Goal: Task Accomplishment & Management: Manage account settings

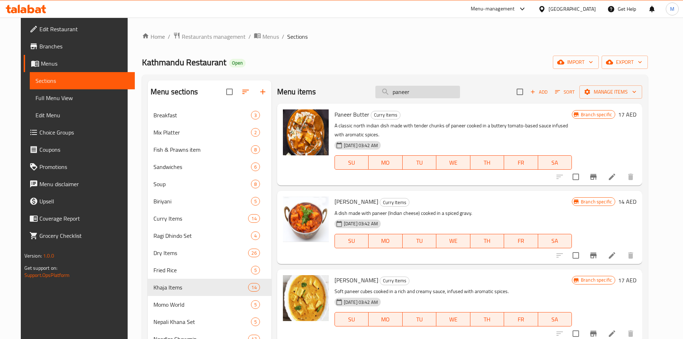
click at [422, 89] on input "paneer" at bounding box center [417, 92] width 85 height 13
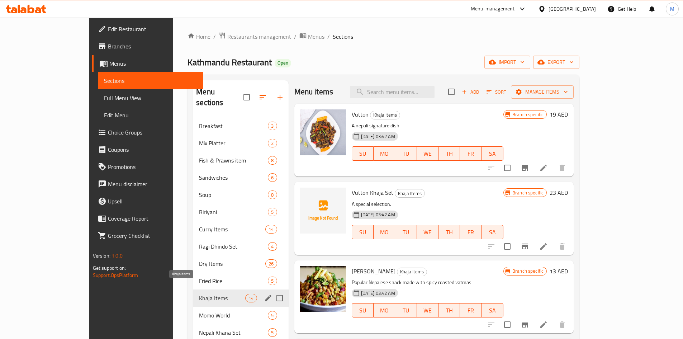
click at [199, 293] on span "Khaja Items" at bounding box center [222, 297] width 46 height 9
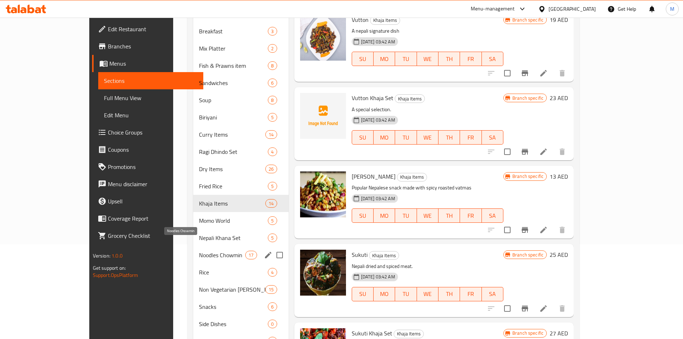
scroll to position [72, 0]
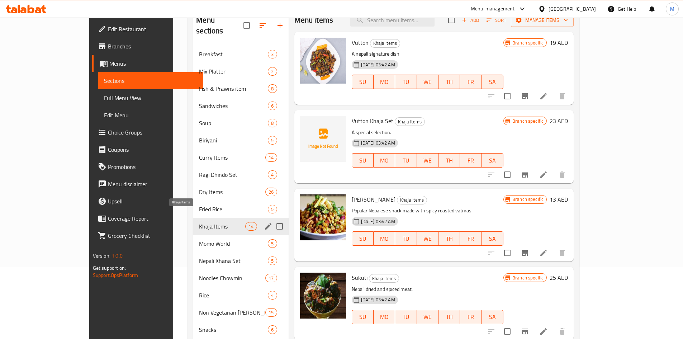
click at [199, 222] on span "Khaja Items" at bounding box center [222, 226] width 46 height 9
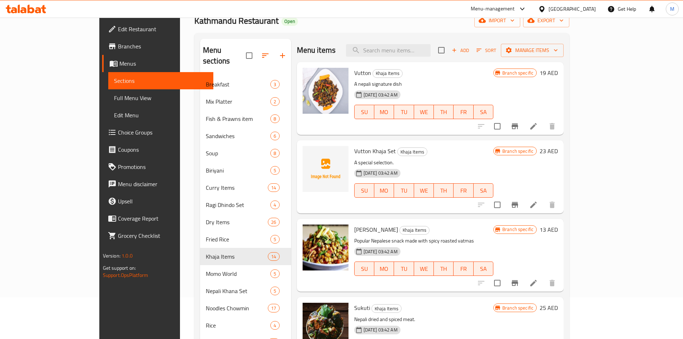
scroll to position [0, 0]
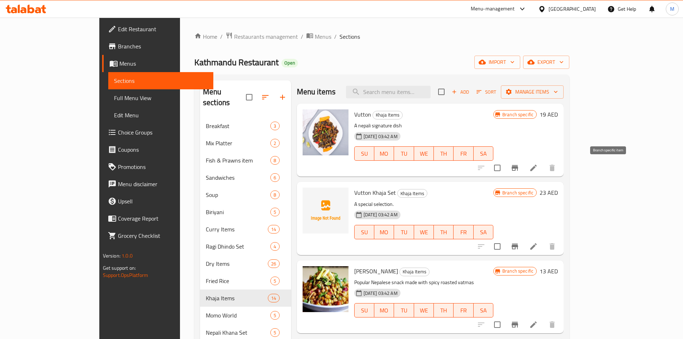
click at [518, 166] on icon "Branch-specific-item" at bounding box center [514, 168] width 6 height 6
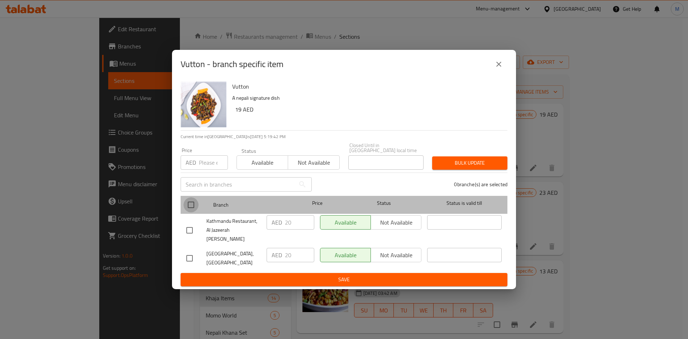
click at [192, 209] on input "checkbox" at bounding box center [190, 204] width 15 height 15
checkbox input "true"
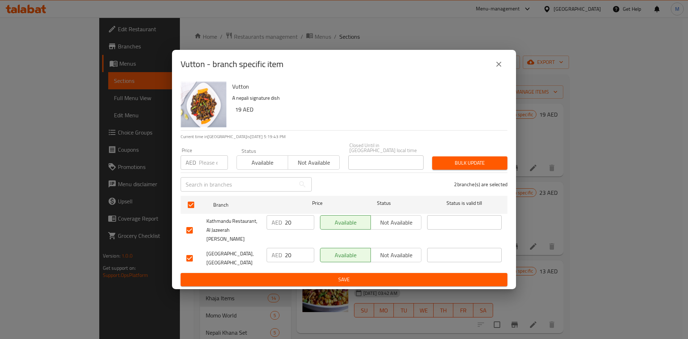
click at [208, 164] on input "number" at bounding box center [213, 162] width 29 height 14
type input "24"
click at [472, 166] on span "Bulk update" at bounding box center [470, 162] width 64 height 9
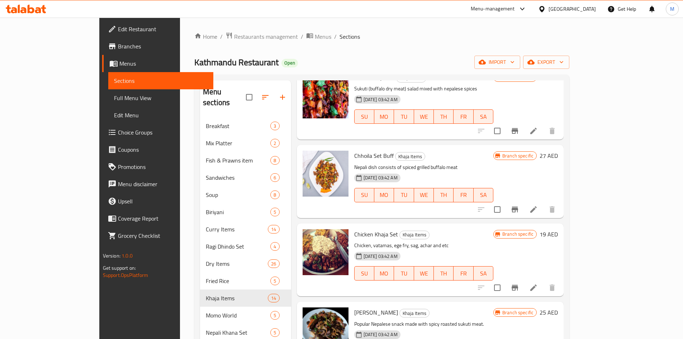
scroll to position [358, 0]
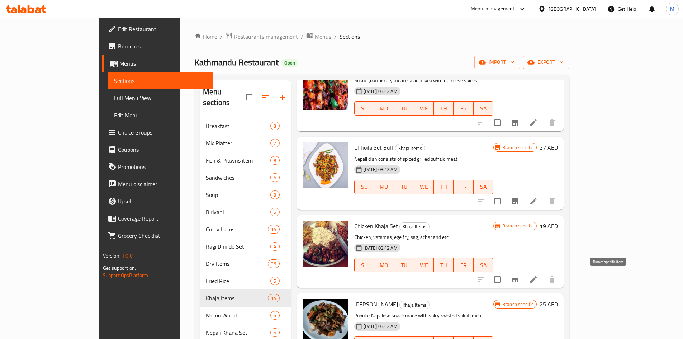
click at [518, 278] on icon "Branch-specific-item" at bounding box center [514, 279] width 6 height 6
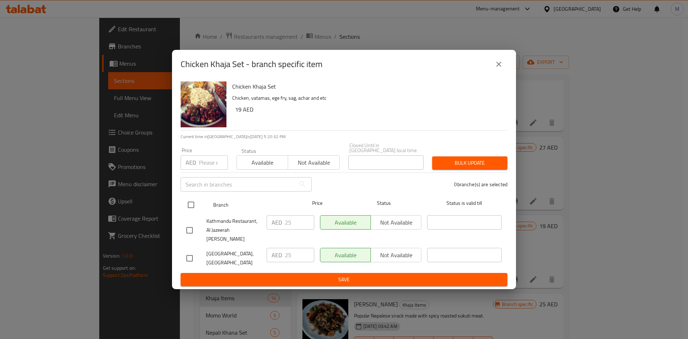
click at [188, 208] on input "checkbox" at bounding box center [190, 204] width 15 height 15
checkbox input "true"
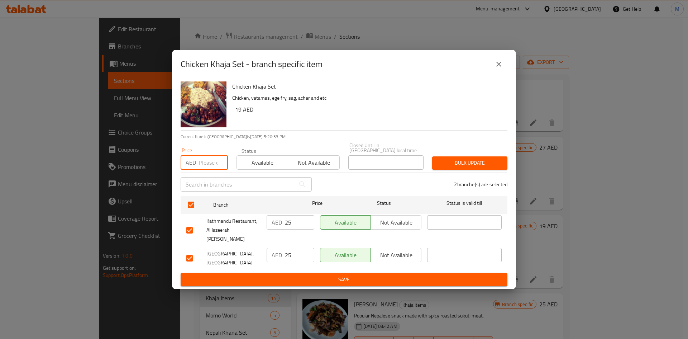
click at [200, 169] on input "number" at bounding box center [213, 162] width 29 height 14
type input "22"
click at [459, 163] on span "Bulk update" at bounding box center [470, 162] width 64 height 9
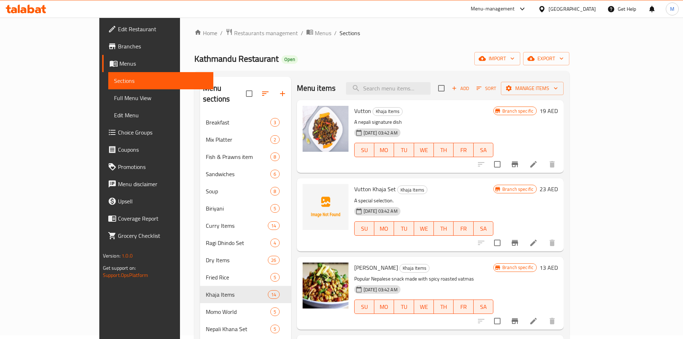
scroll to position [0, 0]
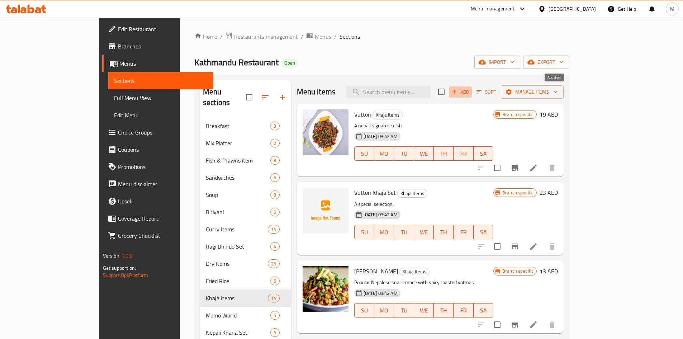
click at [470, 91] on span "Add" at bounding box center [459, 92] width 19 height 8
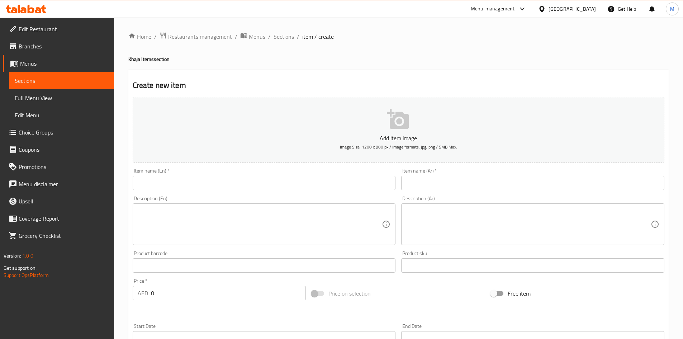
drag, startPoint x: 254, startPoint y: 177, endPoint x: 251, endPoint y: 179, distance: 4.1
click at [254, 177] on input "text" at bounding box center [264, 183] width 263 height 14
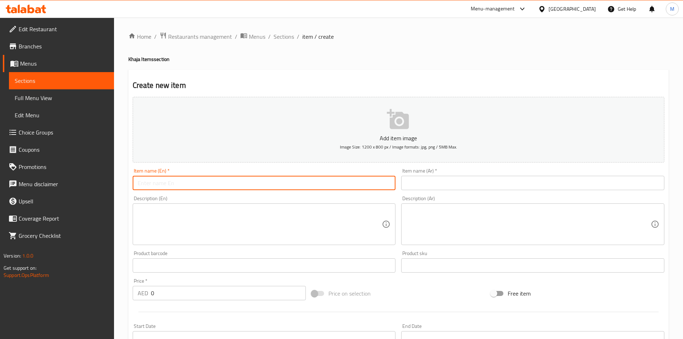
paste input "khaja set"
click at [137, 183] on input "khaja set" at bounding box center [264, 183] width 263 height 14
click at [160, 186] on input "paneer khaja set" at bounding box center [264, 183] width 263 height 14
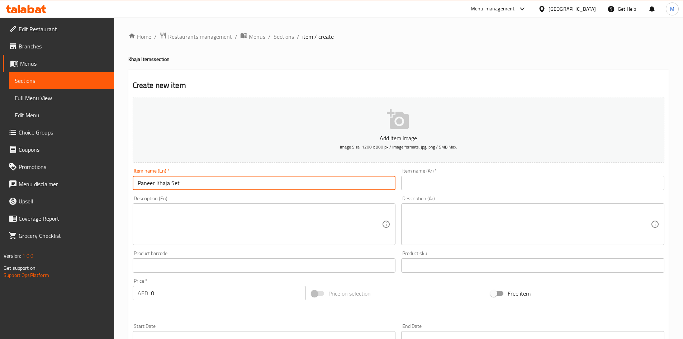
click at [206, 179] on input "Paneer Khaja Set" at bounding box center [264, 183] width 263 height 14
click at [207, 180] on input "Paneer Khaja Set" at bounding box center [264, 183] width 263 height 14
type input "Paneer Khaja Set"
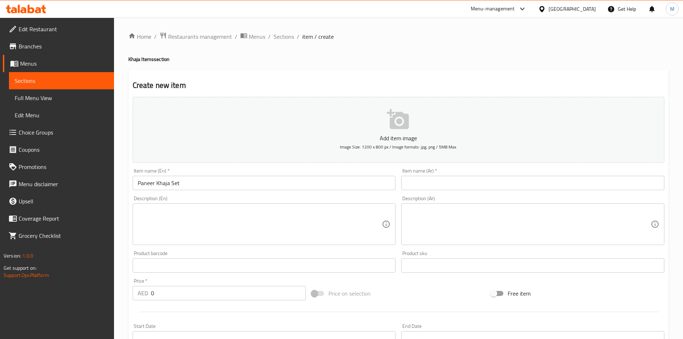
click at [504, 170] on div "Item name (Ar)   * Item name (Ar) *" at bounding box center [532, 179] width 263 height 22
click at [505, 183] on input "text" at bounding box center [532, 183] width 263 height 14
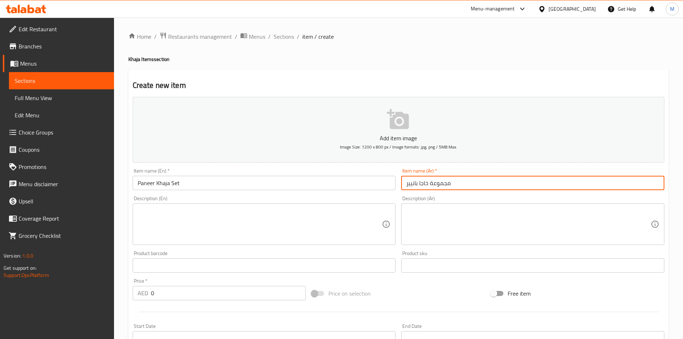
type input "مجموعة خاجا بانيير"
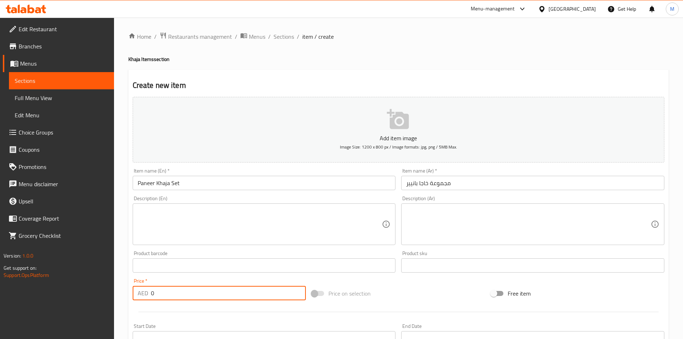
click at [168, 286] on input "0" at bounding box center [228, 293] width 155 height 14
click at [169, 286] on input "0" at bounding box center [228, 293] width 155 height 14
click at [169, 293] on input "0" at bounding box center [228, 293] width 155 height 14
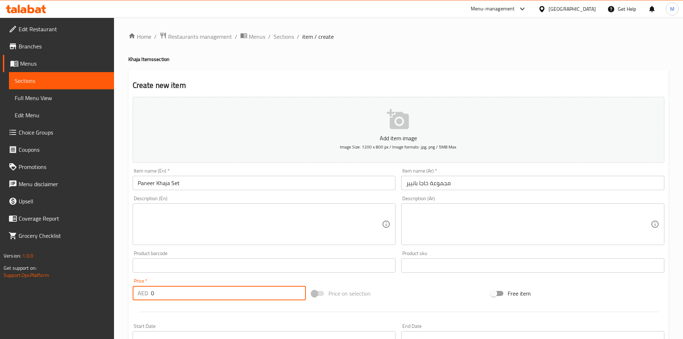
click at [169, 293] on input "0" at bounding box center [228, 293] width 155 height 14
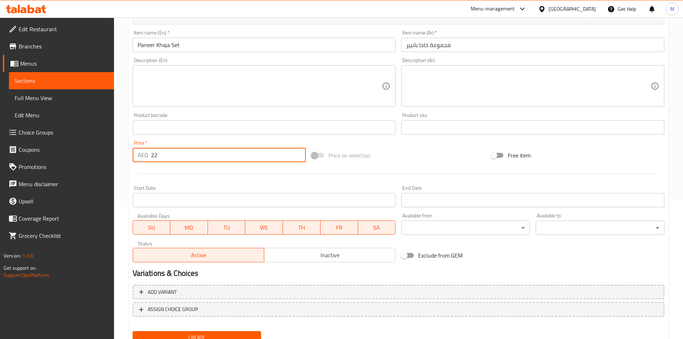
scroll to position [168, 0]
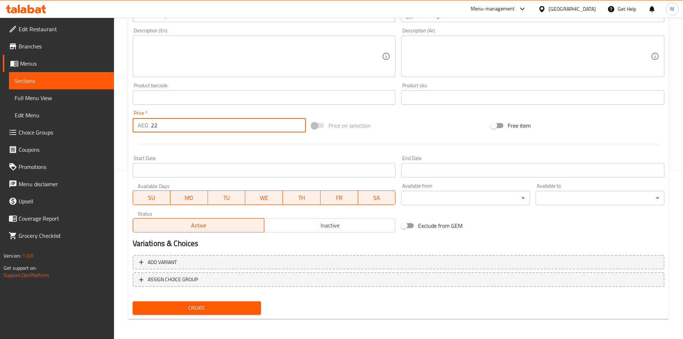
type input "22"
click at [199, 308] on span "Create" at bounding box center [196, 307] width 117 height 9
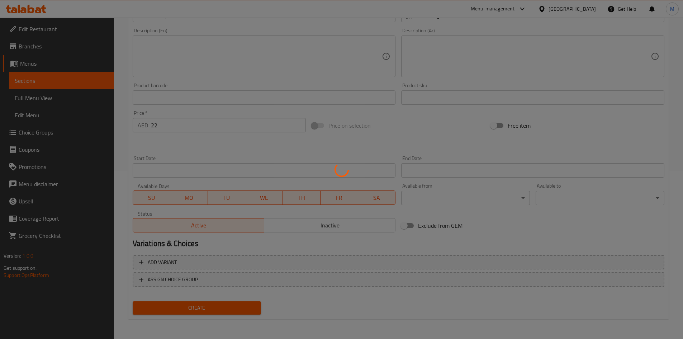
type input "0"
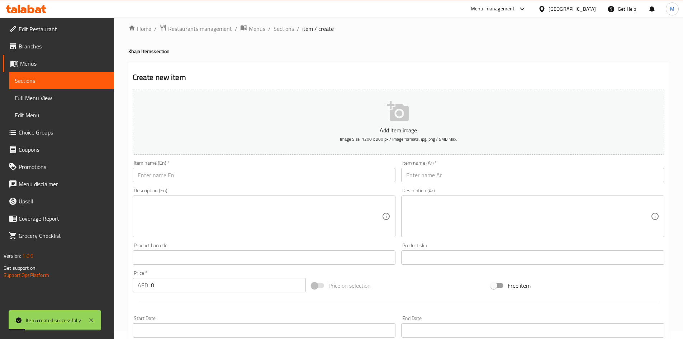
scroll to position [0, 0]
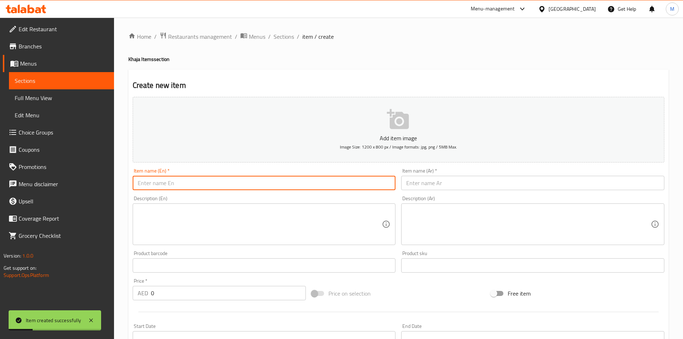
click at [210, 181] on input "text" at bounding box center [264, 183] width 263 height 14
type input "ؤ"
paste input "khaja set"
click at [211, 181] on input "chicken khaja set" at bounding box center [264, 183] width 263 height 14
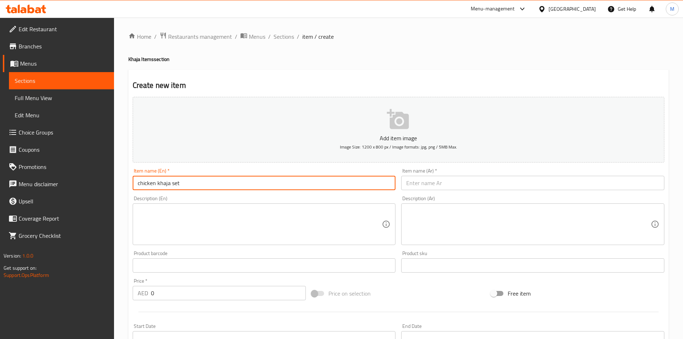
click at [211, 181] on input "chicken khaja set" at bounding box center [264, 183] width 263 height 14
click at [211, 181] on input "Chicken Khaja Set" at bounding box center [264, 183] width 263 height 14
type input "Chicken Khaja Set"
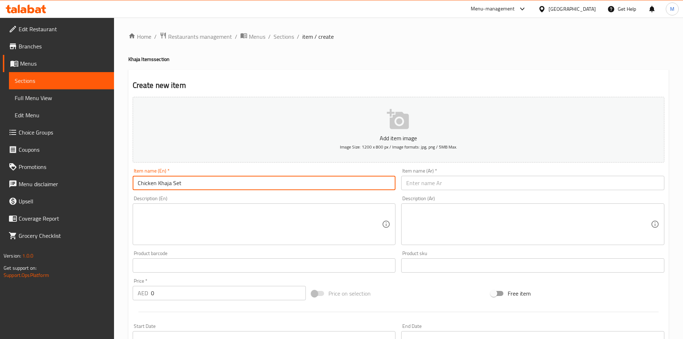
click at [457, 180] on input "text" at bounding box center [532, 183] width 263 height 14
paste input "مجموعة دجاج خاجا"
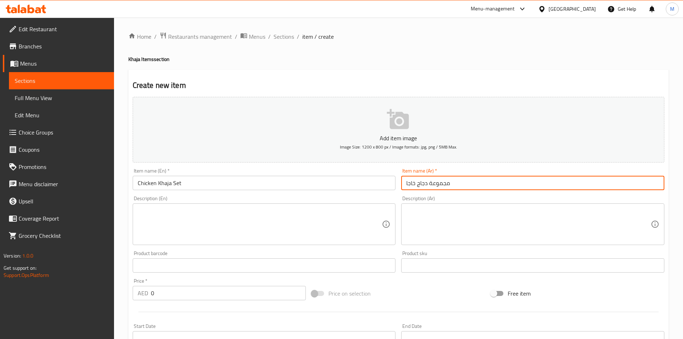
type input "مجموعة دجاج خاجا"
click at [194, 286] on div "Price   * AED 0 Price *" at bounding box center [219, 289] width 173 height 22
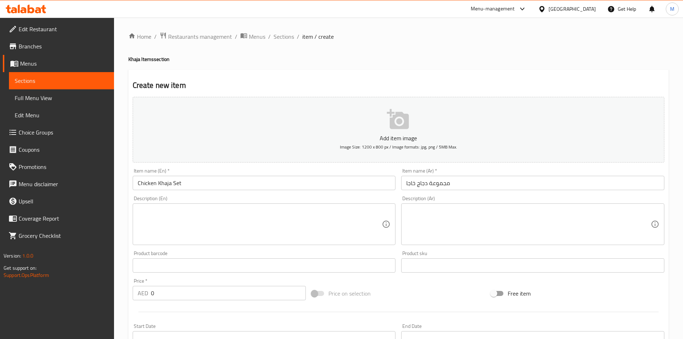
click at [188, 296] on input "0" at bounding box center [228, 293] width 155 height 14
type input "22"
click at [191, 279] on div "Price   * AED 22 Price *" at bounding box center [219, 289] width 173 height 22
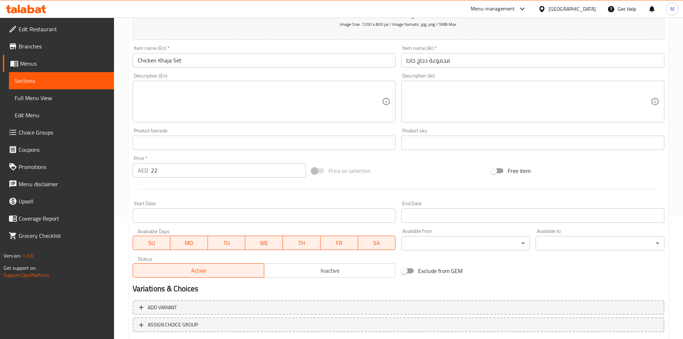
scroll to position [168, 0]
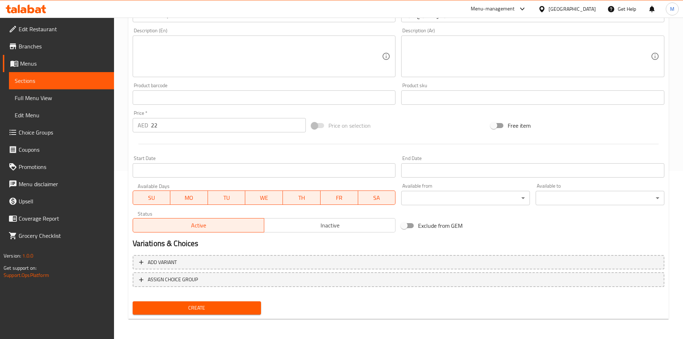
click at [220, 312] on span "Create" at bounding box center [196, 307] width 117 height 9
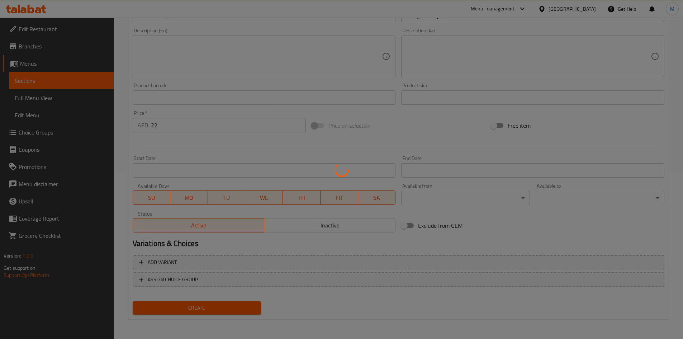
type input "0"
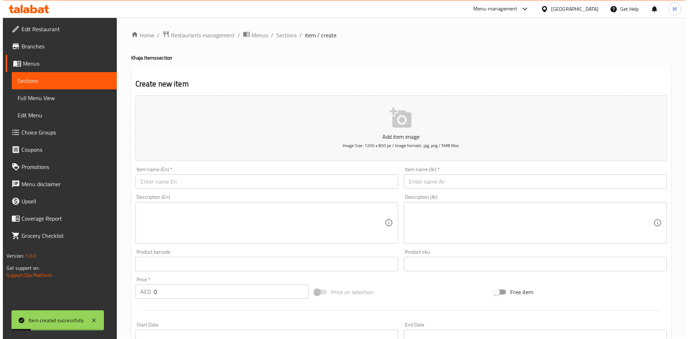
scroll to position [0, 0]
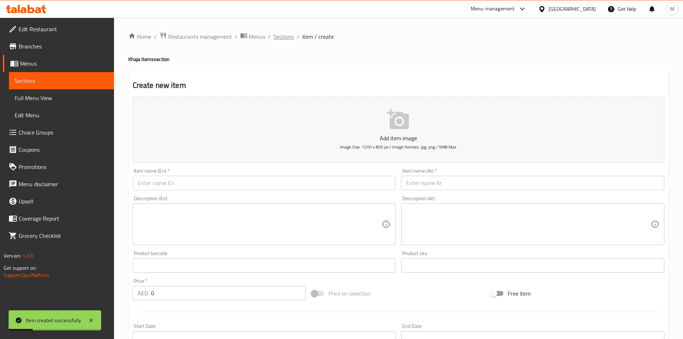
drag, startPoint x: 285, startPoint y: 38, endPoint x: 299, endPoint y: 53, distance: 21.1
click at [285, 38] on span "Sections" at bounding box center [283, 36] width 20 height 9
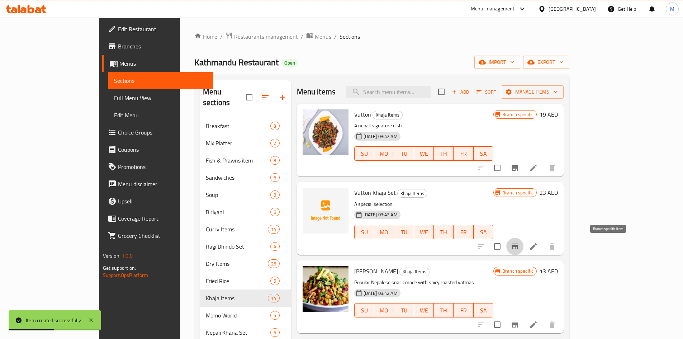
click at [519, 249] on icon "Branch-specific-item" at bounding box center [514, 246] width 9 height 9
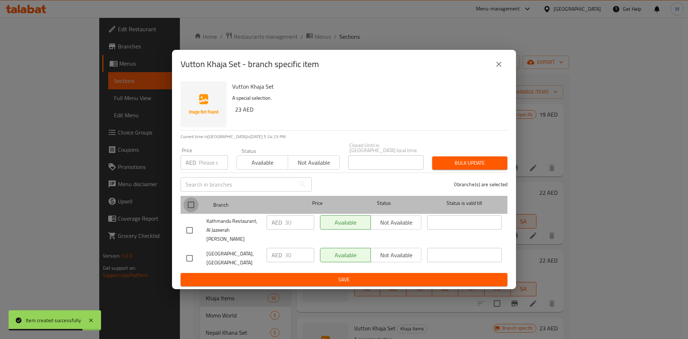
drag, startPoint x: 193, startPoint y: 207, endPoint x: 204, endPoint y: 171, distance: 37.4
click at [192, 207] on input "checkbox" at bounding box center [190, 204] width 15 height 15
checkbox input "true"
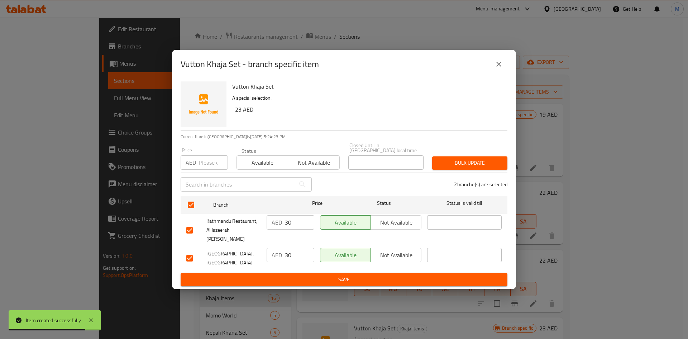
click at [205, 169] on input "number" at bounding box center [213, 162] width 29 height 14
type input "24"
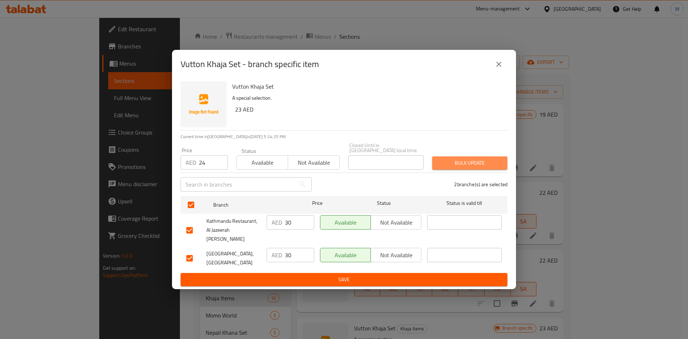
click at [457, 167] on span "Bulk update" at bounding box center [470, 162] width 64 height 9
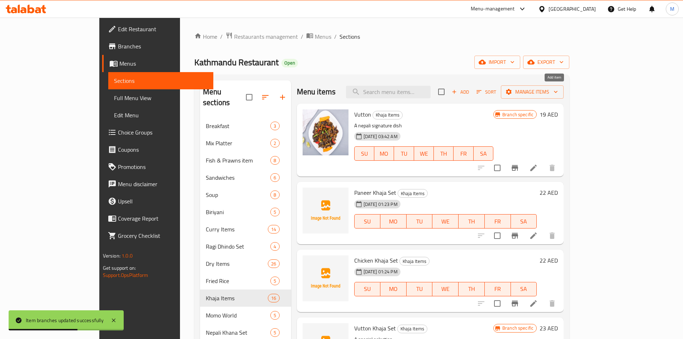
click at [470, 91] on span "Add" at bounding box center [459, 92] width 19 height 8
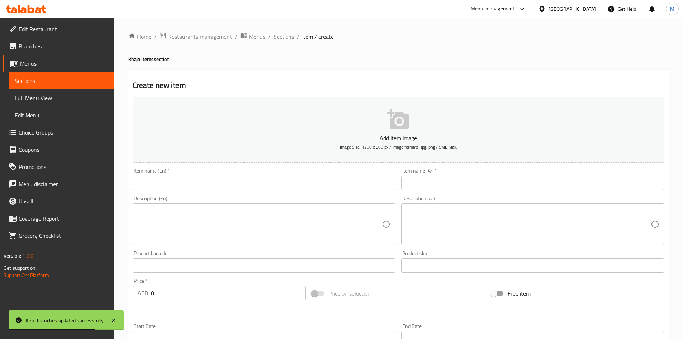
click at [290, 39] on span "Sections" at bounding box center [283, 36] width 20 height 9
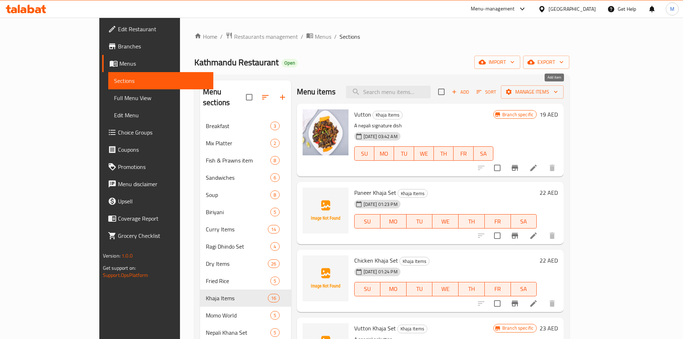
click at [470, 90] on span "Add" at bounding box center [459, 92] width 19 height 8
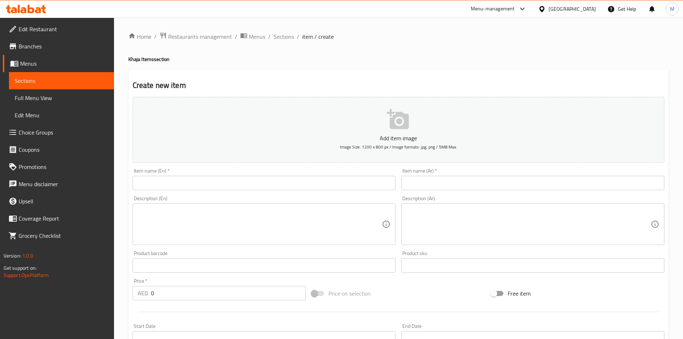
click at [261, 177] on input "text" at bounding box center [264, 183] width 263 height 14
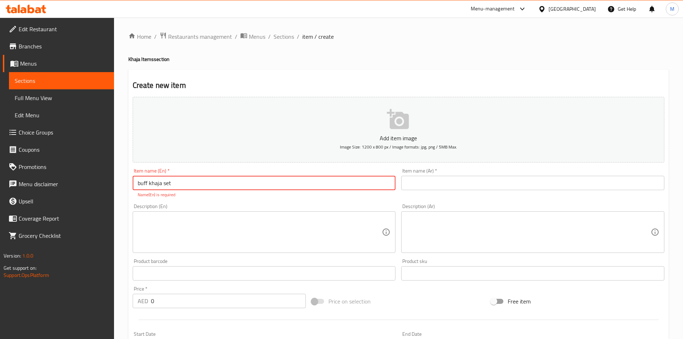
click at [250, 184] on input "buff khaja set" at bounding box center [264, 183] width 263 height 14
click at [249, 184] on input "Buff Khaja Set" at bounding box center [264, 183] width 263 height 14
type input "Buff Khaja Set"
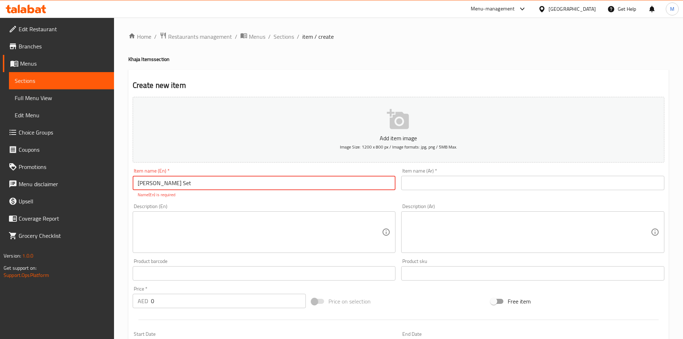
click at [329, 199] on div "Add item image Image Size: 1200 x 800 px / Image formats: jpg, png / 5MB Max. I…" at bounding box center [398, 252] width 537 height 317
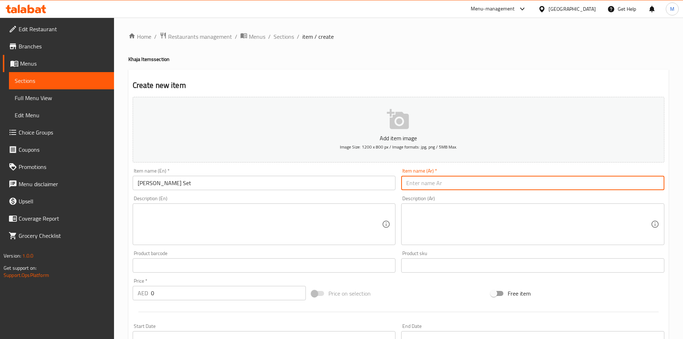
click at [449, 185] on input "text" at bounding box center [532, 183] width 263 height 14
click at [410, 185] on input "مجموعة خاجا بانيير" at bounding box center [532, 183] width 263 height 14
type input "مجموعة خاجا باف"
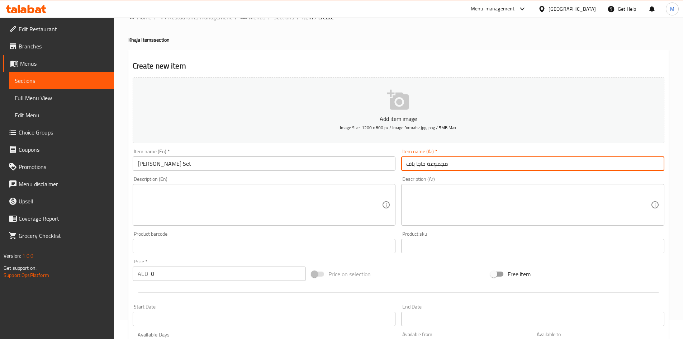
scroll to position [72, 0]
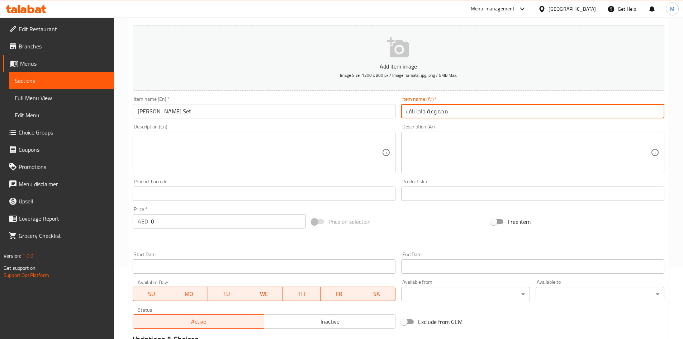
click at [187, 225] on input "0" at bounding box center [228, 221] width 155 height 14
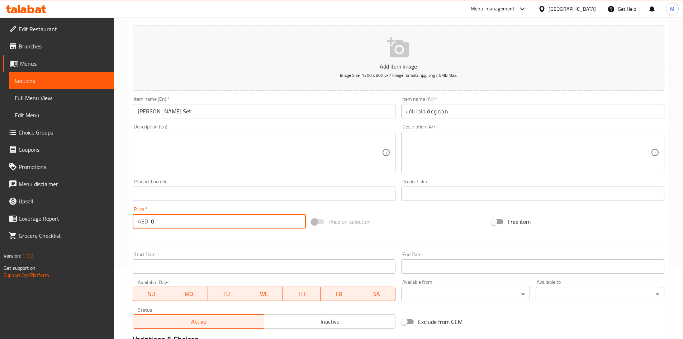
click at [187, 225] on input "0" at bounding box center [228, 221] width 155 height 14
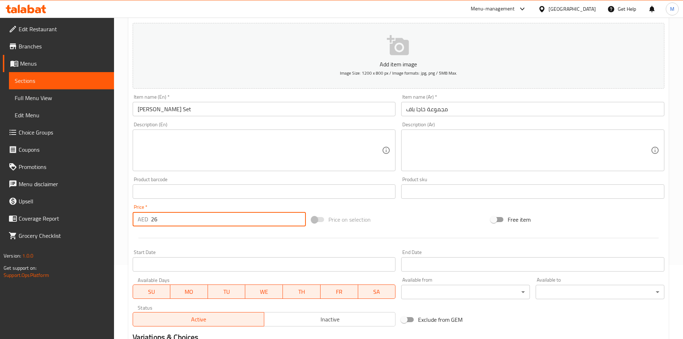
scroll to position [168, 0]
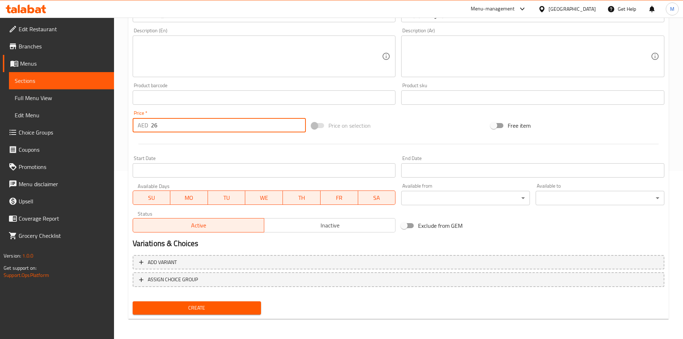
type input "26"
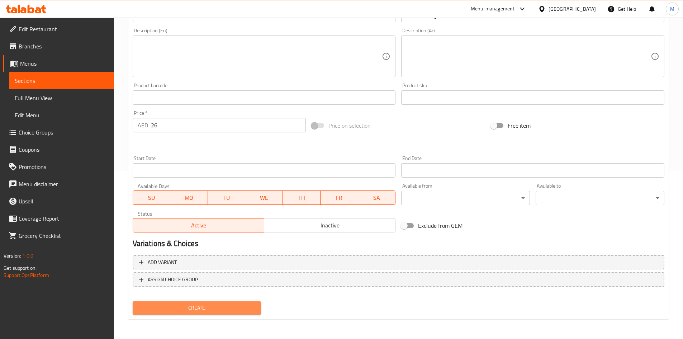
click at [215, 306] on span "Create" at bounding box center [196, 307] width 117 height 9
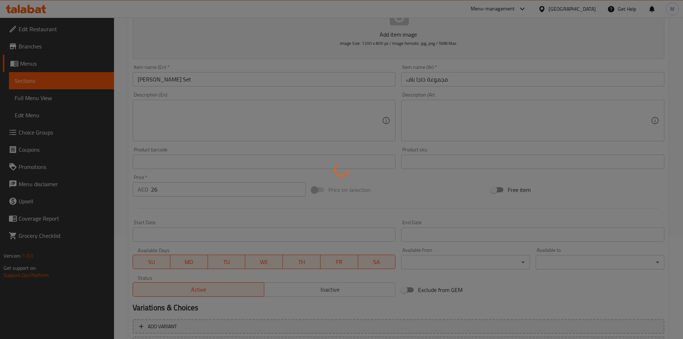
scroll to position [0, 0]
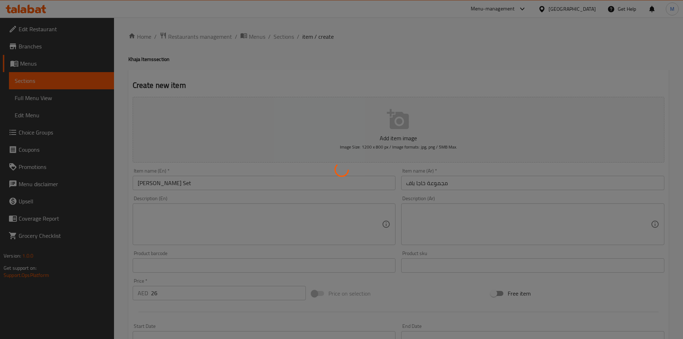
type input "0"
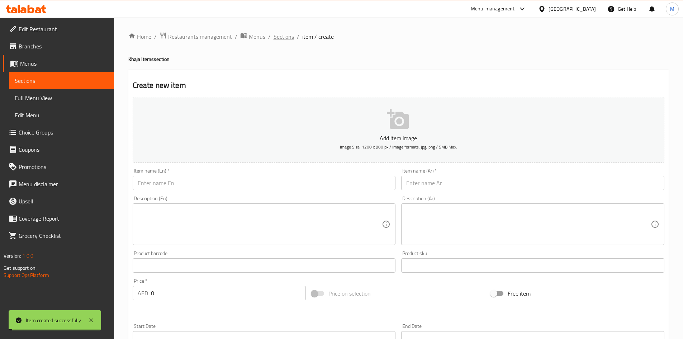
click at [285, 34] on span "Sections" at bounding box center [283, 36] width 20 height 9
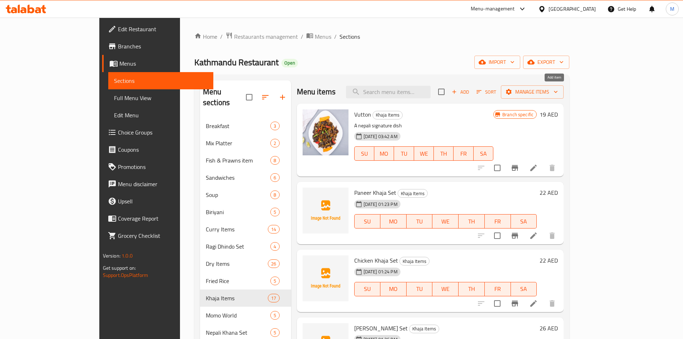
click at [470, 90] on span "Add" at bounding box center [459, 92] width 19 height 8
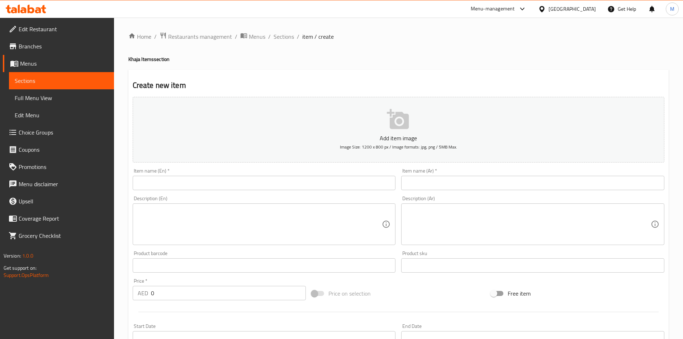
click at [267, 183] on input "text" at bounding box center [264, 183] width 263 height 14
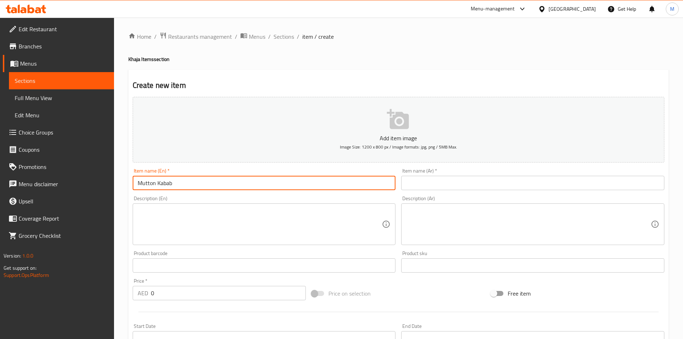
click at [168, 185] on input "Mutton Kabab" at bounding box center [264, 183] width 263 height 14
paste input "khaja set"
click at [177, 183] on input "Mutton khaja set" at bounding box center [264, 183] width 263 height 14
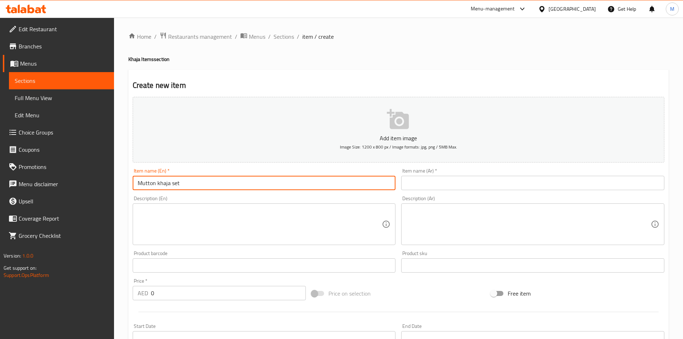
click at [177, 183] on input "Mutton khaja set" at bounding box center [264, 183] width 263 height 14
type input "Mutton Khaja Set"
click at [471, 192] on div "Item name (Ar)   * Item name (Ar) *" at bounding box center [532, 179] width 269 height 28
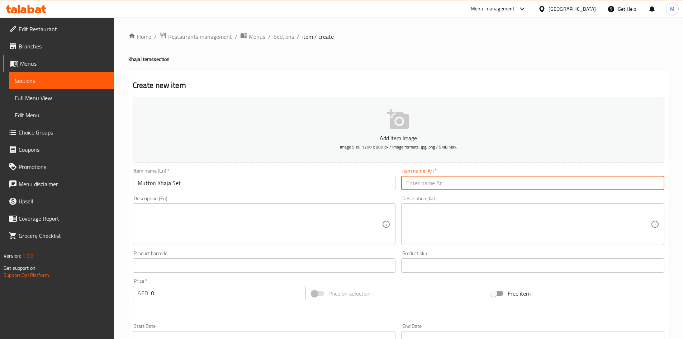
click at [472, 184] on input "text" at bounding box center [532, 183] width 263 height 14
paste input "مجموعة لحم الضأن"
click at [431, 182] on input "مجموعة لحم الضأن" at bounding box center [532, 183] width 263 height 14
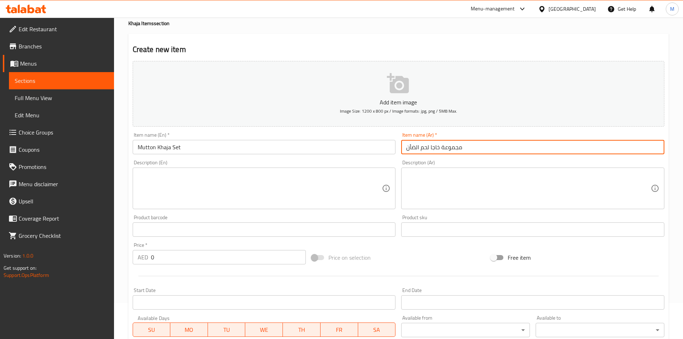
type input "مجموعة خاجا لحم الضأن"
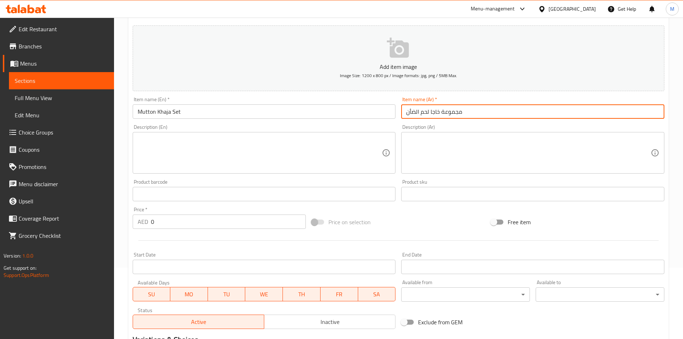
scroll to position [72, 0]
click at [178, 222] on input "0" at bounding box center [228, 221] width 155 height 14
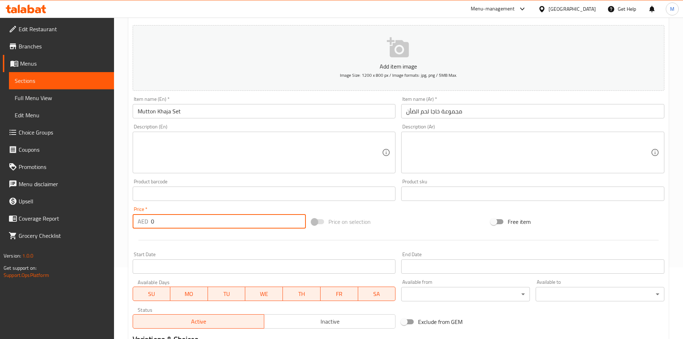
click at [178, 222] on input "0" at bounding box center [228, 221] width 155 height 14
type input "30"
click at [181, 233] on div at bounding box center [398, 240] width 537 height 18
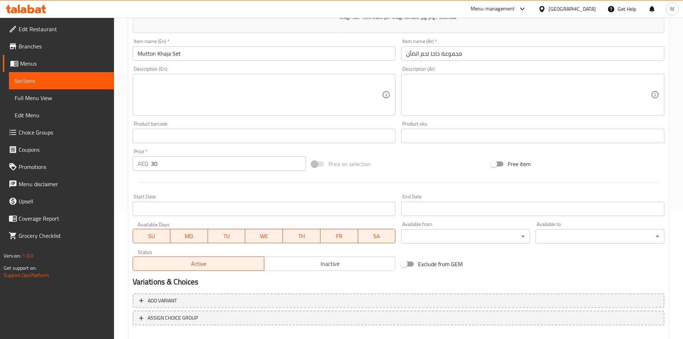
scroll to position [168, 0]
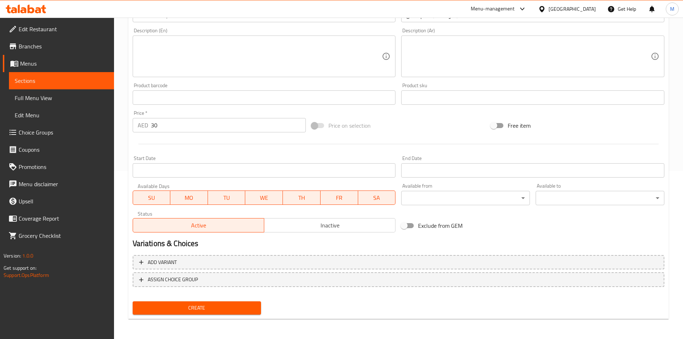
click at [208, 306] on span "Create" at bounding box center [196, 307] width 117 height 9
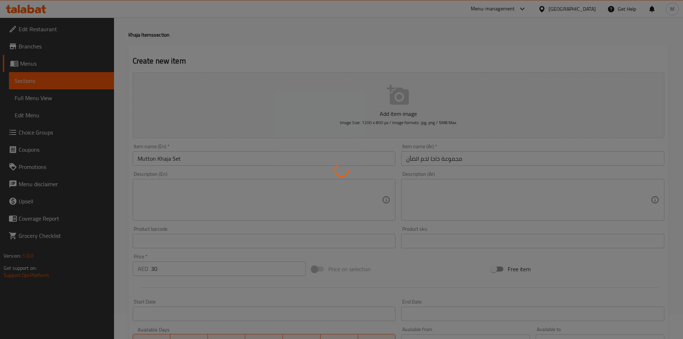
type input "0"
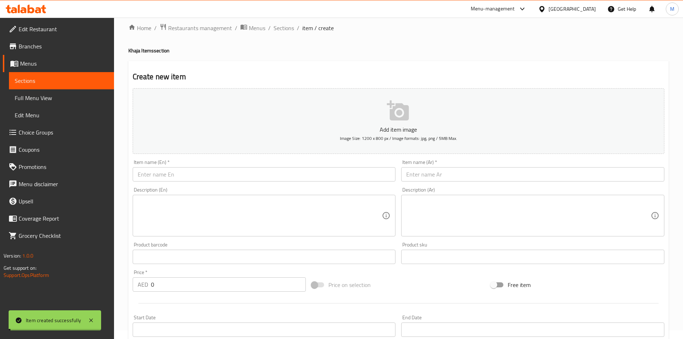
scroll to position [0, 0]
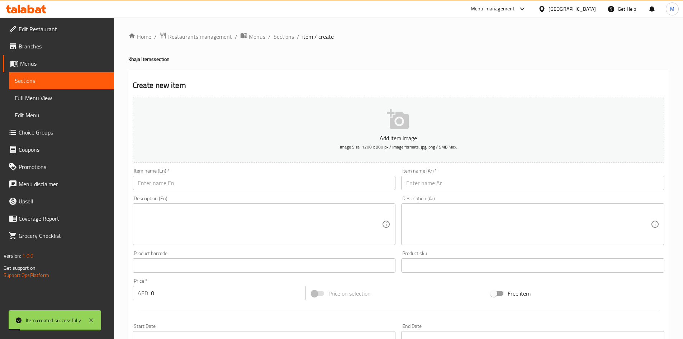
drag, startPoint x: 288, startPoint y: 35, endPoint x: 283, endPoint y: 29, distance: 8.4
click at [288, 35] on span "Sections" at bounding box center [283, 36] width 20 height 9
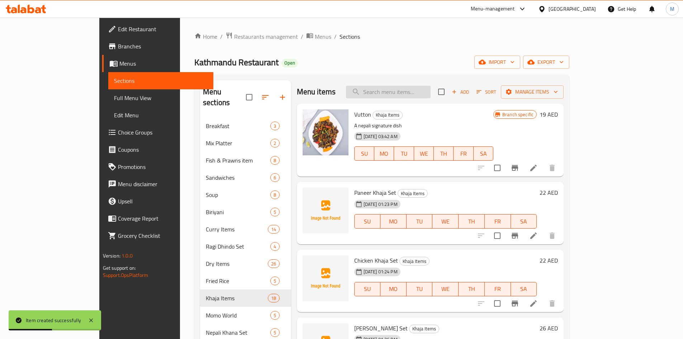
click at [413, 93] on input "search" at bounding box center [388, 92] width 85 height 13
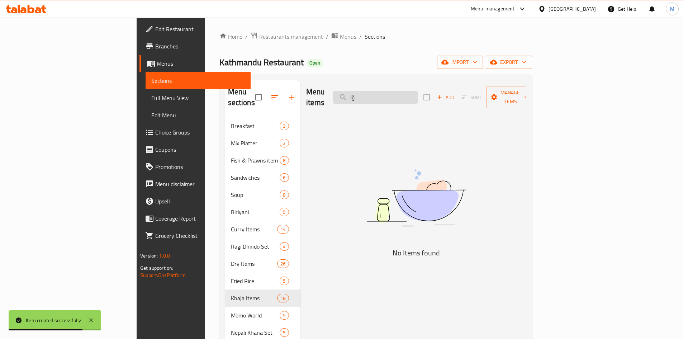
type input "ؤ"
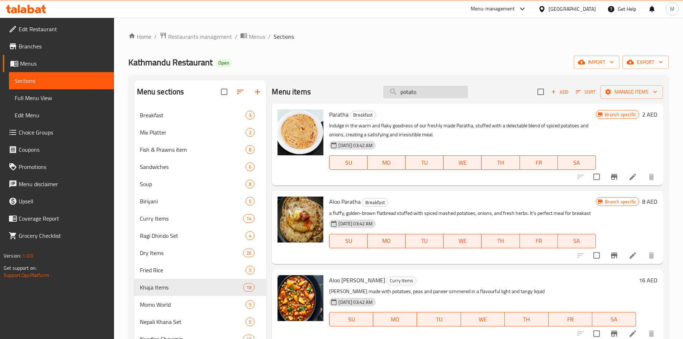
click at [420, 87] on input "potato" at bounding box center [425, 92] width 85 height 13
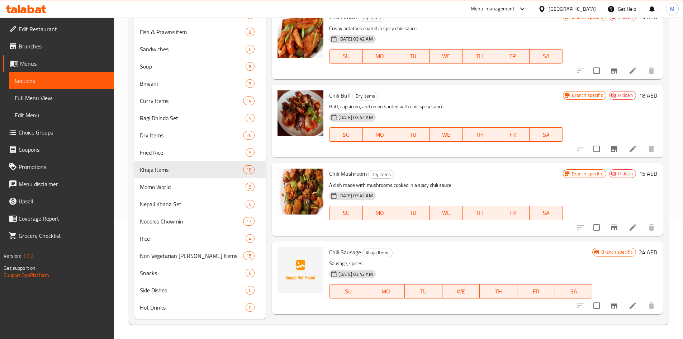
scroll to position [214, 0]
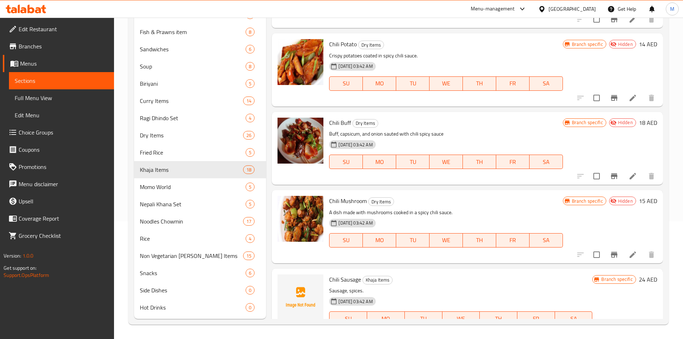
type input "chili"
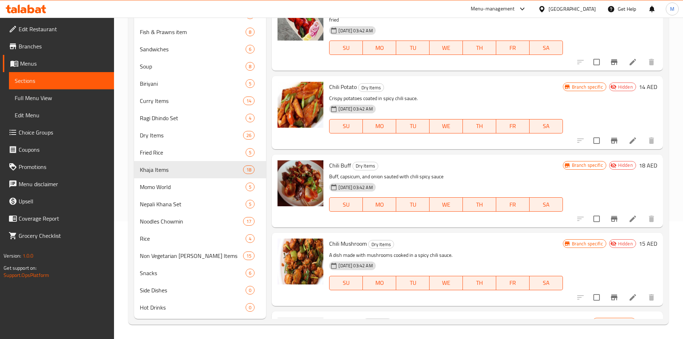
scroll to position [143, 0]
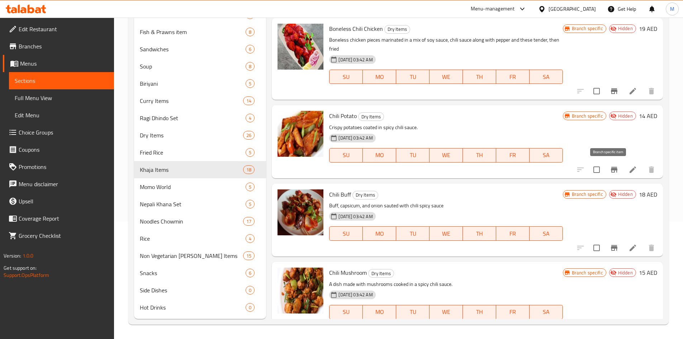
click at [606, 164] on button "Branch-specific-item" at bounding box center [613, 169] width 17 height 17
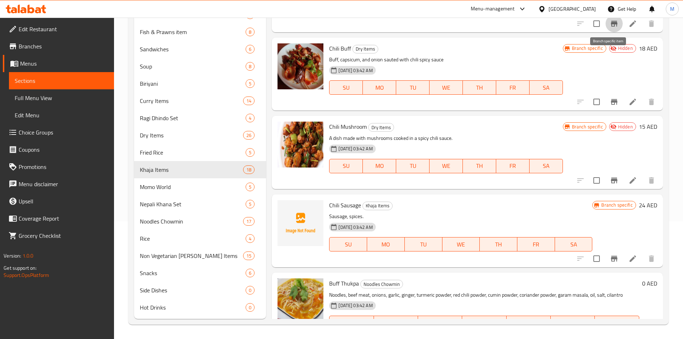
scroll to position [322, 0]
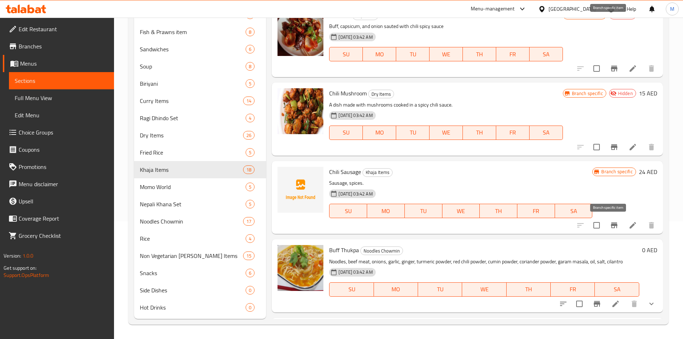
click at [610, 223] on icon "Branch-specific-item" at bounding box center [614, 225] width 9 height 9
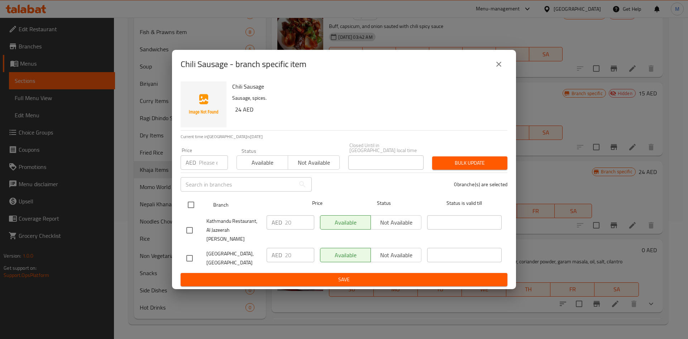
click at [187, 207] on input "checkbox" at bounding box center [190, 204] width 15 height 15
checkbox input "true"
click at [209, 164] on input "number" at bounding box center [213, 162] width 29 height 14
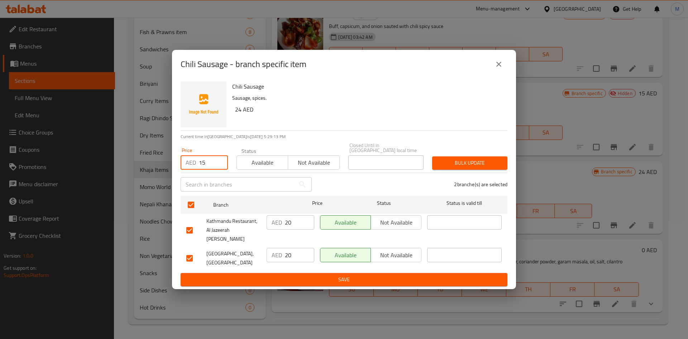
type input "15"
click at [474, 167] on span "Bulk update" at bounding box center [470, 162] width 64 height 9
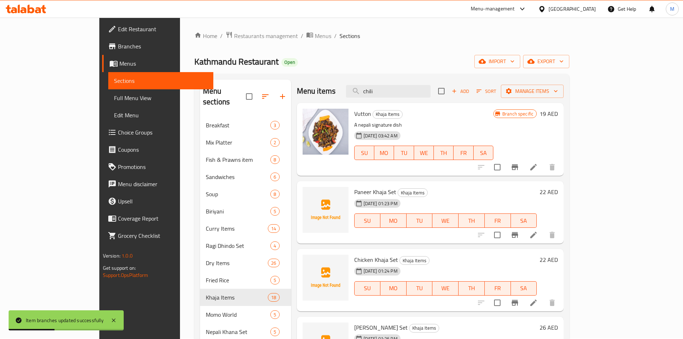
scroll to position [0, 0]
click at [422, 94] on input "chili" at bounding box center [388, 92] width 85 height 13
click at [421, 94] on input "chili" at bounding box center [388, 92] width 85 height 13
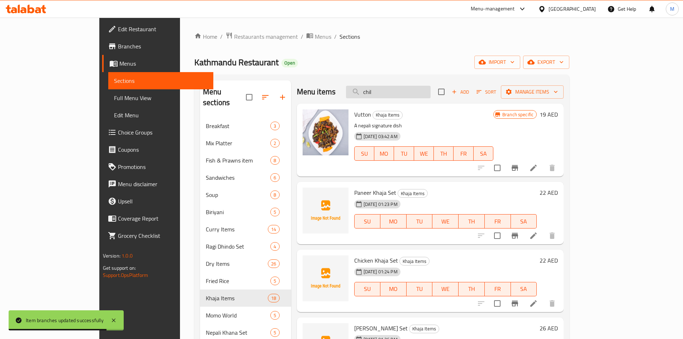
type input "chili"
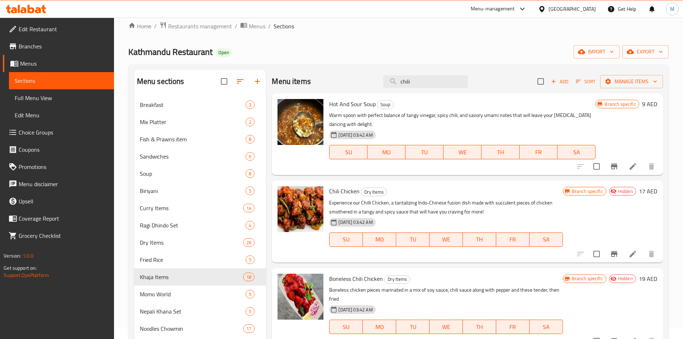
scroll to position [10, 0]
click at [166, 242] on span "Dry Items" at bounding box center [181, 242] width 83 height 9
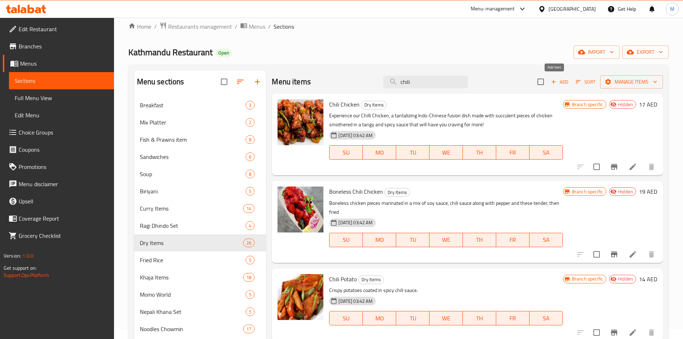
click at [551, 85] on span "Add" at bounding box center [559, 82] width 19 height 8
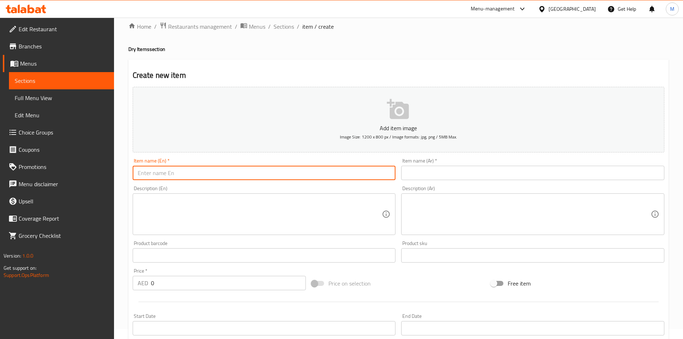
click at [177, 173] on input "text" at bounding box center [264, 173] width 263 height 14
click at [178, 174] on input "chili paneer" at bounding box center [264, 173] width 263 height 14
click at [178, 173] on input "chili paneer" at bounding box center [264, 173] width 263 height 14
type input "Chili Paneer"
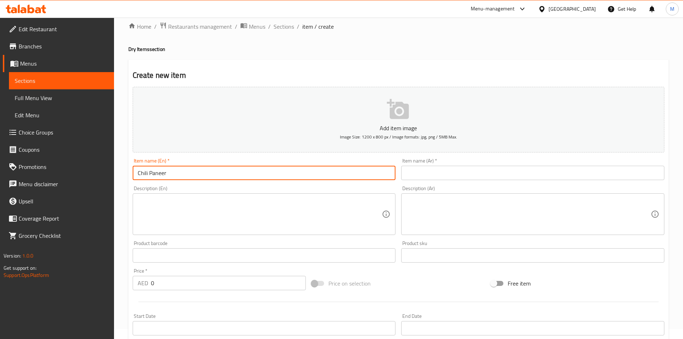
click at [183, 171] on input "Chili Paneer" at bounding box center [264, 173] width 263 height 14
click at [184, 171] on input "Chili Paneer" at bounding box center [264, 173] width 263 height 14
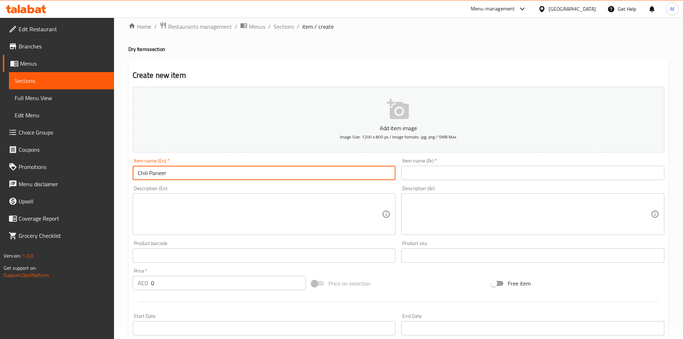
click at [463, 169] on input "text" at bounding box center [532, 173] width 263 height 14
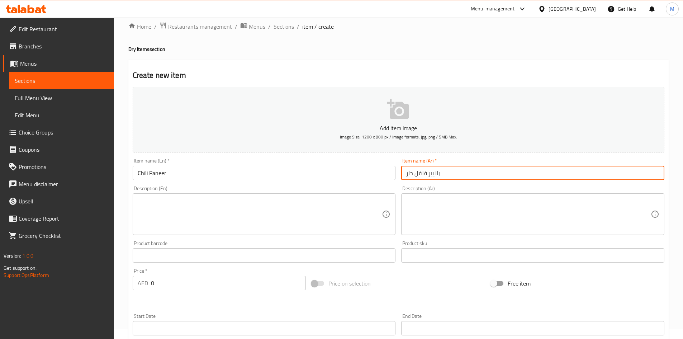
type input "بانيير فلفل حار"
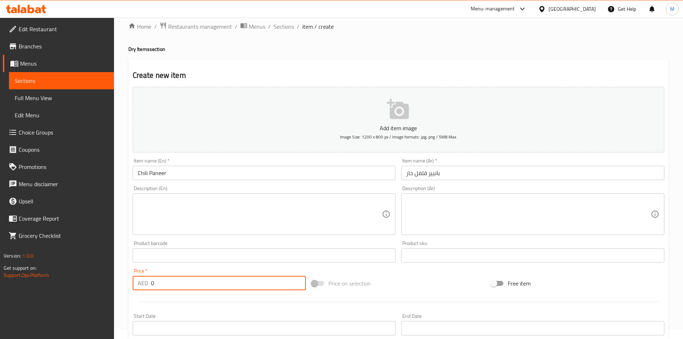
click at [166, 276] on input "0" at bounding box center [228, 283] width 155 height 14
type input "16"
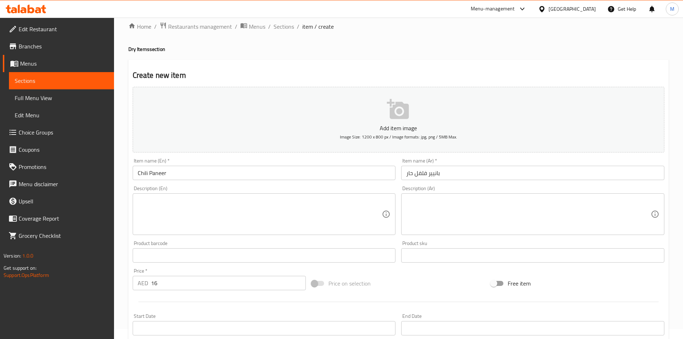
click at [170, 269] on div "Price   * AED 16 Price *" at bounding box center [219, 279] width 173 height 22
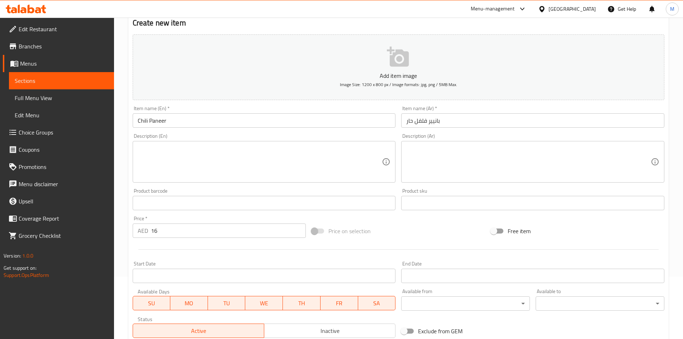
scroll to position [153, 0]
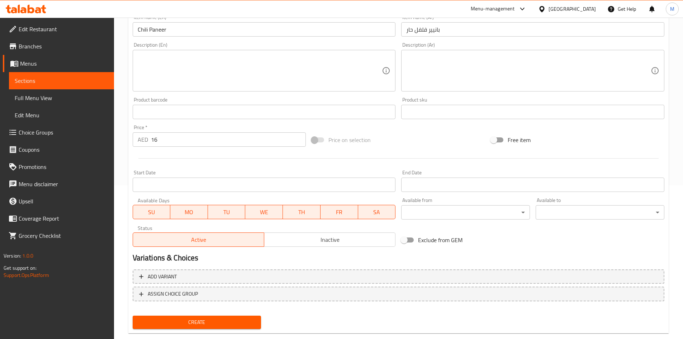
click at [192, 321] on span "Create" at bounding box center [196, 321] width 117 height 9
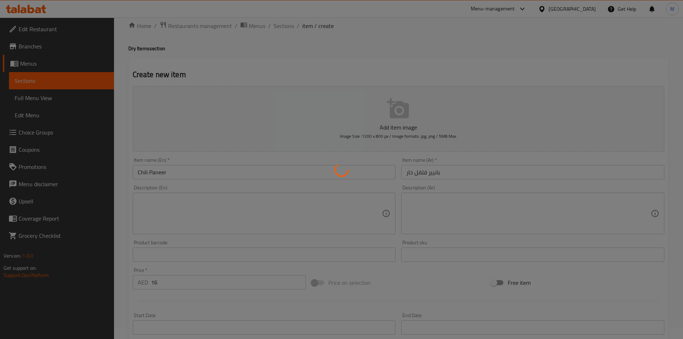
scroll to position [9, 0]
type input "0"
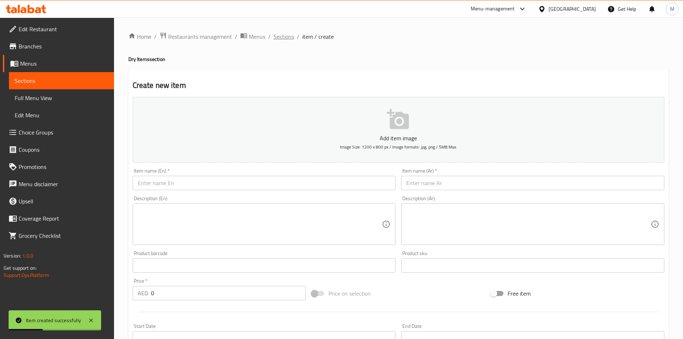
click at [283, 38] on span "Sections" at bounding box center [283, 36] width 20 height 9
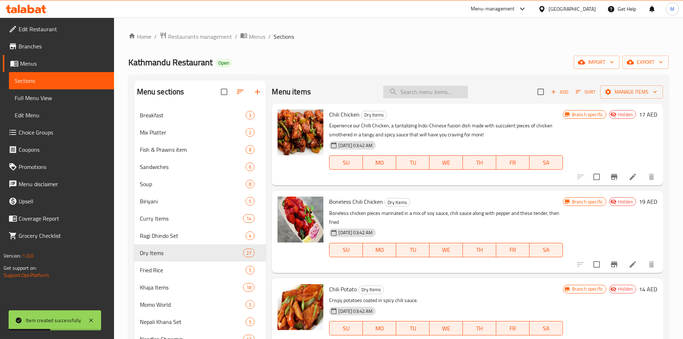
click at [416, 92] on input "search" at bounding box center [425, 92] width 85 height 13
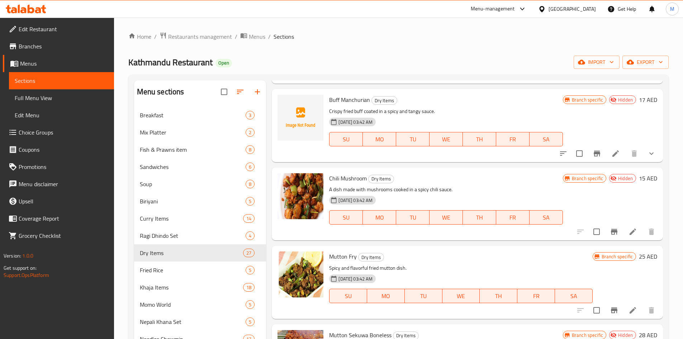
scroll to position [1003, 0]
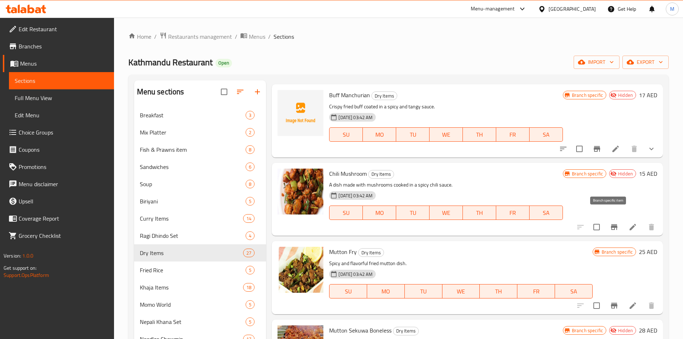
click at [611, 224] on icon "Branch-specific-item" at bounding box center [614, 227] width 6 height 6
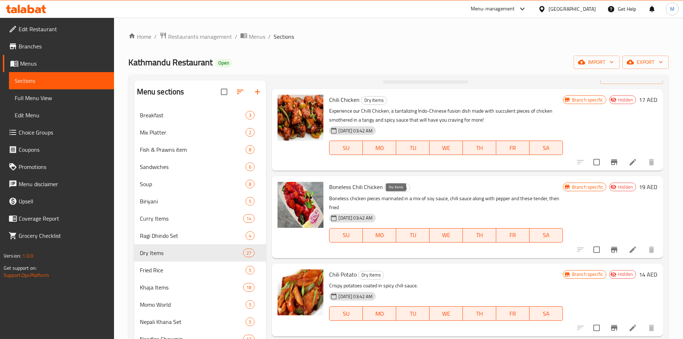
scroll to position [0, 0]
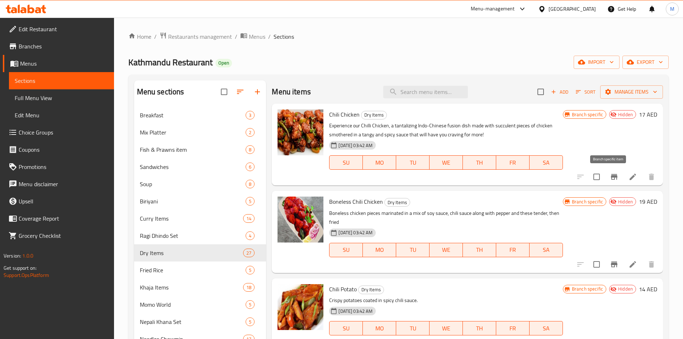
click at [610, 176] on icon "Branch-specific-item" at bounding box center [614, 176] width 9 height 9
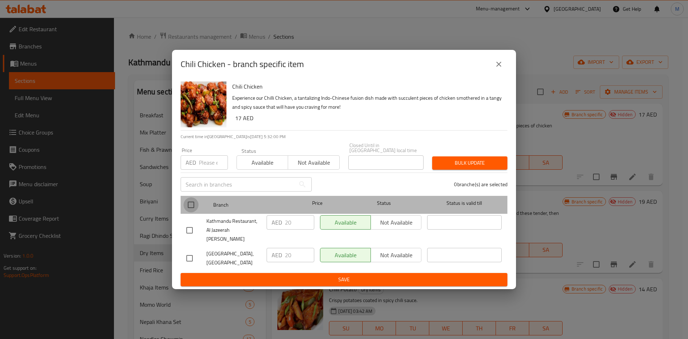
drag, startPoint x: 187, startPoint y: 207, endPoint x: 195, endPoint y: 192, distance: 16.8
click at [188, 206] on input "checkbox" at bounding box center [190, 204] width 15 height 15
checkbox input "true"
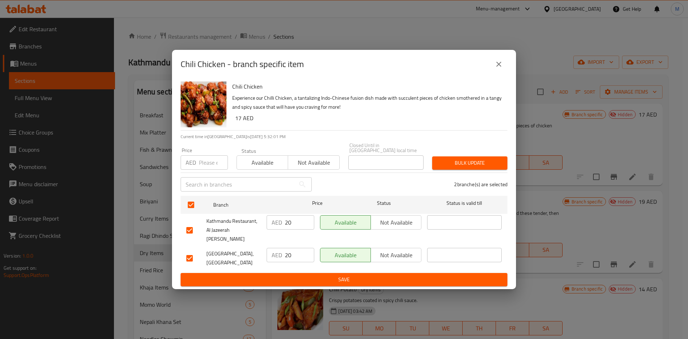
click at [210, 165] on input "number" at bounding box center [213, 162] width 29 height 14
type input "18"
click at [443, 167] on span "Bulk update" at bounding box center [470, 162] width 64 height 9
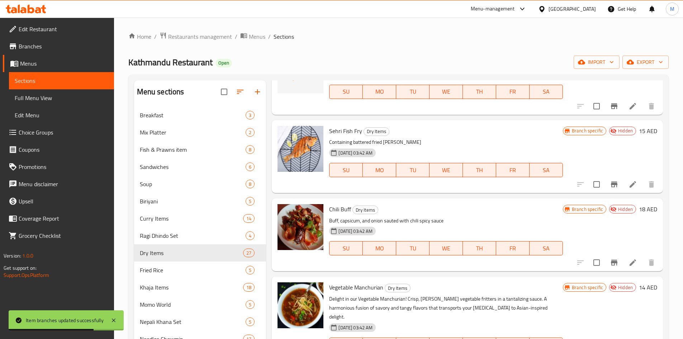
scroll to position [645, 0]
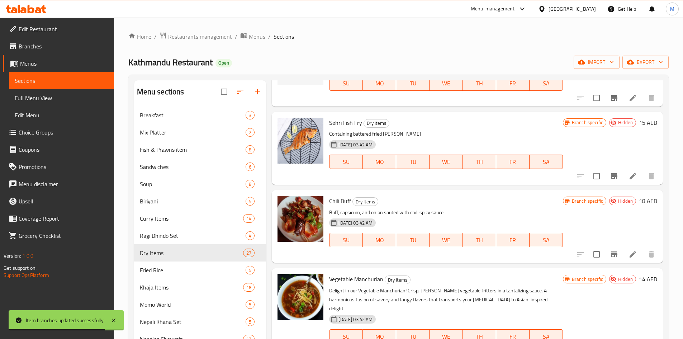
click at [610, 250] on icon "Branch-specific-item" at bounding box center [614, 254] width 9 height 9
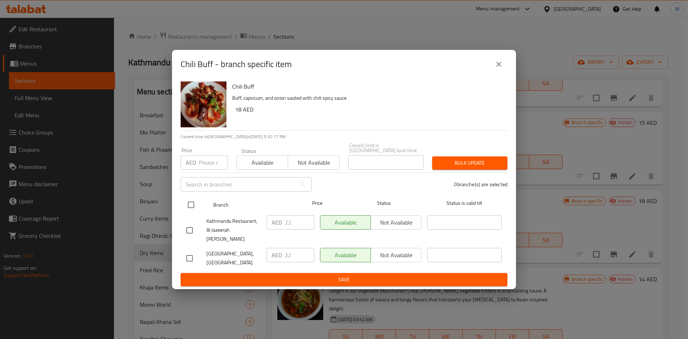
click at [192, 207] on input "checkbox" at bounding box center [190, 204] width 15 height 15
checkbox input "true"
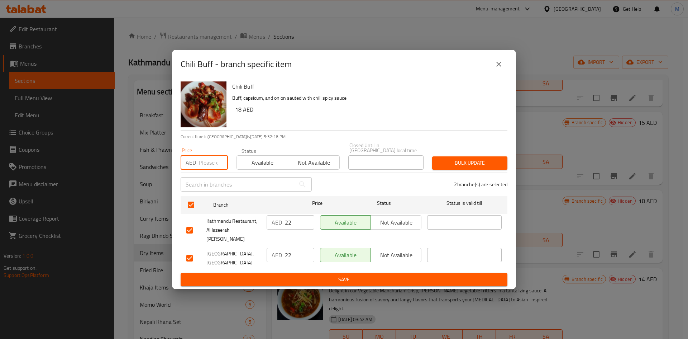
click at [201, 169] on input "number" at bounding box center [213, 162] width 29 height 14
type input "20"
drag, startPoint x: 485, startPoint y: 168, endPoint x: 292, endPoint y: 1, distance: 255.0
click at [484, 167] on span "Bulk update" at bounding box center [470, 162] width 64 height 9
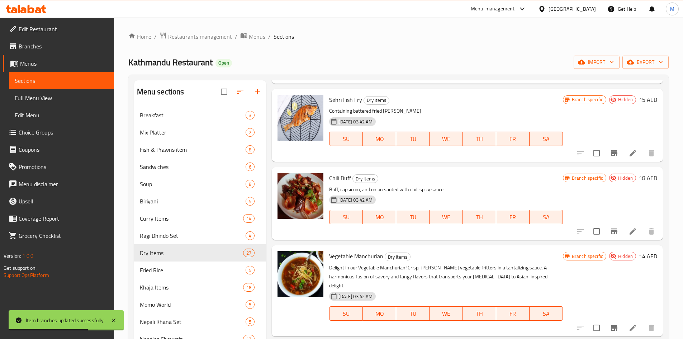
scroll to position [681, 0]
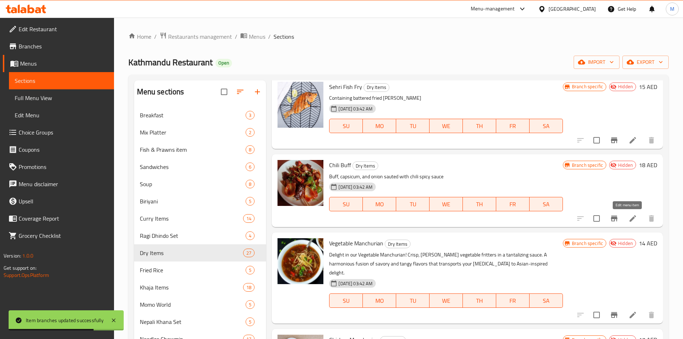
click at [629, 219] on icon at bounding box center [632, 218] width 6 height 6
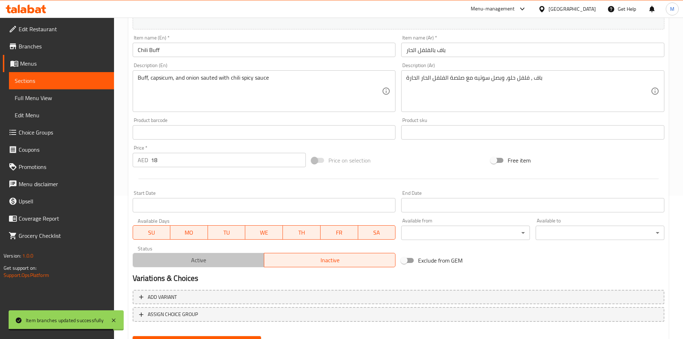
click at [209, 258] on span "Active" at bounding box center [198, 260] width 125 height 10
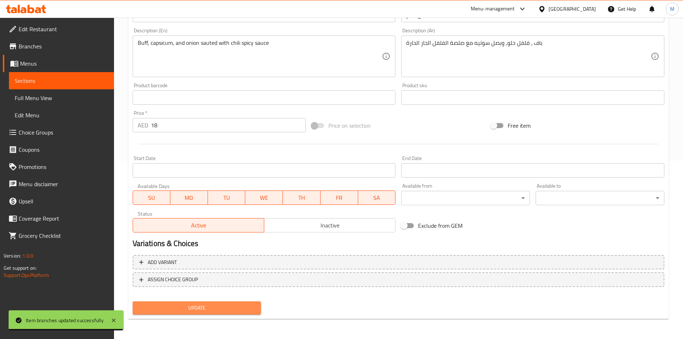
click at [202, 301] on button "Update" at bounding box center [197, 307] width 129 height 13
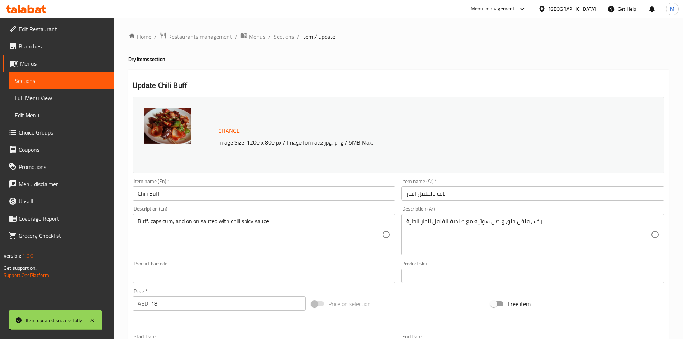
click at [284, 37] on span "Sections" at bounding box center [283, 36] width 20 height 9
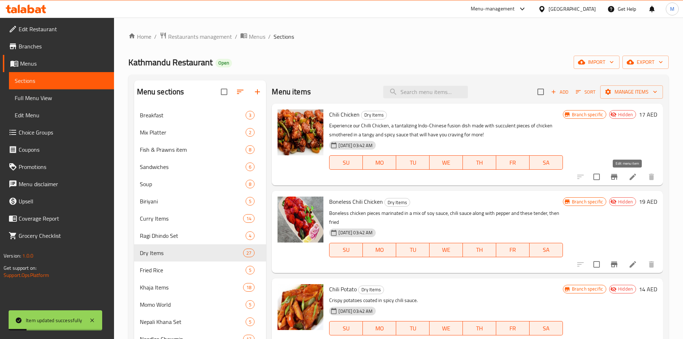
click at [629, 175] on icon at bounding box center [632, 176] width 6 height 6
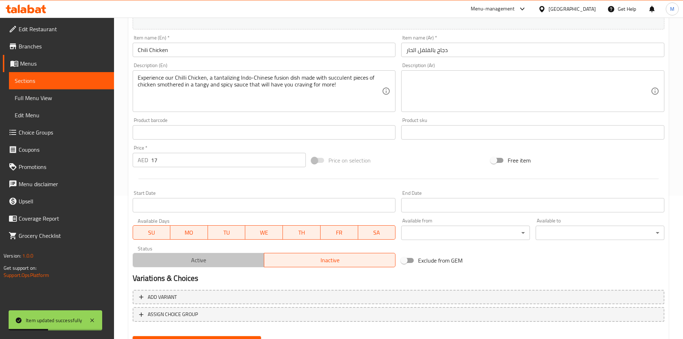
drag, startPoint x: 192, startPoint y: 259, endPoint x: 193, endPoint y: 280, distance: 21.2
click at [193, 259] on span "Active" at bounding box center [198, 260] width 125 height 10
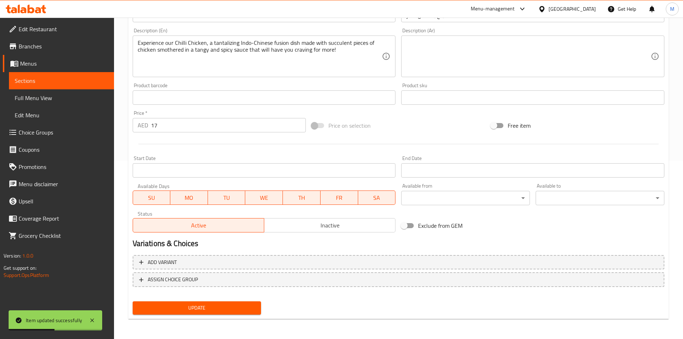
click at [201, 303] on span "Update" at bounding box center [196, 307] width 117 height 9
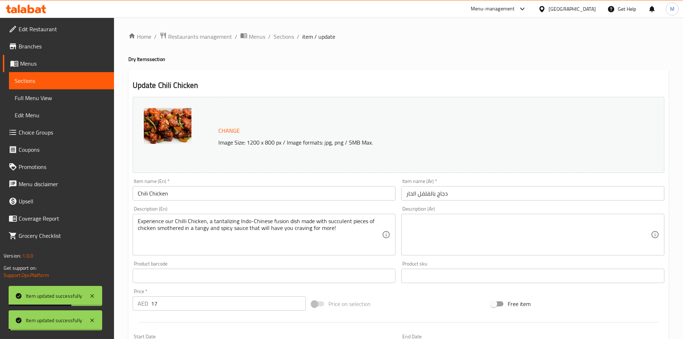
click at [281, 35] on span "Sections" at bounding box center [283, 36] width 20 height 9
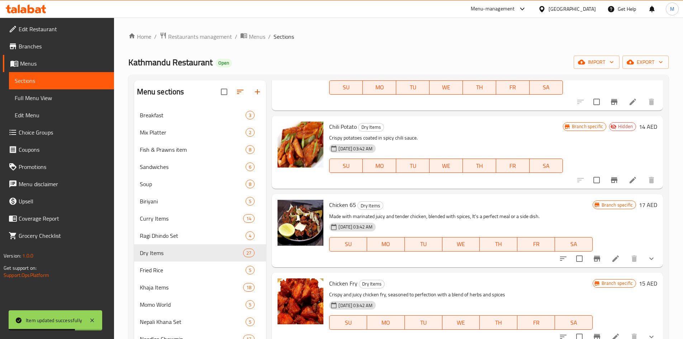
scroll to position [179, 0]
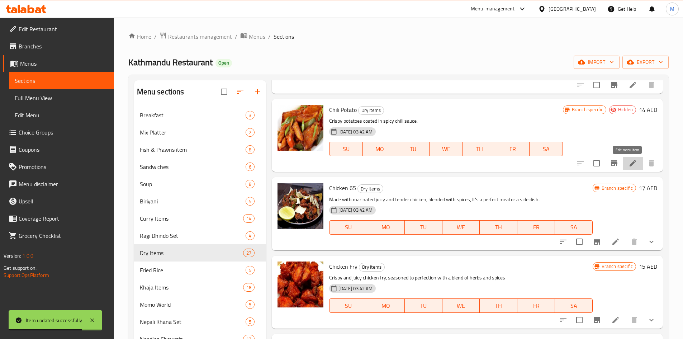
click at [629, 164] on icon at bounding box center [632, 163] width 6 height 6
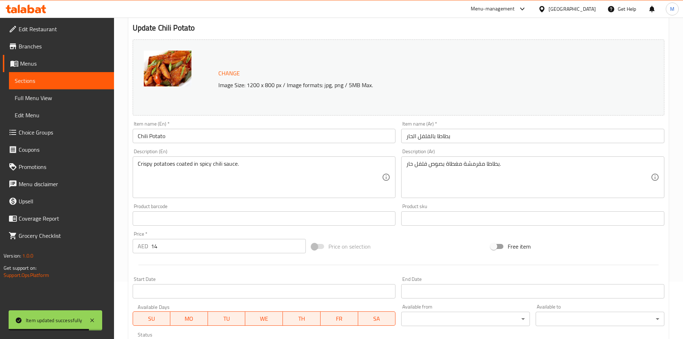
scroll to position [107, 0]
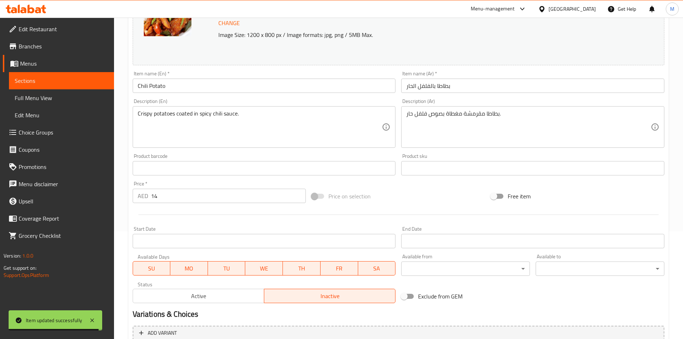
drag, startPoint x: 225, startPoint y: 288, endPoint x: 225, endPoint y: 293, distance: 4.7
click at [225, 288] on div "Active Inactive" at bounding box center [264, 291] width 263 height 21
click at [225, 293] on span "Active" at bounding box center [198, 296] width 125 height 10
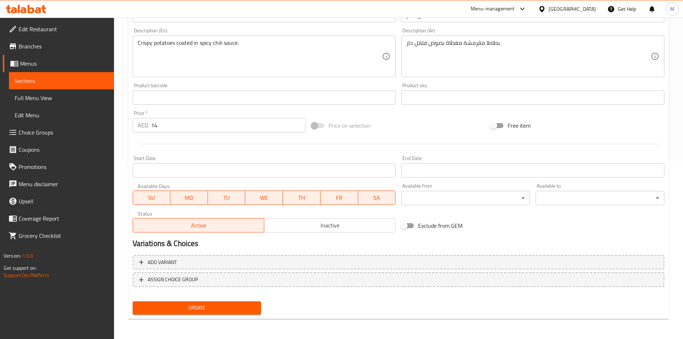
click at [216, 304] on span "Update" at bounding box center [196, 307] width 117 height 9
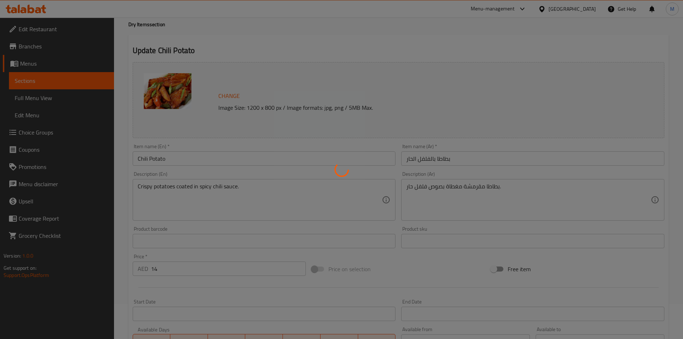
scroll to position [0, 0]
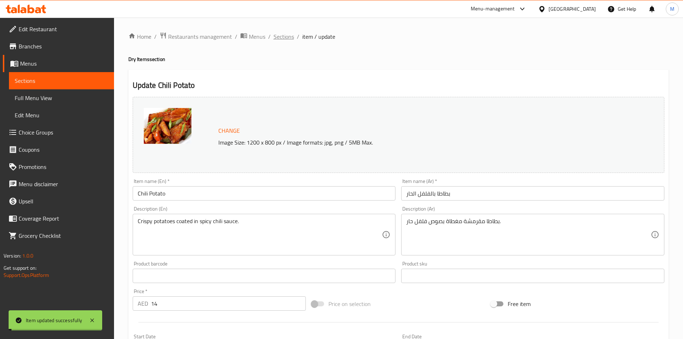
click at [287, 36] on span "Sections" at bounding box center [283, 36] width 20 height 9
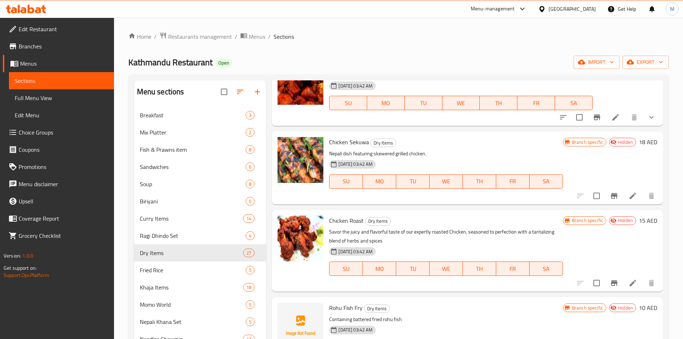
scroll to position [394, 0]
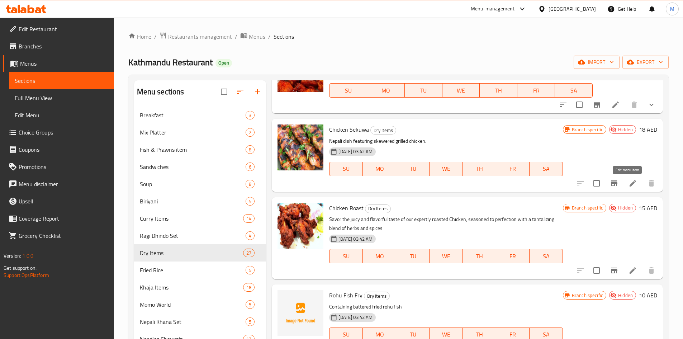
click at [628, 182] on icon at bounding box center [632, 183] width 9 height 9
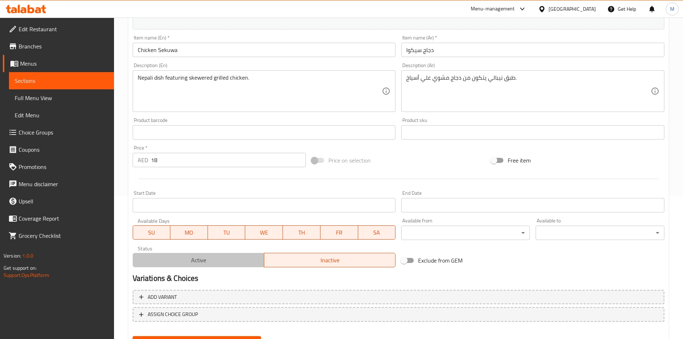
drag, startPoint x: 228, startPoint y: 258, endPoint x: 225, endPoint y: 272, distance: 14.9
click at [228, 258] on span "Active" at bounding box center [198, 260] width 125 height 10
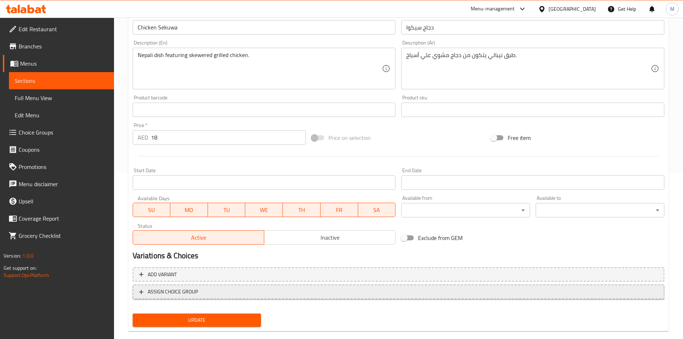
scroll to position [178, 0]
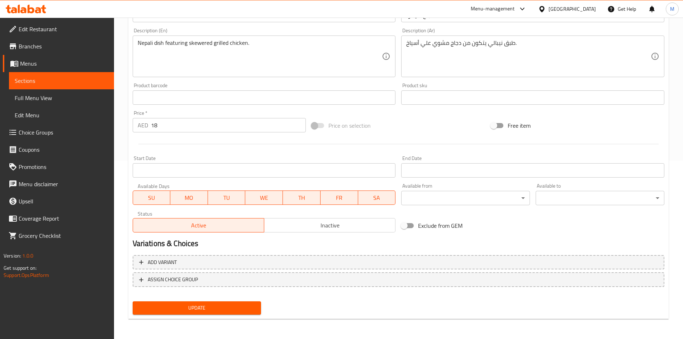
drag, startPoint x: 231, startPoint y: 305, endPoint x: 229, endPoint y: 283, distance: 22.0
click at [231, 305] on span "Update" at bounding box center [196, 307] width 117 height 9
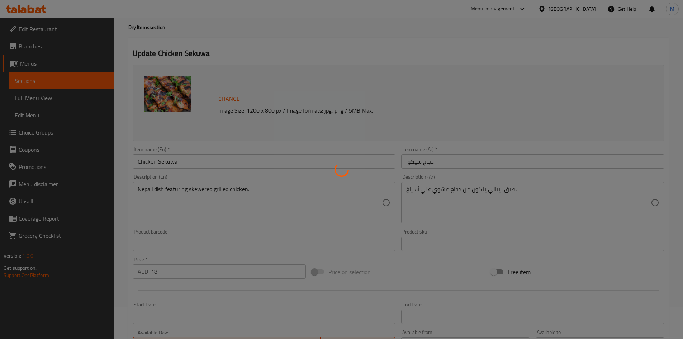
scroll to position [0, 0]
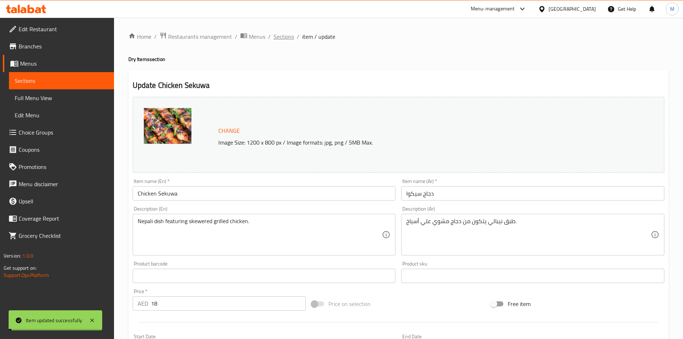
click at [282, 37] on span "Sections" at bounding box center [283, 36] width 20 height 9
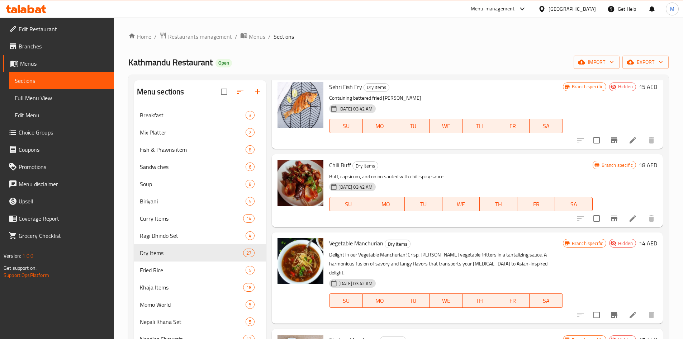
scroll to position [645, 0]
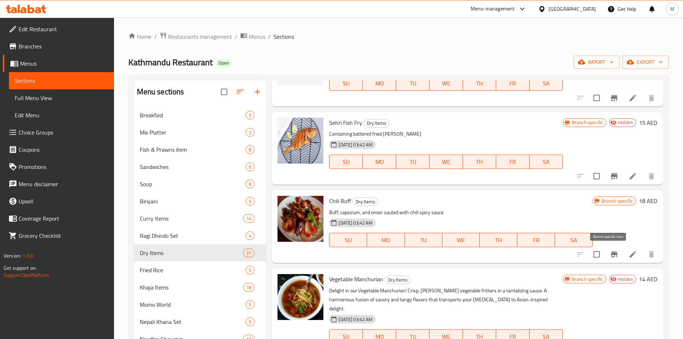
click at [610, 253] on icon "Branch-specific-item" at bounding box center [614, 254] width 9 height 9
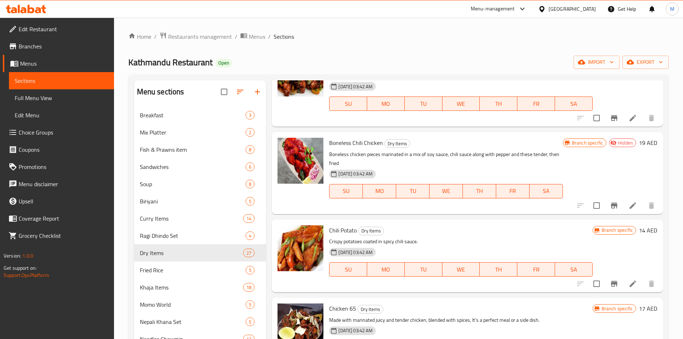
scroll to position [72, 0]
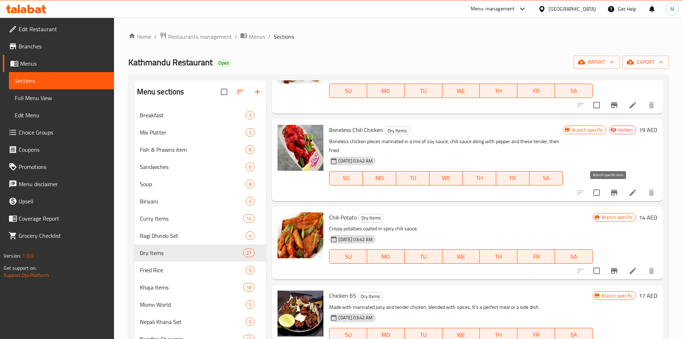
click at [610, 193] on icon "Branch-specific-item" at bounding box center [614, 192] width 9 height 9
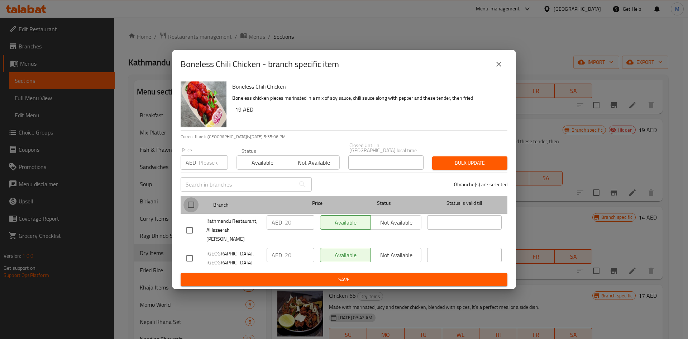
click at [185, 210] on input "checkbox" at bounding box center [190, 204] width 15 height 15
checkbox input "true"
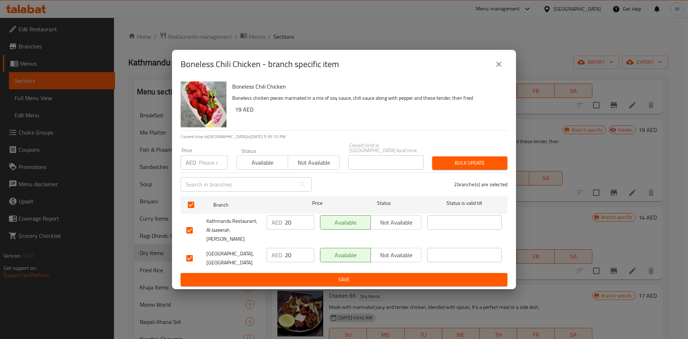
click at [195, 167] on p "AED" at bounding box center [191, 162] width 10 height 9
click at [209, 166] on input "number" at bounding box center [213, 162] width 29 height 14
type input "22"
click at [473, 167] on span "Bulk update" at bounding box center [470, 162] width 64 height 9
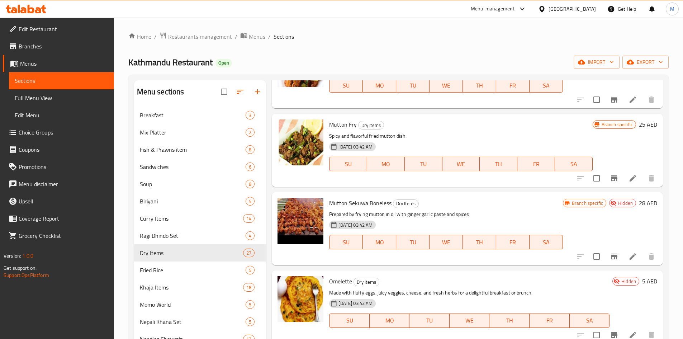
scroll to position [1147, 0]
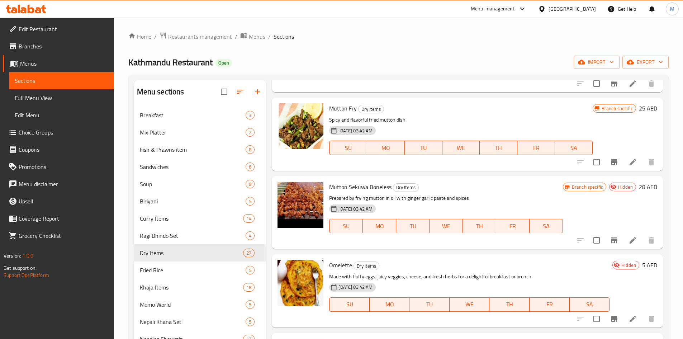
click at [610, 236] on icon "Branch-specific-item" at bounding box center [614, 240] width 9 height 9
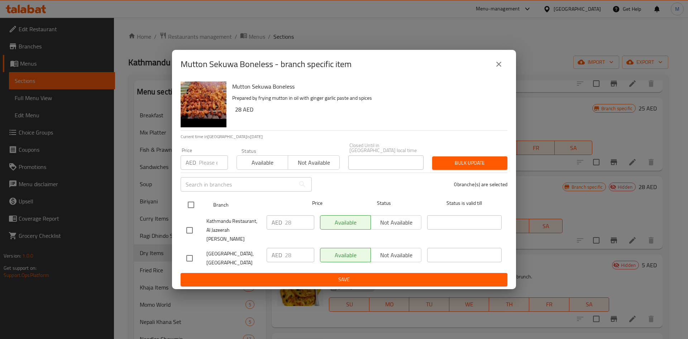
drag, startPoint x: 192, startPoint y: 210, endPoint x: 203, endPoint y: 182, distance: 29.8
click at [192, 209] on input "checkbox" at bounding box center [190, 204] width 15 height 15
checkbox input "true"
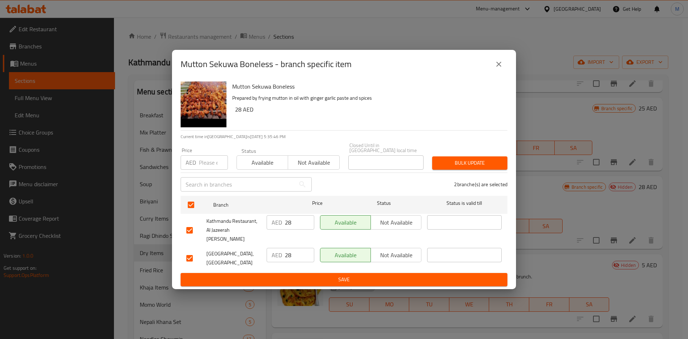
click at [206, 169] on input "number" at bounding box center [213, 162] width 29 height 14
type input "26"
click at [462, 167] on span "Bulk update" at bounding box center [470, 162] width 64 height 9
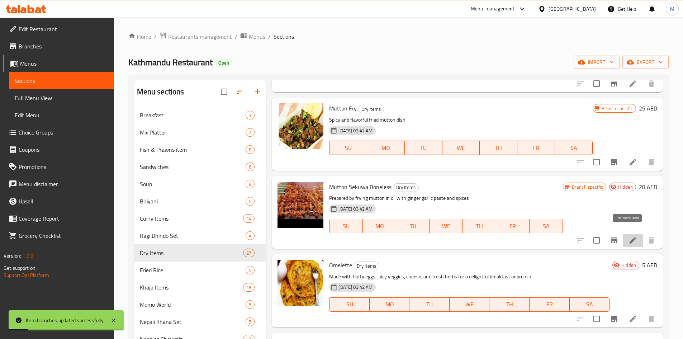
click at [629, 237] on icon at bounding box center [632, 240] width 6 height 6
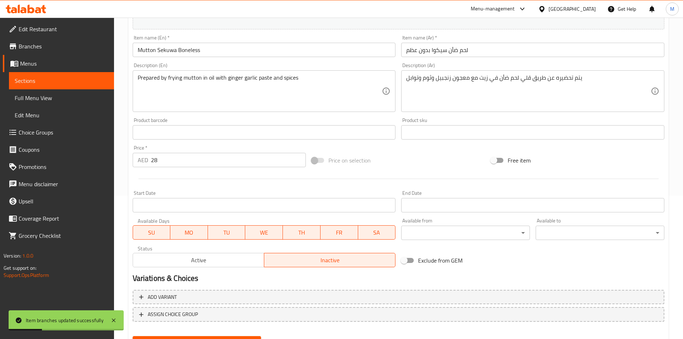
click at [217, 254] on button "Active" at bounding box center [199, 260] width 132 height 14
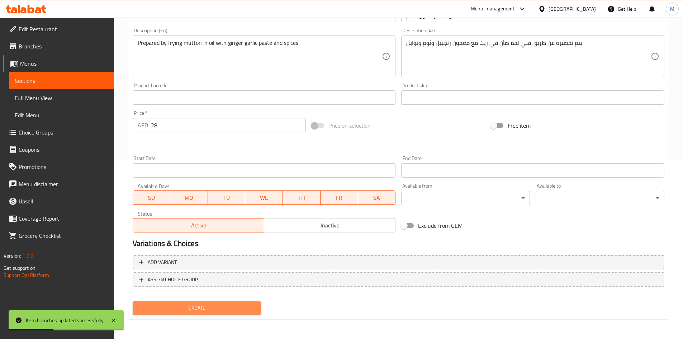
click at [224, 307] on span "Update" at bounding box center [196, 307] width 117 height 9
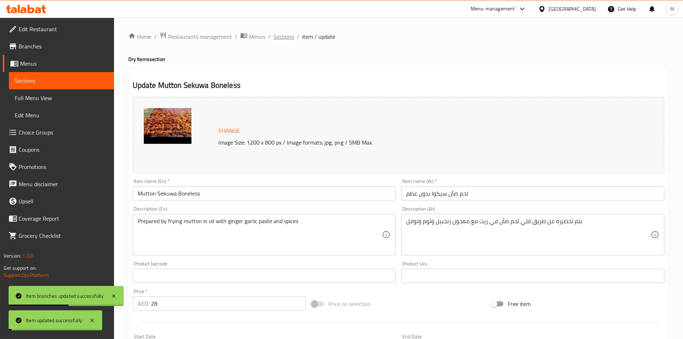
click at [291, 37] on span "Sections" at bounding box center [283, 36] width 20 height 9
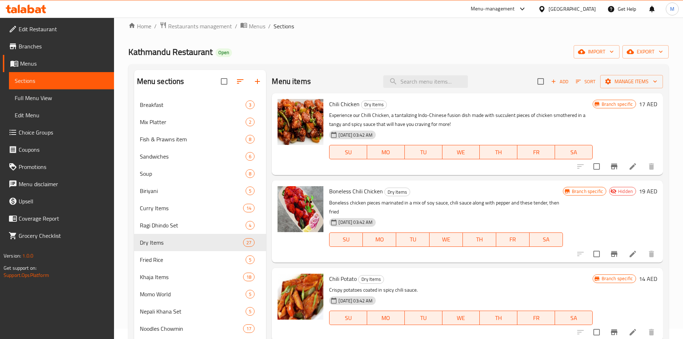
scroll to position [10, 0]
click at [611, 253] on icon "Branch-specific-item" at bounding box center [614, 254] width 6 height 6
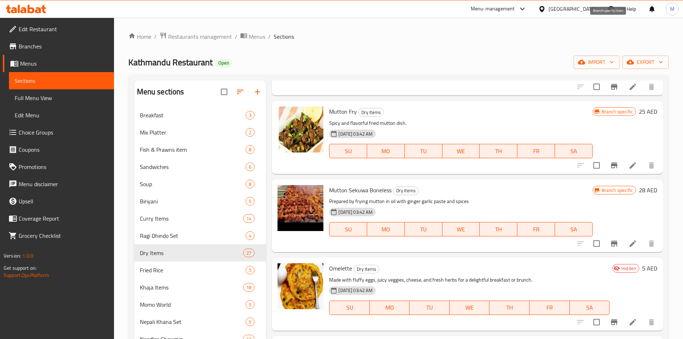
scroll to position [1147, 0]
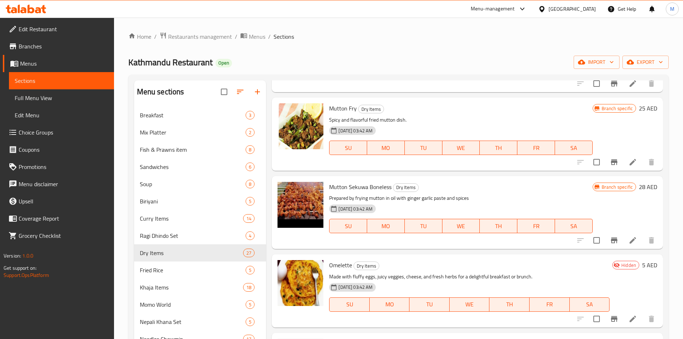
click at [358, 181] on span "Mutton Sekuwa Boneless" at bounding box center [360, 186] width 62 height 11
drag, startPoint x: 358, startPoint y: 176, endPoint x: 378, endPoint y: 177, distance: 19.4
click at [378, 181] on span "Mutton Sekuwa Boneless" at bounding box center [360, 186] width 62 height 11
copy span "Sekuwa Boneless"
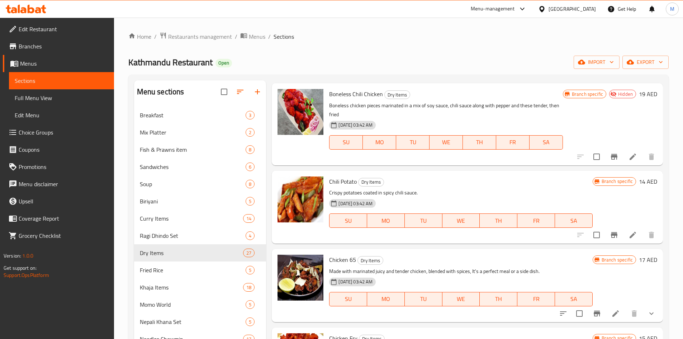
scroll to position [0, 0]
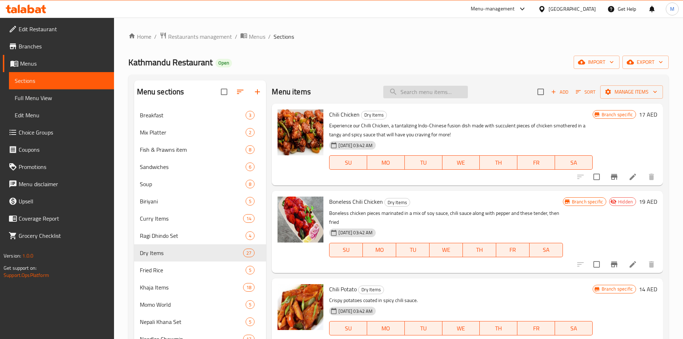
click at [425, 90] on input "search" at bounding box center [425, 92] width 85 height 13
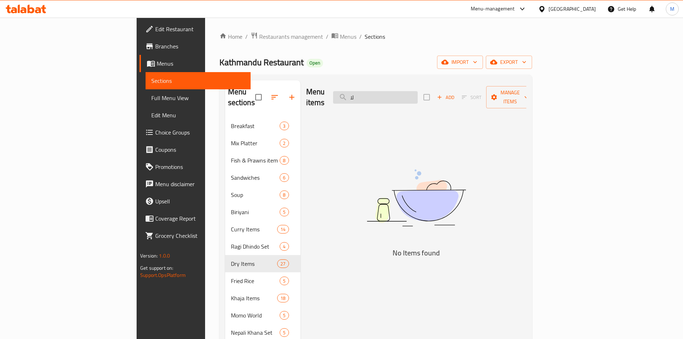
type input "ل"
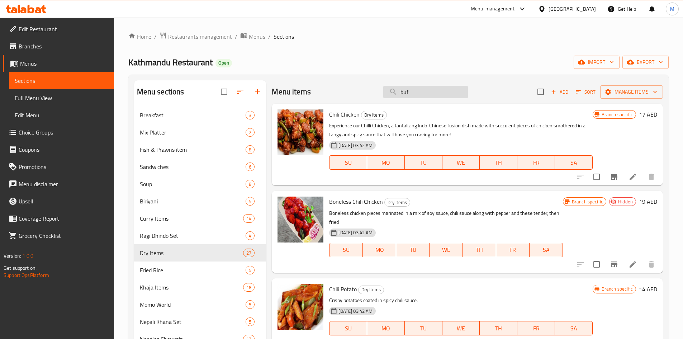
type input "buff"
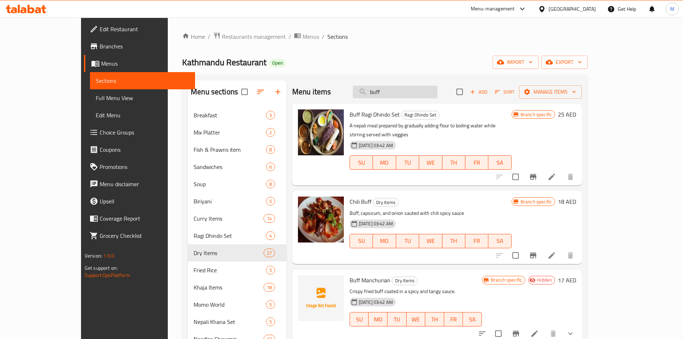
click at [413, 91] on input "buff" at bounding box center [395, 92] width 85 height 13
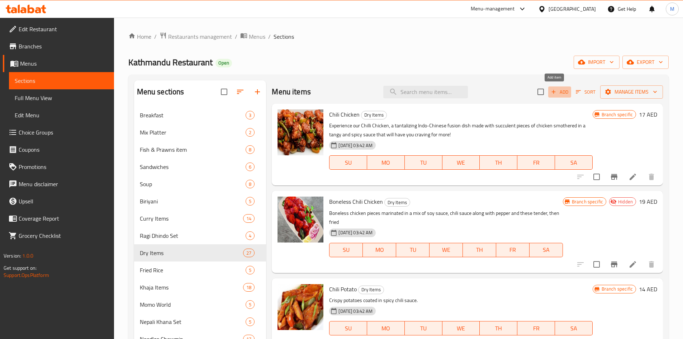
click at [554, 91] on span "Add" at bounding box center [559, 92] width 19 height 8
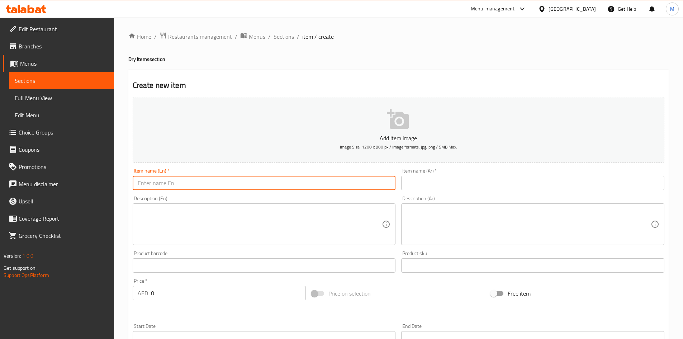
click at [263, 178] on input "text" at bounding box center [264, 183] width 263 height 14
paste input "Sekuwa Boneless"
click at [139, 183] on input "Sekuwa Boneless" at bounding box center [264, 183] width 263 height 14
click at [168, 178] on input "buff Sekuwa Boneless" at bounding box center [264, 183] width 263 height 14
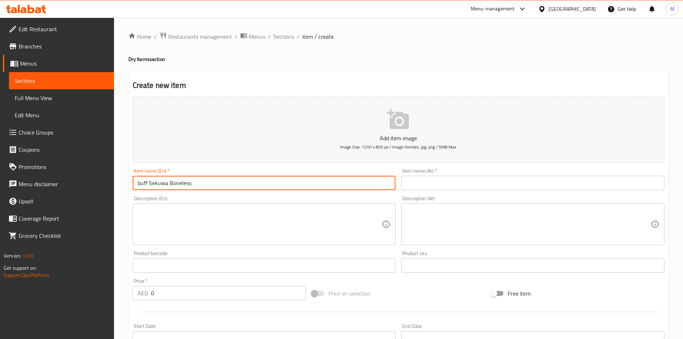
click at [168, 178] on input "buff Sekuwa Boneless" at bounding box center [264, 183] width 263 height 14
click at [181, 181] on input "Buff Sekuwa Boneless" at bounding box center [264, 183] width 263 height 14
type input "Buff Sekuwa Boneless"
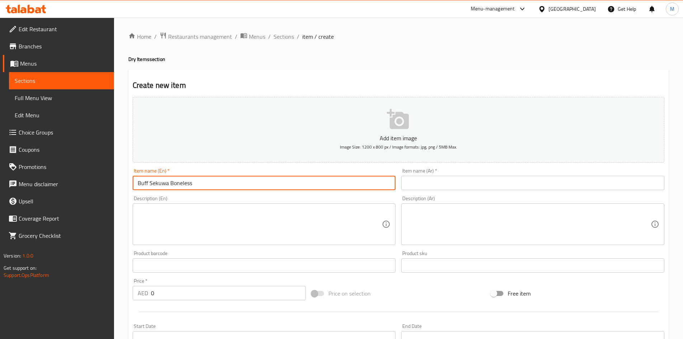
click at [478, 186] on input "text" at bounding box center [532, 183] width 263 height 14
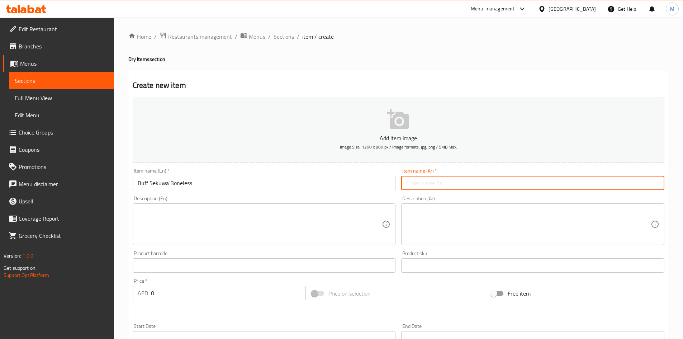
paste input "بوف سيكوا بدون عظم"
type input "بوف سيكوا بدون عظم"
click at [184, 287] on input "0" at bounding box center [228, 293] width 155 height 14
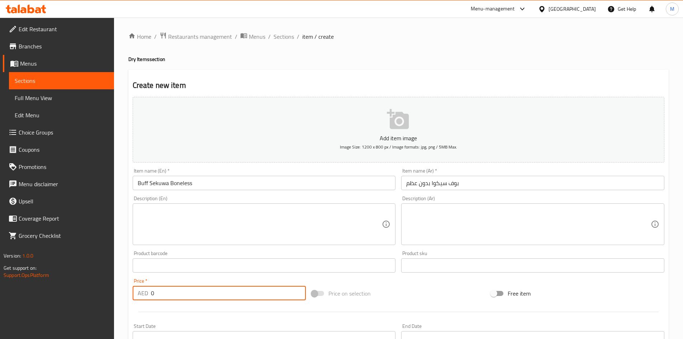
click at [184, 287] on input "0" at bounding box center [228, 293] width 155 height 14
type input "24"
click at [186, 273] on div "Product barcode Product barcode" at bounding box center [264, 262] width 269 height 28
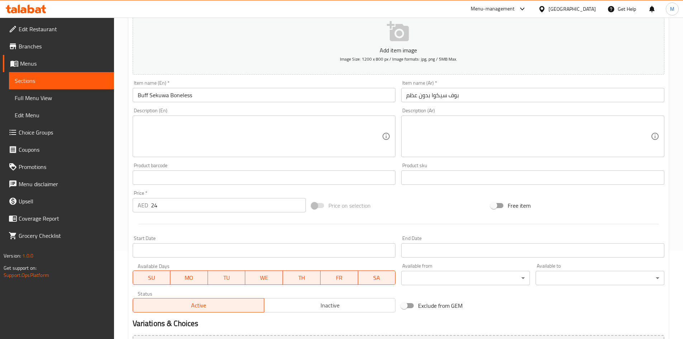
scroll to position [168, 0]
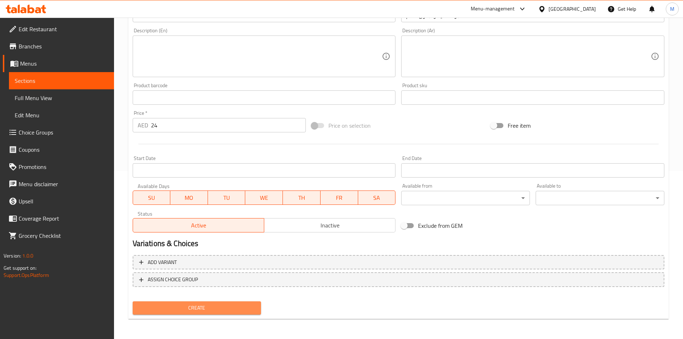
click at [193, 305] on span "Create" at bounding box center [196, 307] width 117 height 9
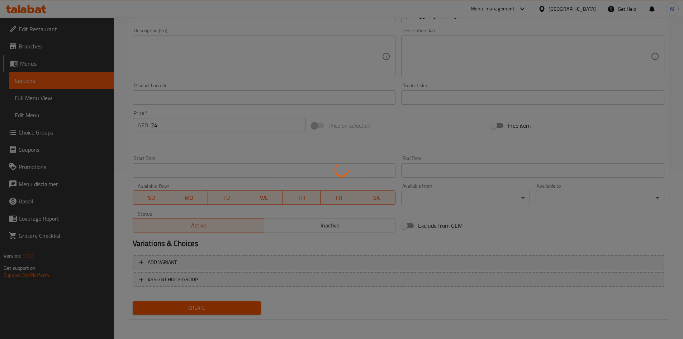
type input "0"
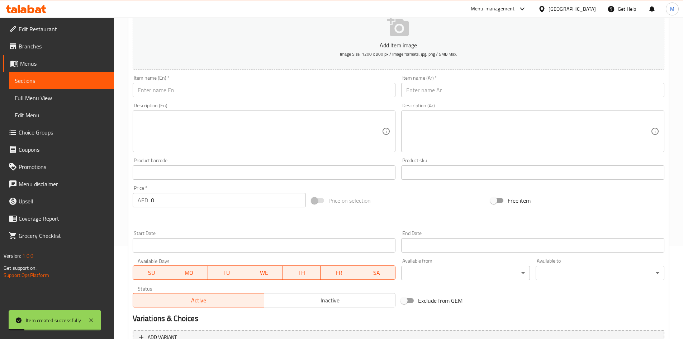
scroll to position [0, 0]
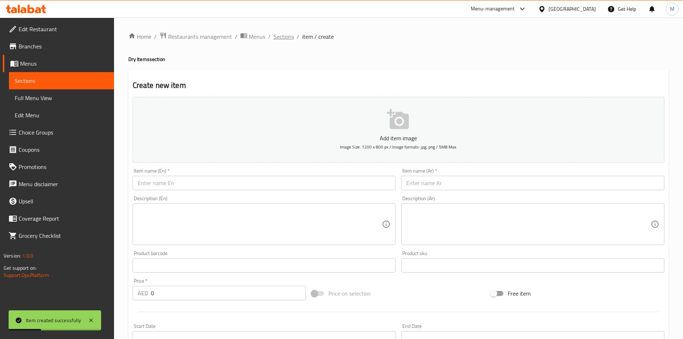
click at [278, 35] on span "Sections" at bounding box center [283, 36] width 20 height 9
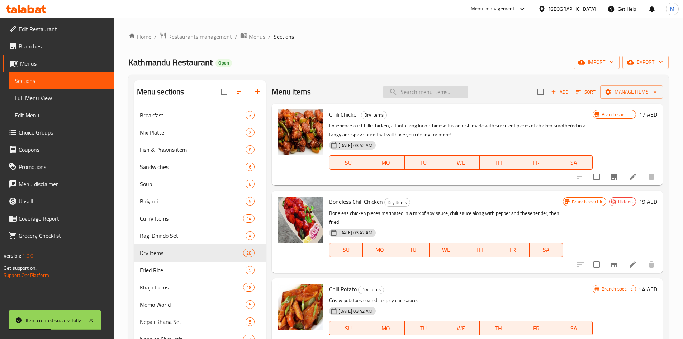
click at [419, 91] on input "search" at bounding box center [425, 92] width 85 height 13
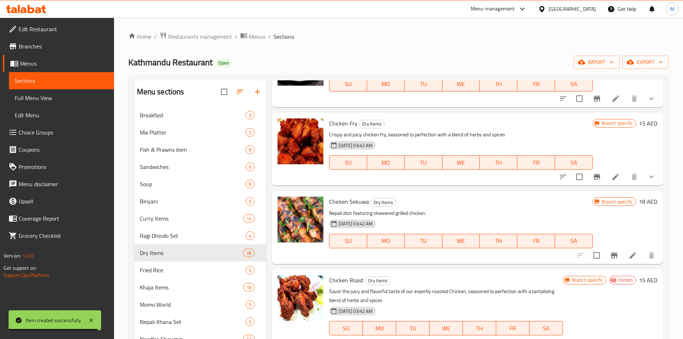
scroll to position [394, 0]
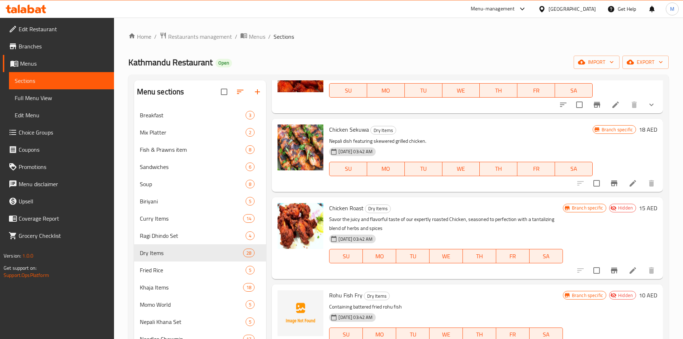
click at [356, 129] on span "Chicken Sekuwa" at bounding box center [349, 129] width 40 height 11
copy h6 "Sekuwa"
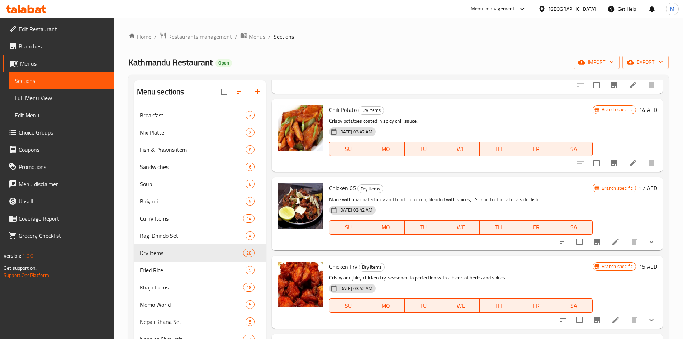
scroll to position [0, 0]
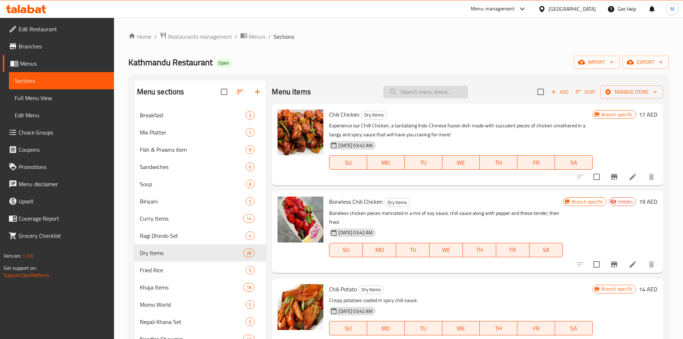
click at [423, 94] on input "search" at bounding box center [425, 92] width 85 height 13
paste input "Sekuwa"
type input "Sekuwa"
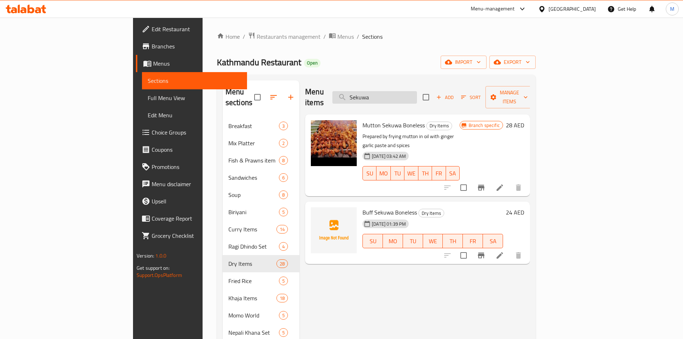
click at [417, 94] on input "Sekuwa" at bounding box center [374, 97] width 85 height 13
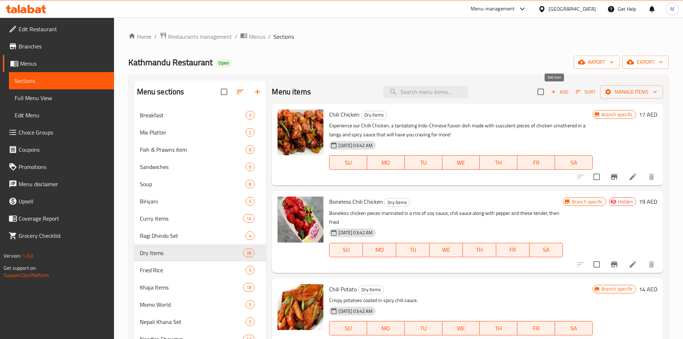
click at [556, 91] on span "Add" at bounding box center [559, 92] width 19 height 8
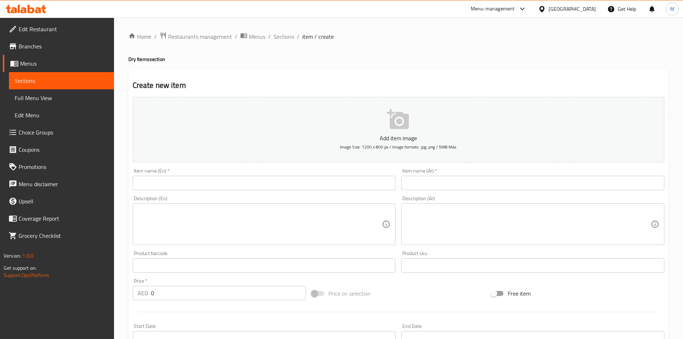
click at [226, 183] on input "text" at bounding box center [264, 183] width 263 height 14
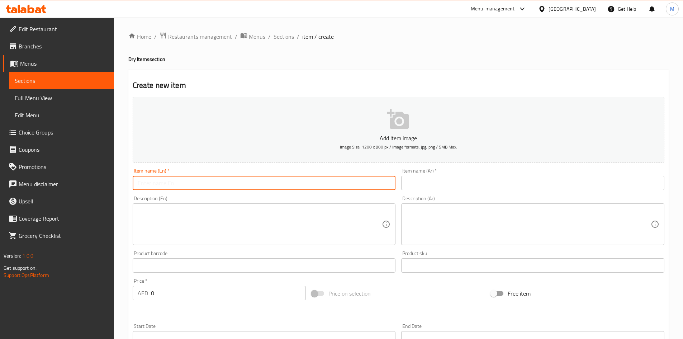
paste input "Sekuwa"
click at [138, 185] on input "Sekuwa" at bounding box center [264, 183] width 263 height 14
click at [197, 181] on input "chicken Sekuwa boneless" at bounding box center [264, 183] width 263 height 14
paste input "Boneless"
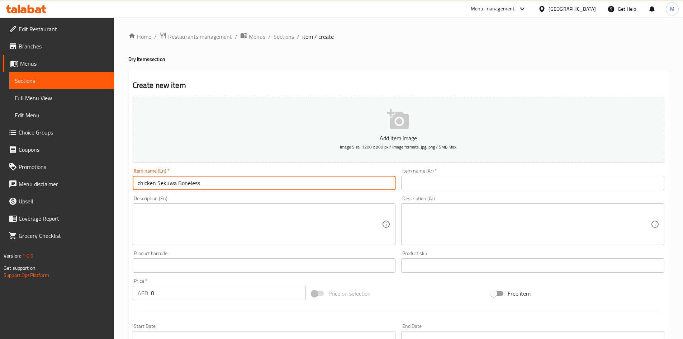
click at [168, 182] on input "chicken Sekuwa Boneless" at bounding box center [264, 183] width 263 height 14
type input "Chicken Sekuwa Boneless"
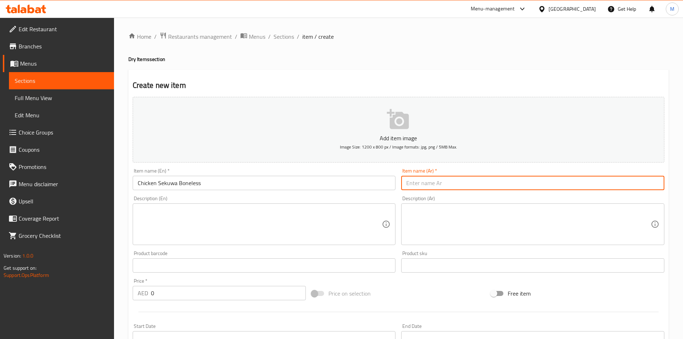
click at [441, 182] on input "text" at bounding box center [532, 183] width 263 height 14
paste input "دجاج سيكوا منزوع العظم"
type input "دجاج سيكوا منزوع العظم"
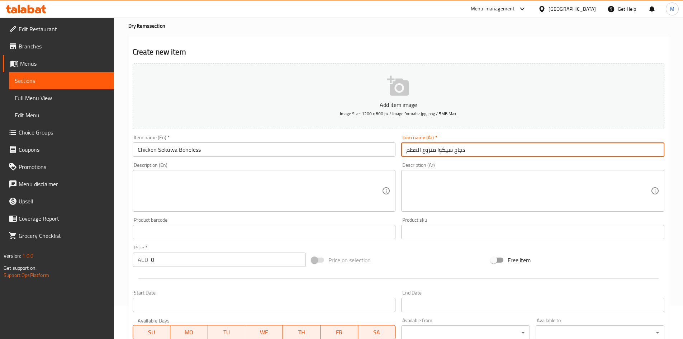
scroll to position [72, 0]
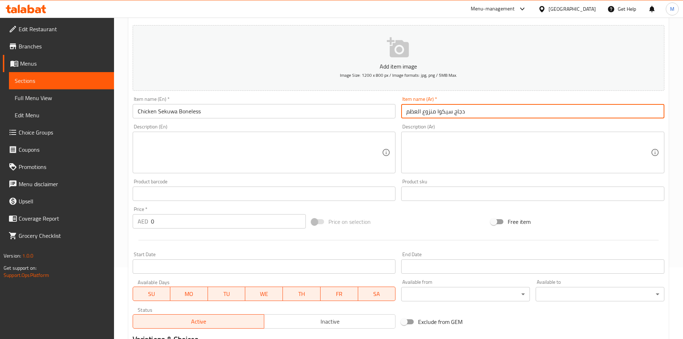
click at [208, 226] on input "0" at bounding box center [228, 221] width 155 height 14
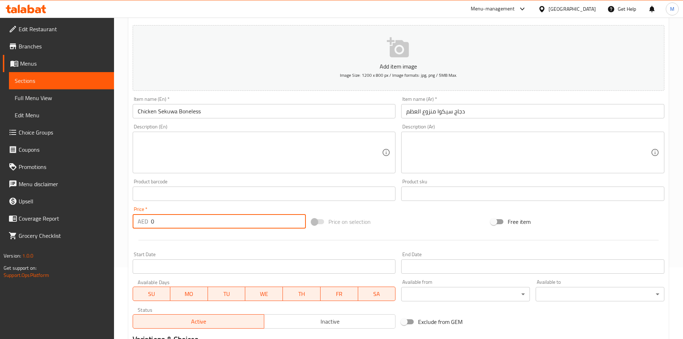
click at [208, 226] on input "0" at bounding box center [228, 221] width 155 height 14
click at [209, 226] on input "0" at bounding box center [228, 221] width 155 height 14
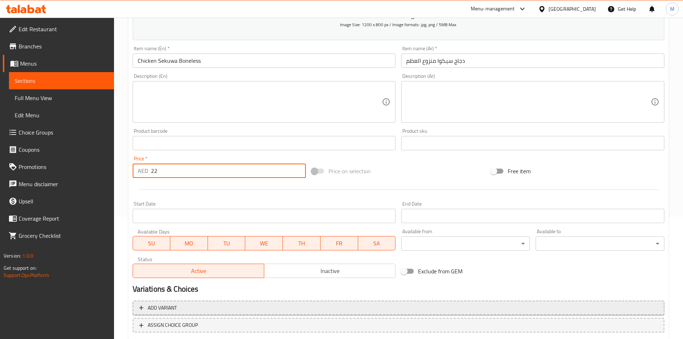
scroll to position [168, 0]
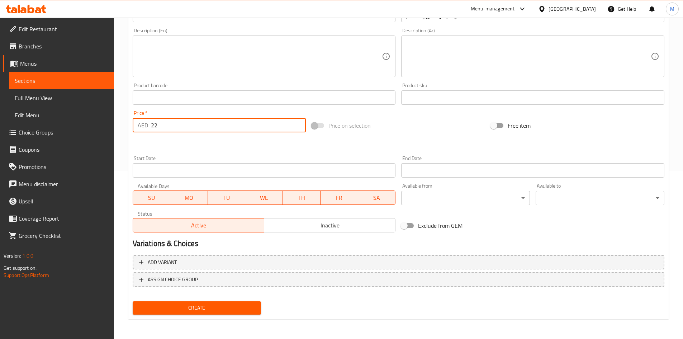
type input "22"
click at [224, 309] on span "Create" at bounding box center [196, 307] width 117 height 9
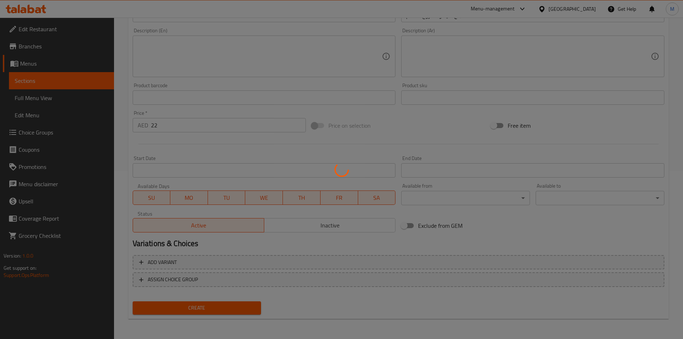
type input "0"
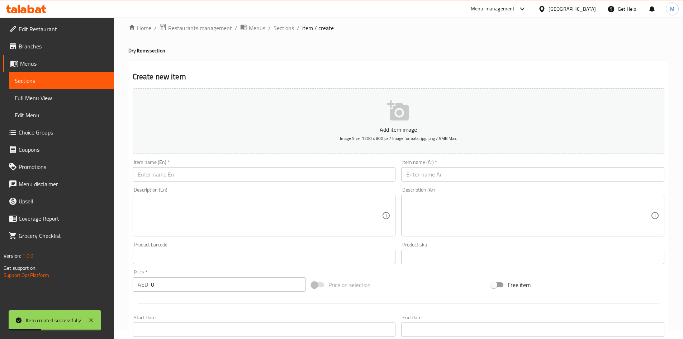
scroll to position [0, 0]
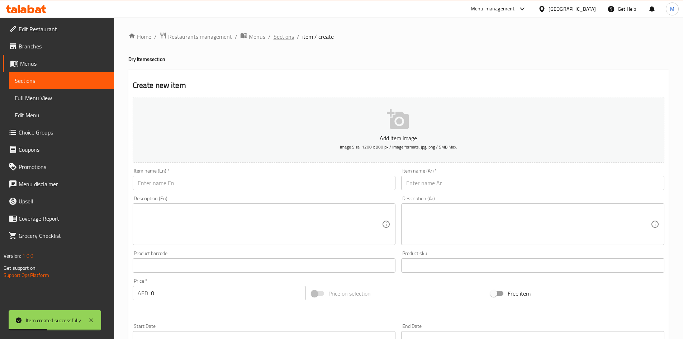
click at [280, 36] on span "Sections" at bounding box center [283, 36] width 20 height 9
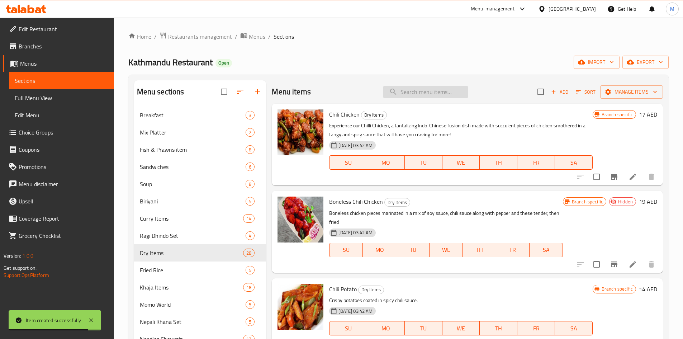
click at [404, 93] on input "search" at bounding box center [425, 92] width 85 height 13
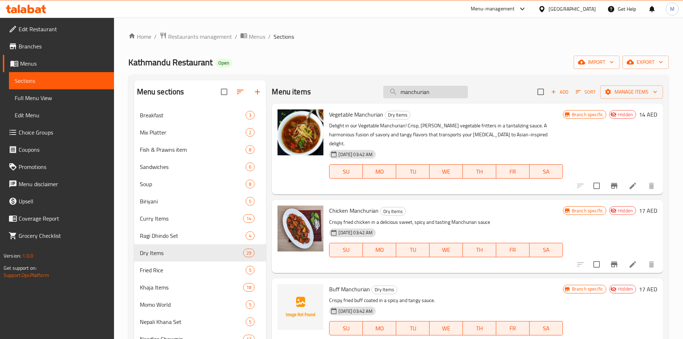
click at [416, 87] on input "manchurian" at bounding box center [425, 92] width 85 height 13
type input "manchurian"
click at [615, 183] on icon "Branch-specific-item" at bounding box center [614, 186] width 6 height 6
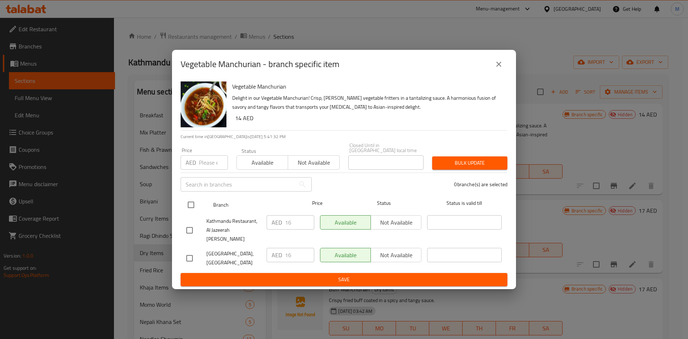
click at [194, 208] on input "checkbox" at bounding box center [190, 204] width 15 height 15
checkbox input "true"
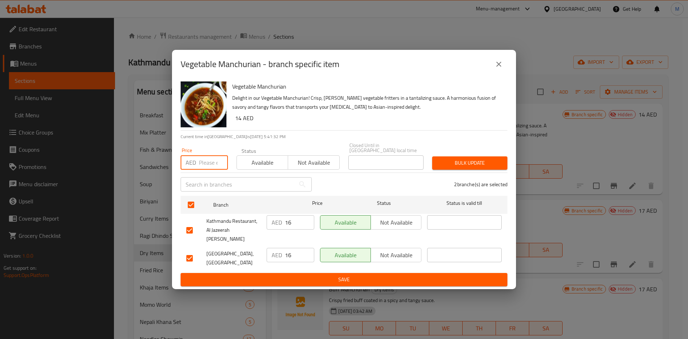
click at [204, 166] on input "number" at bounding box center [213, 162] width 29 height 14
type input "15"
click at [480, 162] on button "Bulk update" at bounding box center [469, 162] width 75 height 13
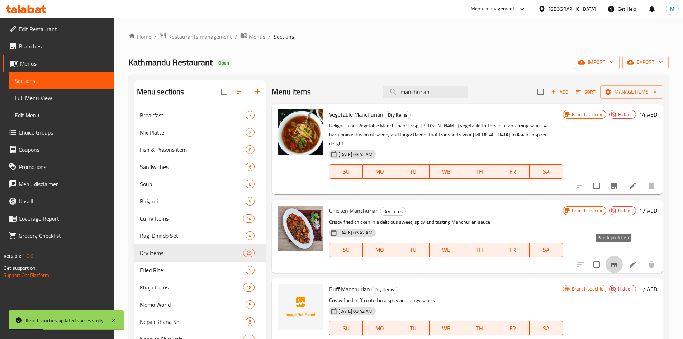
click at [615, 261] on icon "Branch-specific-item" at bounding box center [614, 264] width 6 height 6
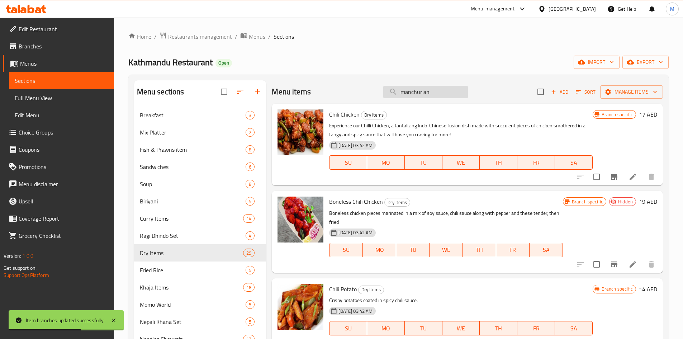
click at [439, 90] on input "manchurian" at bounding box center [425, 92] width 85 height 13
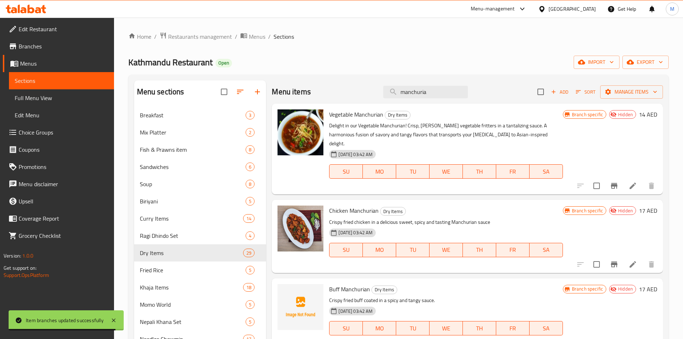
type input "manchuria"
click at [618, 260] on icon "Branch-specific-item" at bounding box center [614, 264] width 9 height 9
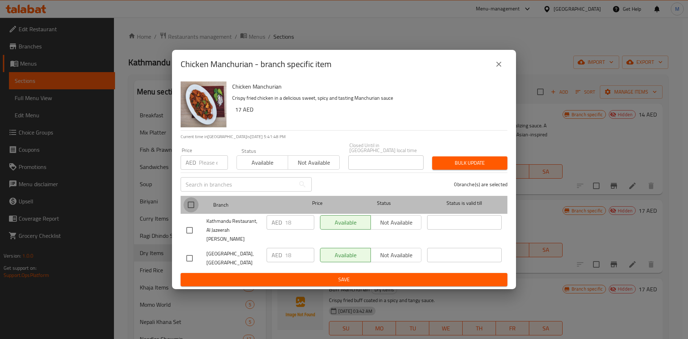
click at [194, 210] on input "checkbox" at bounding box center [190, 204] width 15 height 15
checkbox input "true"
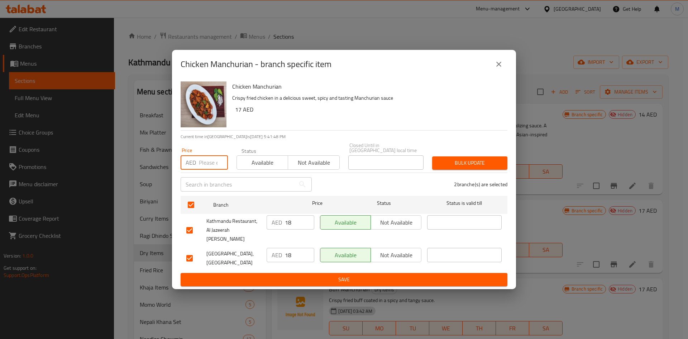
click at [203, 168] on input "number" at bounding box center [213, 162] width 29 height 14
type input "16"
click at [496, 167] on span "Bulk update" at bounding box center [470, 162] width 64 height 9
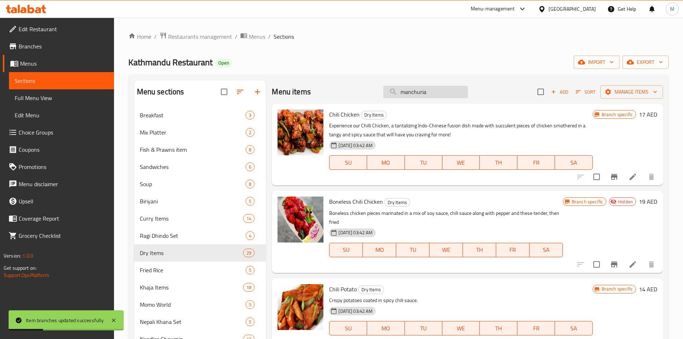
click at [431, 91] on input "manchuria" at bounding box center [425, 92] width 85 height 13
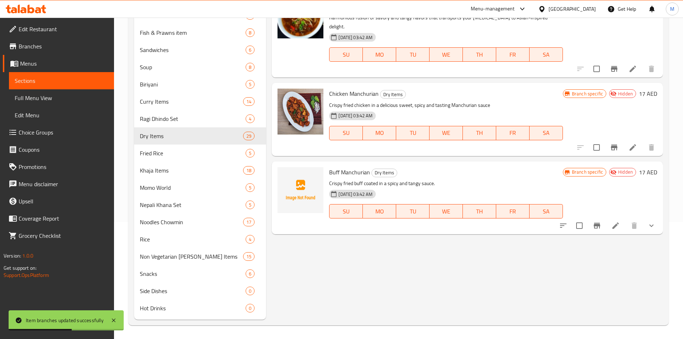
scroll to position [118, 0]
type input "manchuri"
click at [597, 220] on icon "Branch-specific-item" at bounding box center [596, 224] width 9 height 9
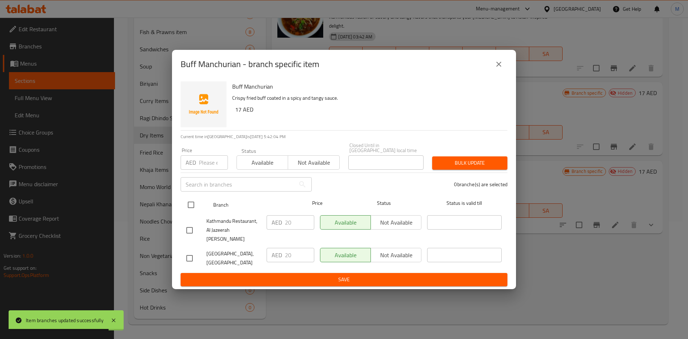
click at [191, 204] on input "checkbox" at bounding box center [190, 204] width 15 height 15
checkbox input "true"
click at [197, 167] on div "AED Price" at bounding box center [204, 162] width 47 height 14
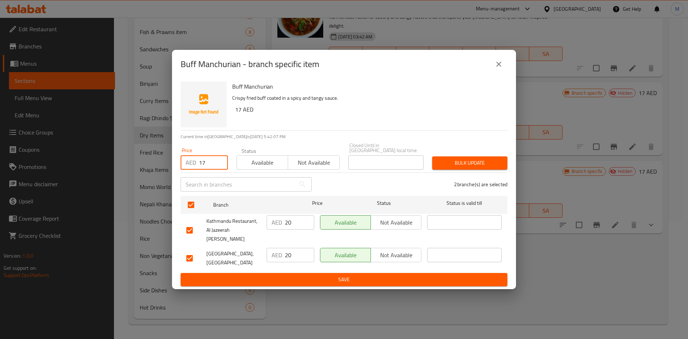
type input "17"
click at [459, 167] on span "Bulk update" at bounding box center [470, 162] width 64 height 9
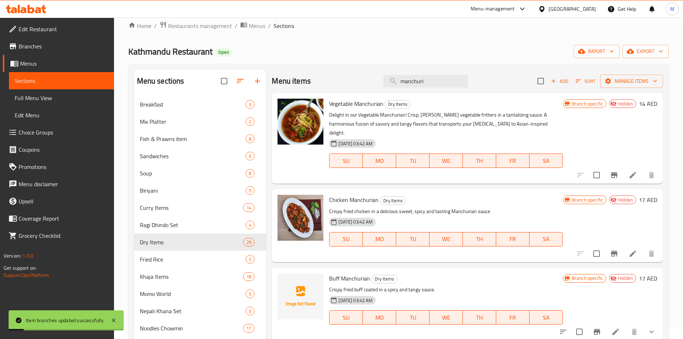
scroll to position [0, 0]
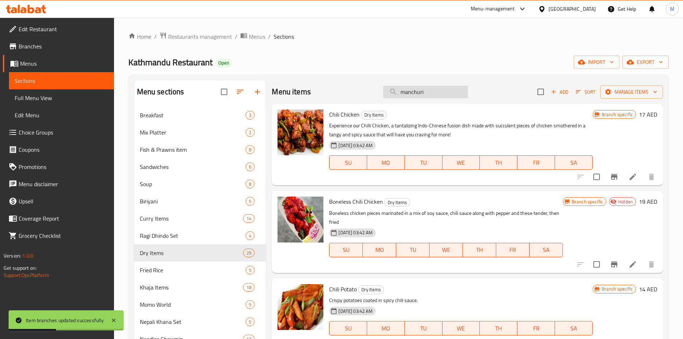
click at [433, 90] on input "manchuri" at bounding box center [425, 92] width 85 height 13
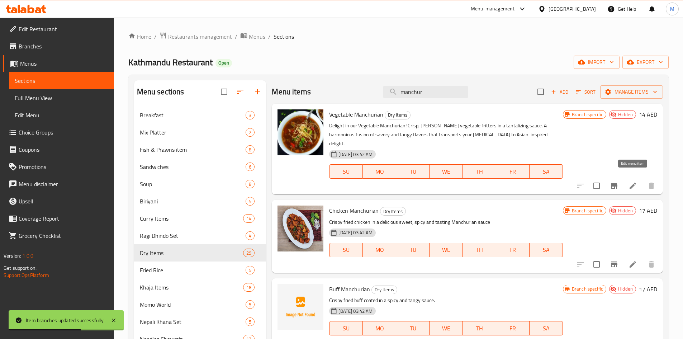
type input "manchur"
click at [631, 181] on icon at bounding box center [632, 185] width 9 height 9
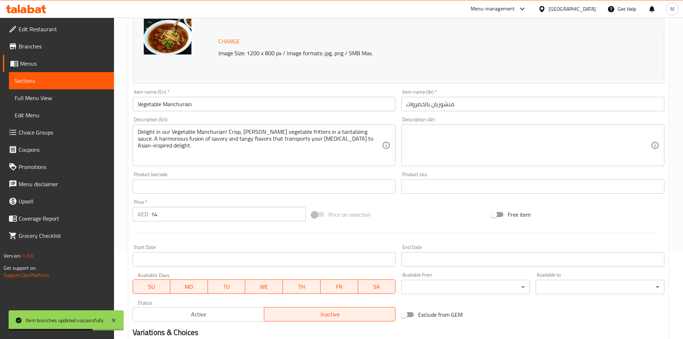
scroll to position [143, 0]
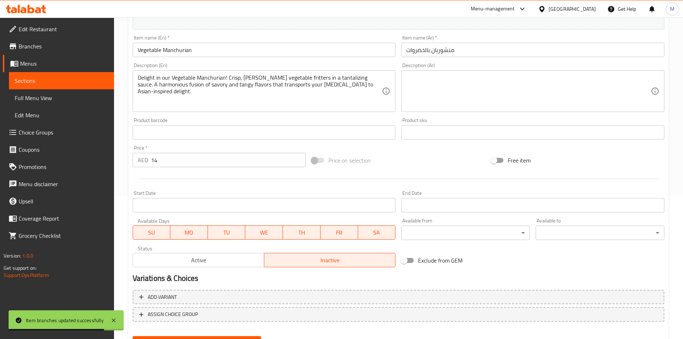
click at [195, 251] on div "Active Inactive" at bounding box center [264, 255] width 263 height 21
click at [199, 259] on span "Active" at bounding box center [198, 260] width 125 height 10
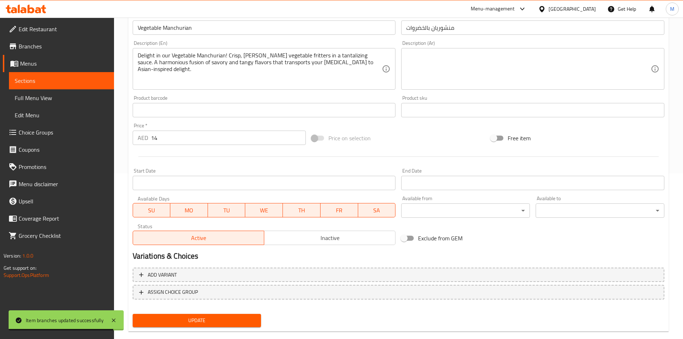
scroll to position [178, 0]
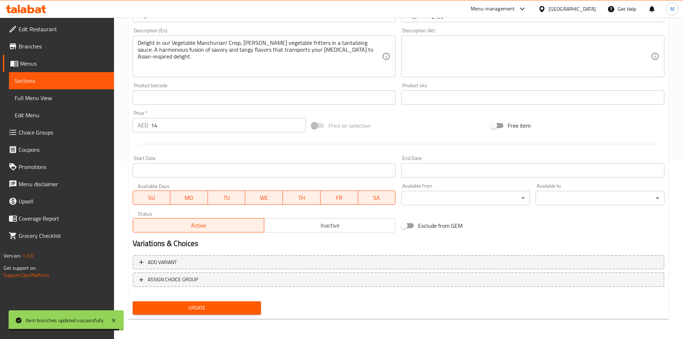
click at [207, 311] on span "Update" at bounding box center [196, 307] width 117 height 9
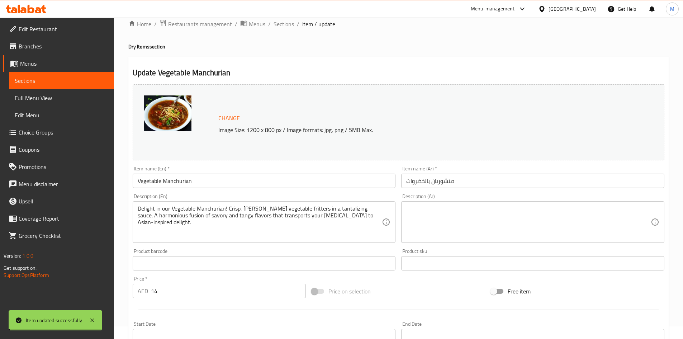
scroll to position [0, 0]
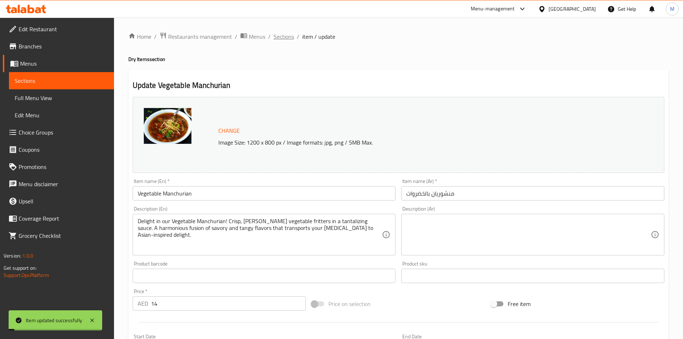
click at [288, 35] on span "Sections" at bounding box center [283, 36] width 20 height 9
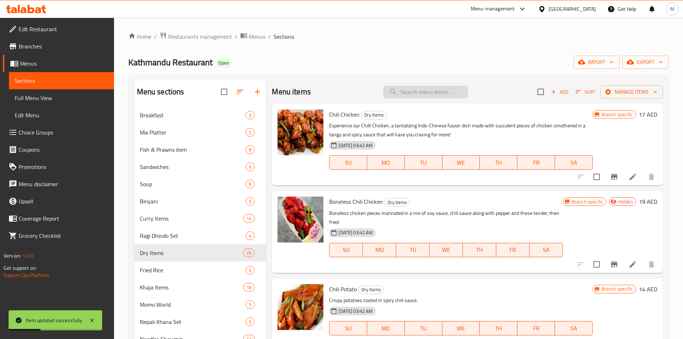
click at [425, 90] on input "search" at bounding box center [425, 92] width 85 height 13
paste input "manchurian"
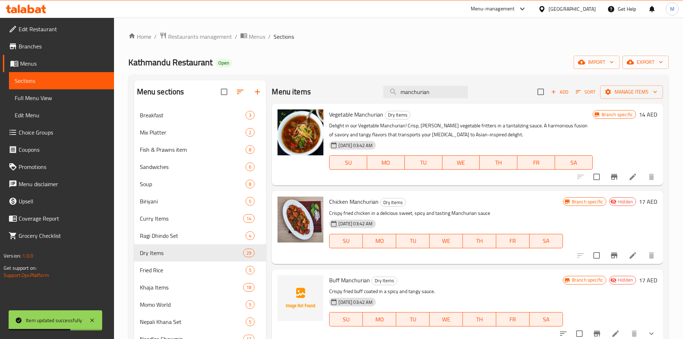
type input "manchurian"
click at [629, 258] on icon at bounding box center [632, 255] width 9 height 9
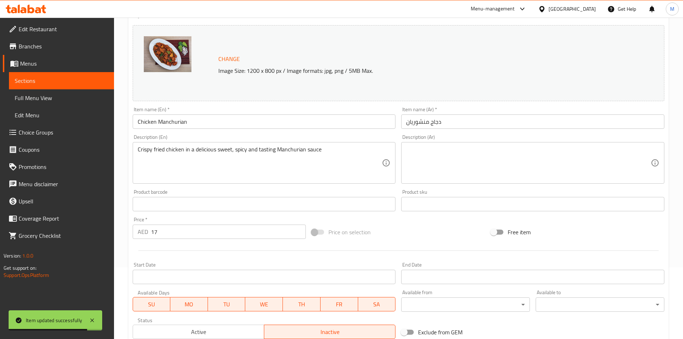
scroll to position [178, 0]
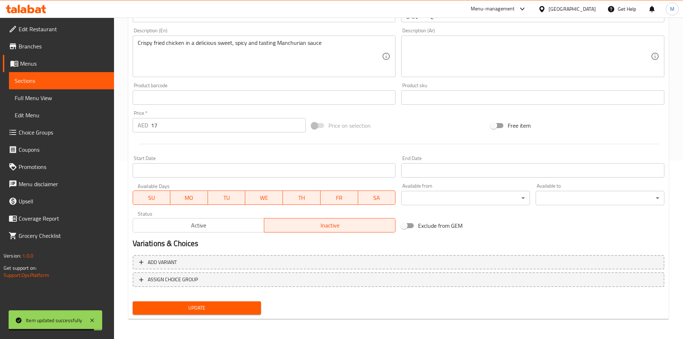
click at [192, 225] on span "Active" at bounding box center [198, 225] width 125 height 10
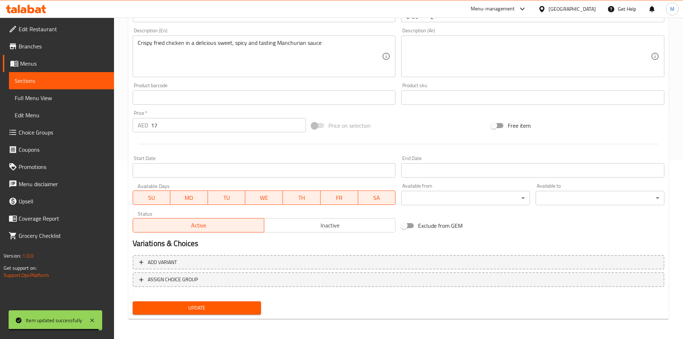
click at [203, 307] on span "Update" at bounding box center [196, 307] width 117 height 9
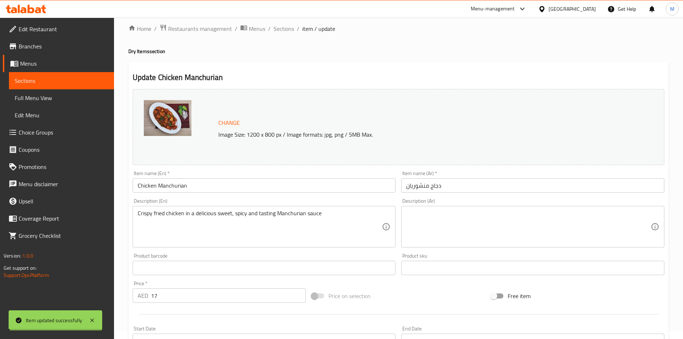
scroll to position [0, 0]
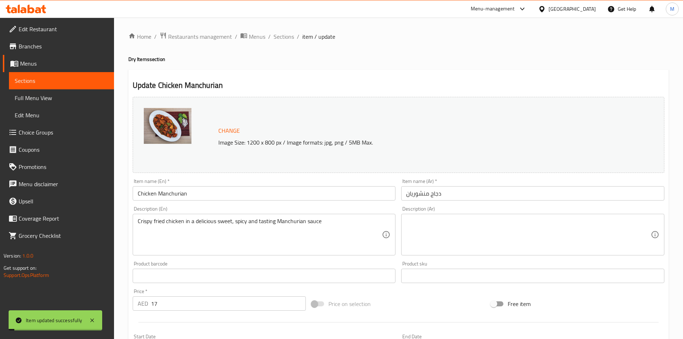
click at [286, 30] on div "Home / Restaurants management / Menus / Sections / item / update Dry Items sect…" at bounding box center [398, 267] width 569 height 499
click at [285, 34] on span "Sections" at bounding box center [283, 36] width 20 height 9
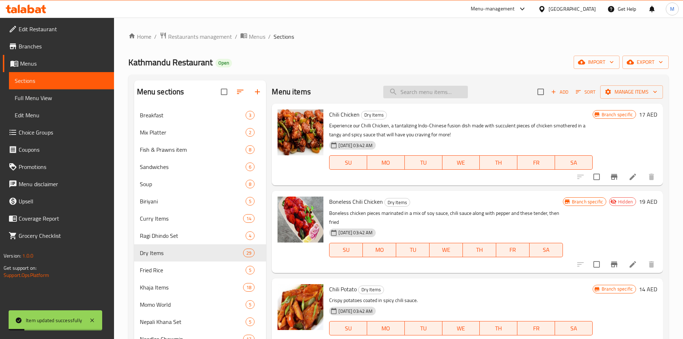
click at [435, 97] on input "search" at bounding box center [425, 92] width 85 height 13
paste input "manchurian"
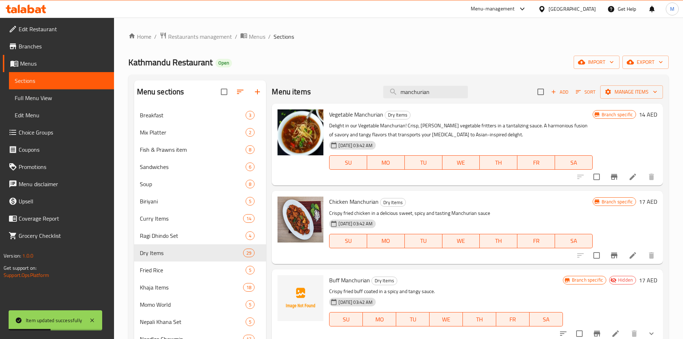
type input "manchurian"
click at [613, 329] on icon at bounding box center [615, 333] width 9 height 9
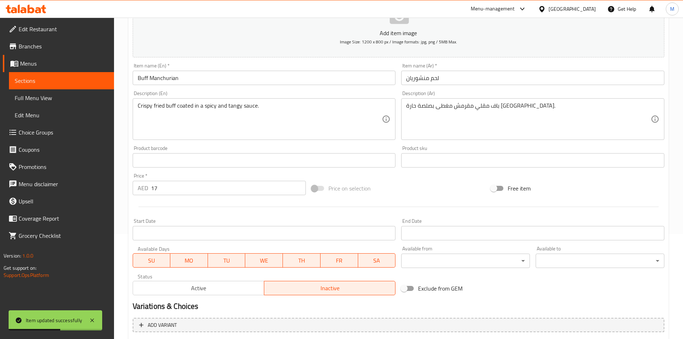
scroll to position [179, 0]
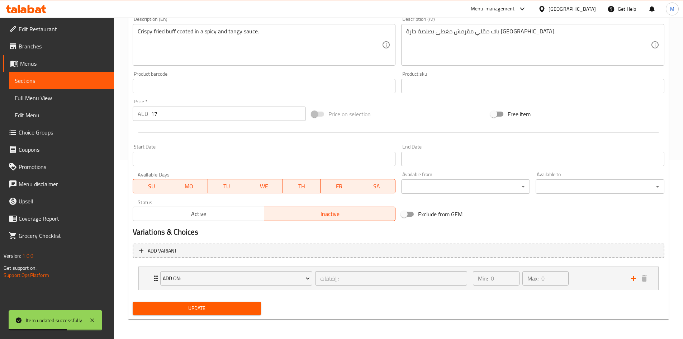
click at [248, 212] on span "Active" at bounding box center [198, 214] width 125 height 10
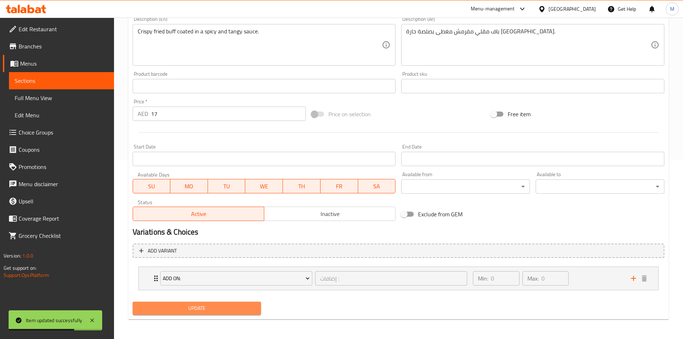
click at [235, 311] on span "Update" at bounding box center [196, 308] width 117 height 9
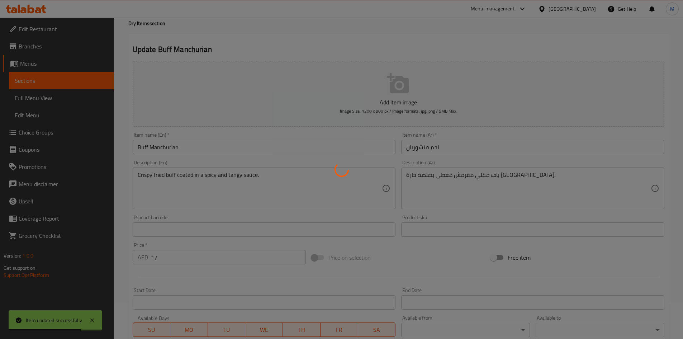
scroll to position [0, 0]
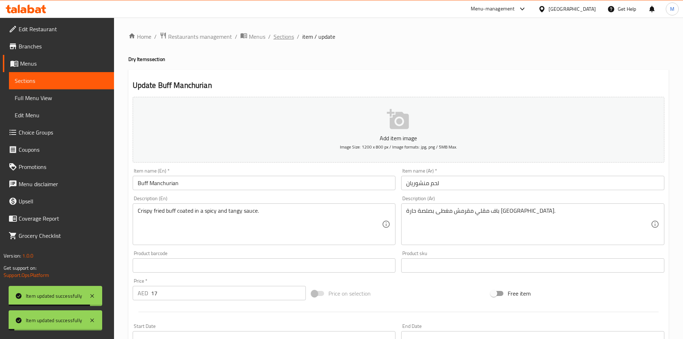
click at [288, 38] on span "Sections" at bounding box center [283, 36] width 20 height 9
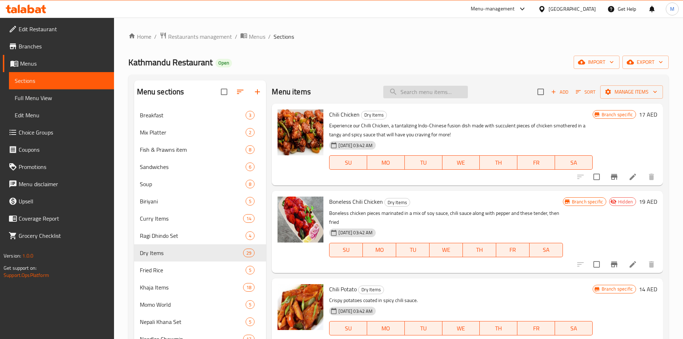
click at [412, 90] on input "search" at bounding box center [425, 92] width 85 height 13
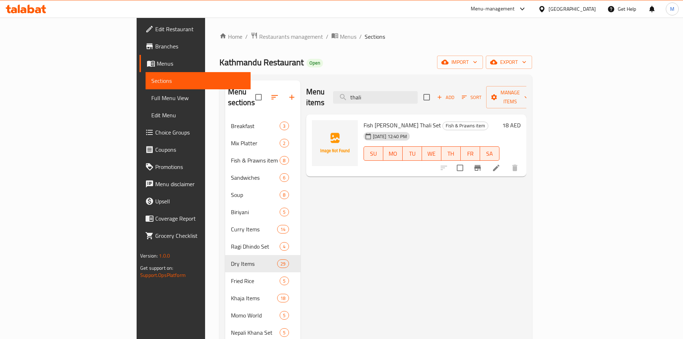
type input "thali"
click at [283, 91] on button "button" at bounding box center [291, 97] width 17 height 17
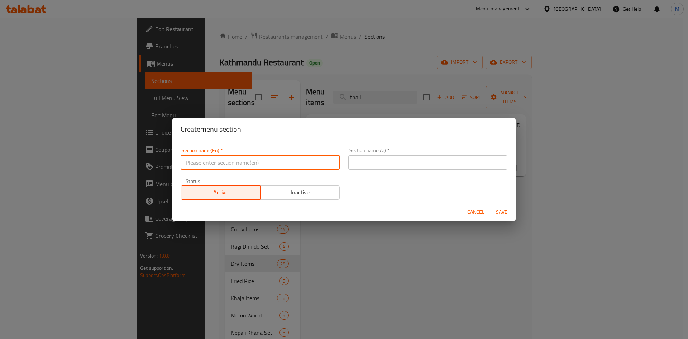
click at [224, 157] on input "text" at bounding box center [260, 162] width 159 height 14
click at [226, 161] on input "thali set" at bounding box center [260, 162] width 159 height 14
click at [228, 161] on input "Thali Set" at bounding box center [260, 162] width 159 height 14
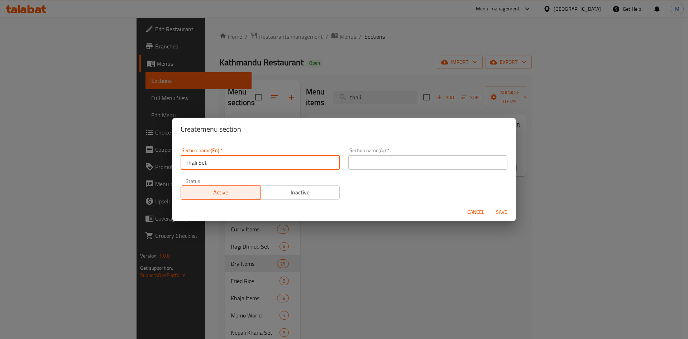
click at [228, 161] on input "Thali Set" at bounding box center [260, 162] width 159 height 14
type input "Thali Set"
click at [413, 160] on input "text" at bounding box center [427, 162] width 159 height 14
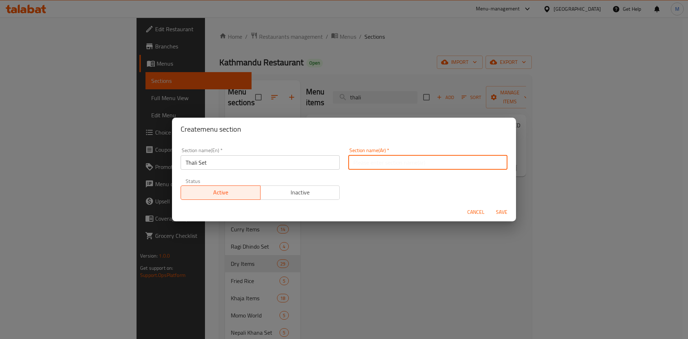
paste input "مجموعة ثالي"
type input "مجموعة ثالي"
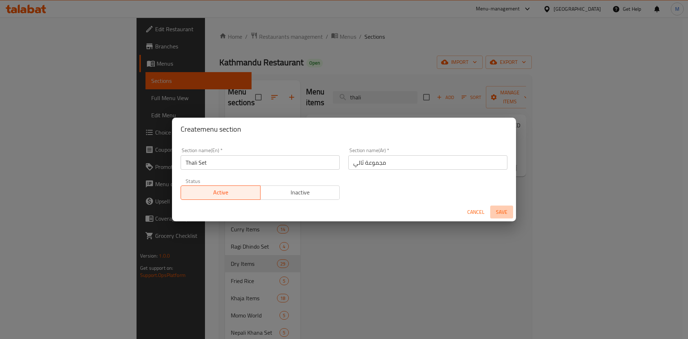
drag, startPoint x: 501, startPoint y: 210, endPoint x: 430, endPoint y: 199, distance: 71.5
click at [501, 210] on span "Save" at bounding box center [501, 211] width 17 height 9
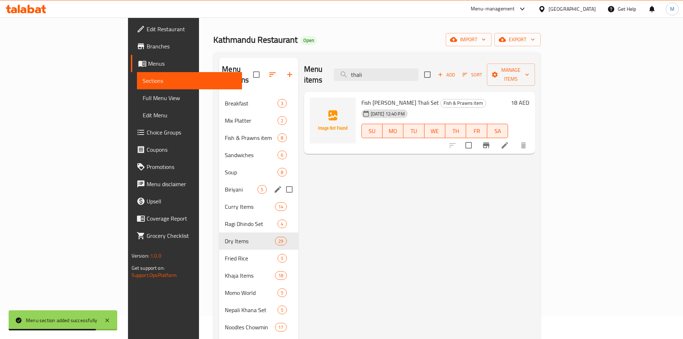
scroll to position [10, 0]
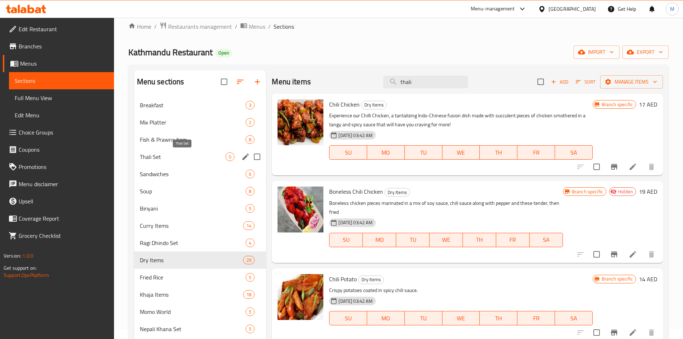
click at [151, 159] on span "Thali Set" at bounding box center [183, 156] width 86 height 9
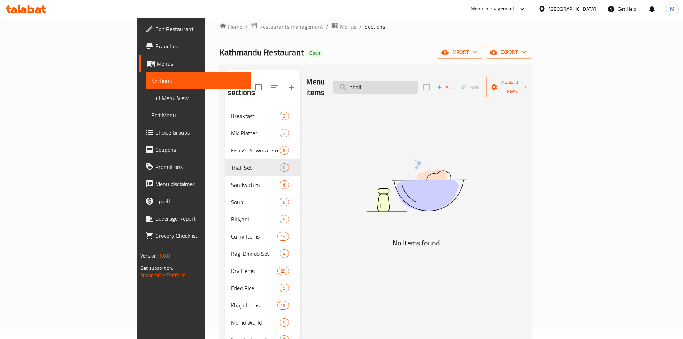
click at [417, 86] on input "thali" at bounding box center [375, 87] width 85 height 13
click at [455, 83] on span "Add" at bounding box center [445, 87] width 19 height 8
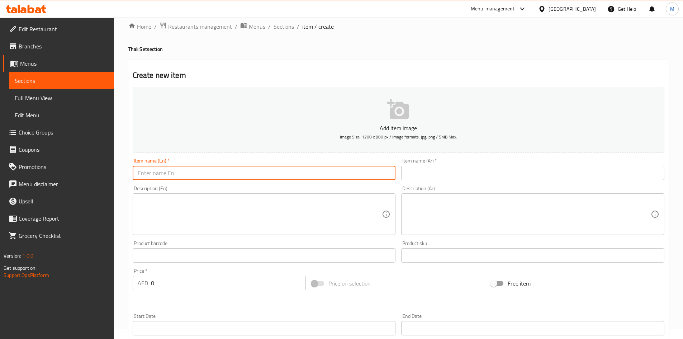
click at [245, 166] on input "text" at bounding box center [264, 173] width 263 height 14
paste input "Nepali Thali Set"
type input "Nepali Thali Set"
click at [478, 172] on input "text" at bounding box center [532, 173] width 263 height 14
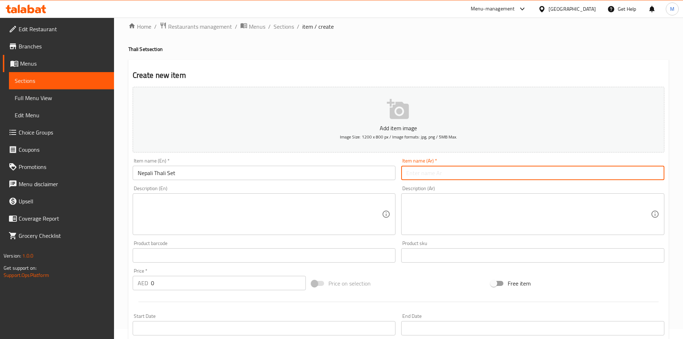
paste input "مجموعة ثالي النيبالية"
type input "مجموعة ثالي النيبالية"
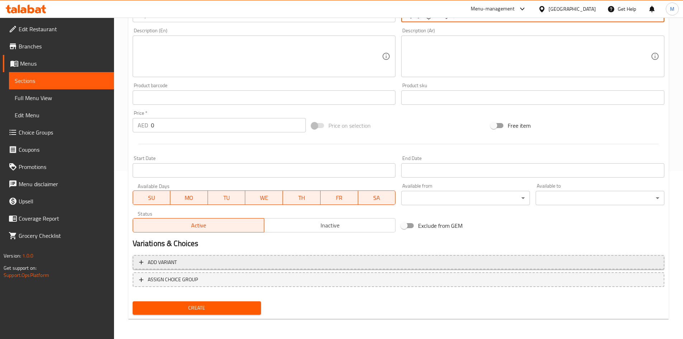
click at [446, 262] on span "Add variant" at bounding box center [398, 262] width 519 height 9
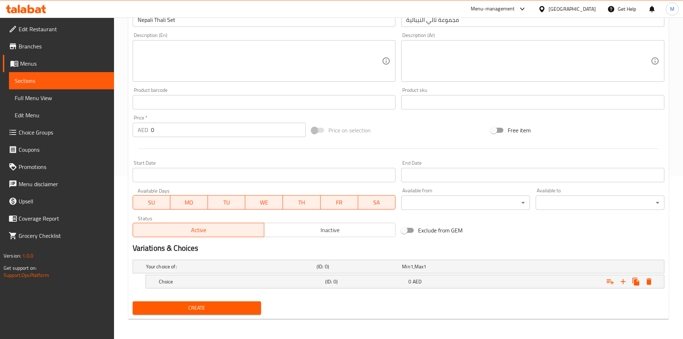
scroll to position [163, 0]
click at [622, 281] on icon "Expand" at bounding box center [622, 281] width 5 height 5
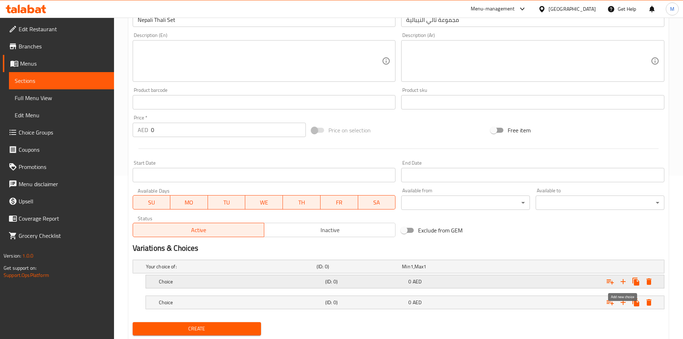
click at [622, 281] on icon "Expand" at bounding box center [622, 281] width 5 height 5
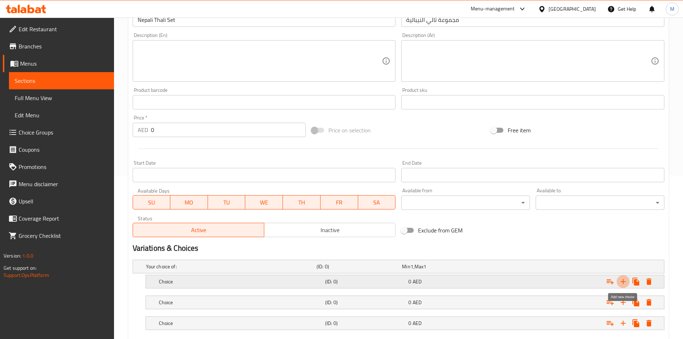
click at [622, 281] on icon "Expand" at bounding box center [622, 281] width 5 height 5
click at [621, 281] on icon "Expand" at bounding box center [622, 281] width 5 height 5
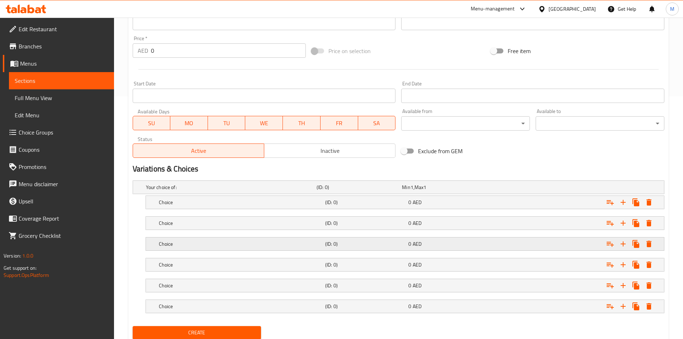
scroll to position [267, 0]
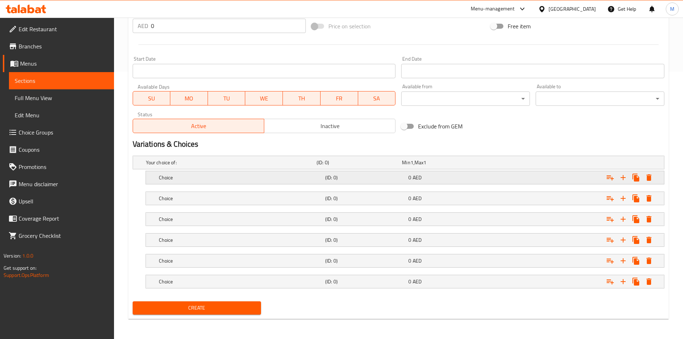
drag, startPoint x: 218, startPoint y: 177, endPoint x: 205, endPoint y: 178, distance: 12.6
click at [217, 177] on h5 "Choice" at bounding box center [240, 177] width 163 height 7
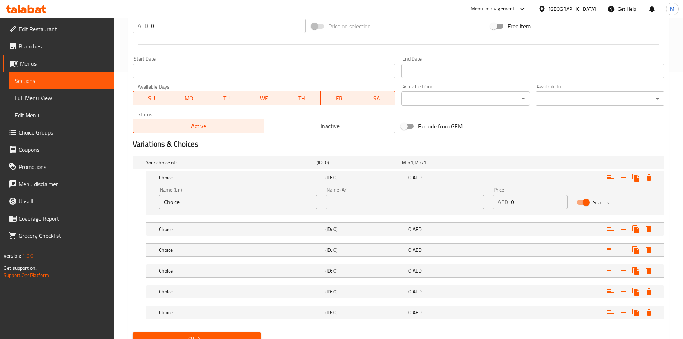
click at [186, 201] on input "Choice" at bounding box center [238, 202] width 158 height 14
type input "Veg"
click at [343, 200] on input "text" at bounding box center [404, 202] width 158 height 14
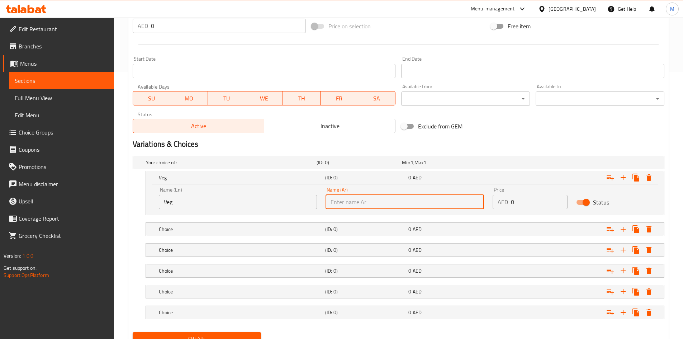
type input "نباتي"
click at [229, 230] on h5 "Choice" at bounding box center [240, 228] width 163 height 7
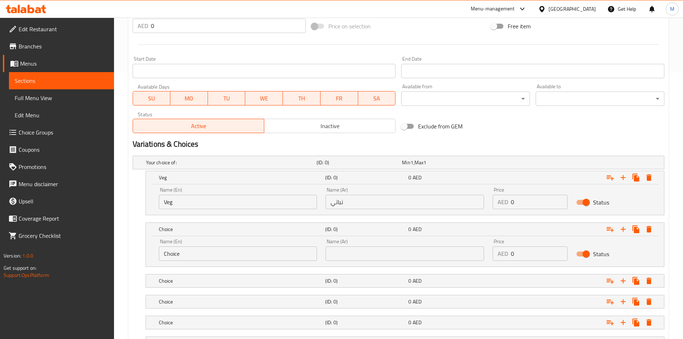
click at [215, 255] on input "Choice" at bounding box center [238, 253] width 158 height 14
click at [220, 255] on input "paneer" at bounding box center [238, 253] width 158 height 14
click at [223, 255] on input "paneer" at bounding box center [238, 253] width 158 height 14
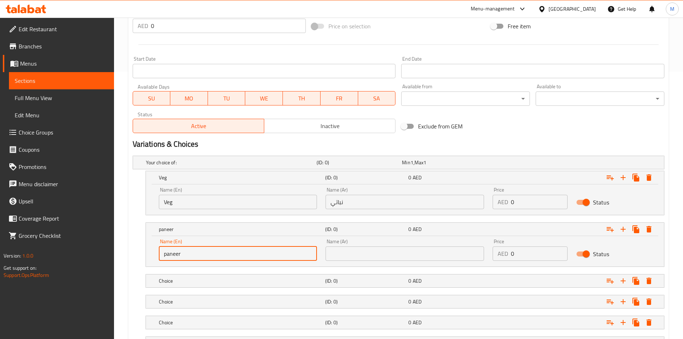
click at [223, 255] on input "paneer" at bounding box center [238, 253] width 158 height 14
type input "Paneer"
click at [343, 250] on input "text" at bounding box center [404, 253] width 158 height 14
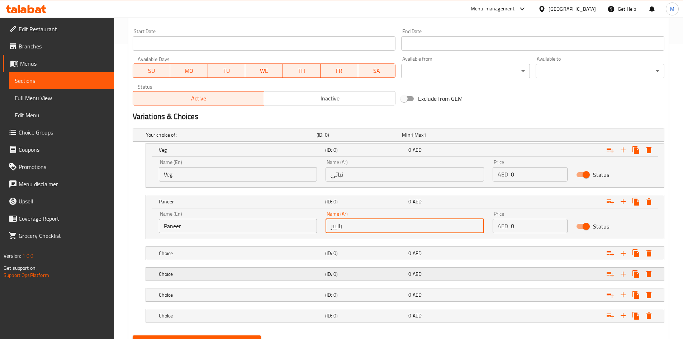
scroll to position [329, 0]
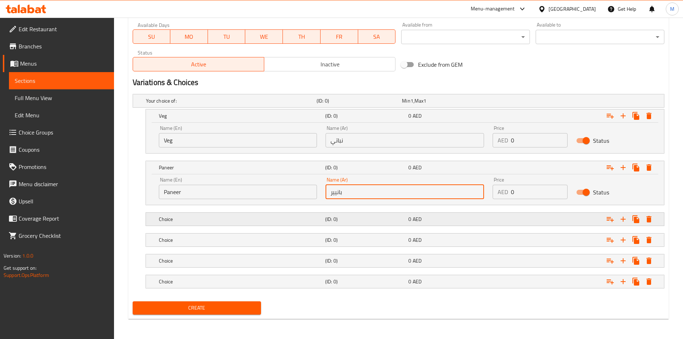
type input "بانيير"
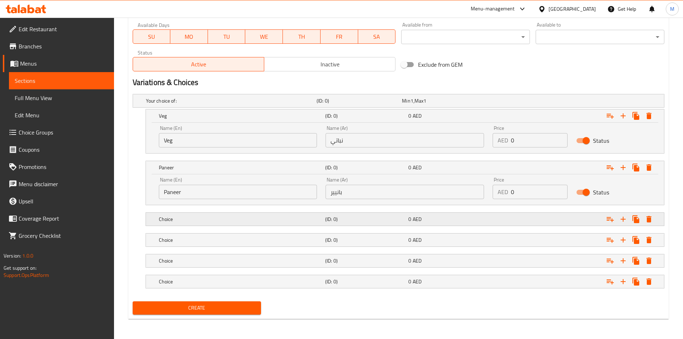
click at [212, 220] on h5 "Choice" at bounding box center [240, 218] width 163 height 7
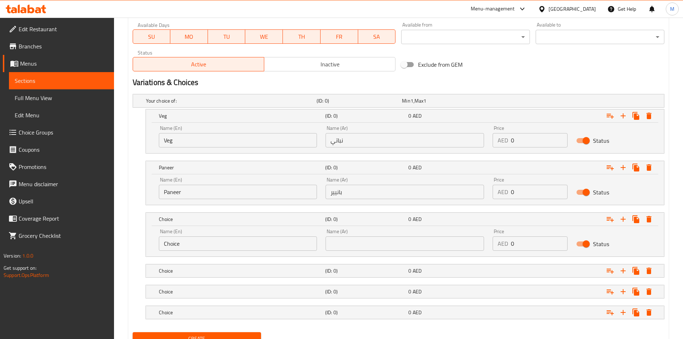
click at [205, 244] on input "Choice" at bounding box center [238, 243] width 158 height 14
click at [219, 245] on input "chicken" at bounding box center [238, 243] width 158 height 14
click at [219, 246] on input "chicken" at bounding box center [238, 243] width 158 height 14
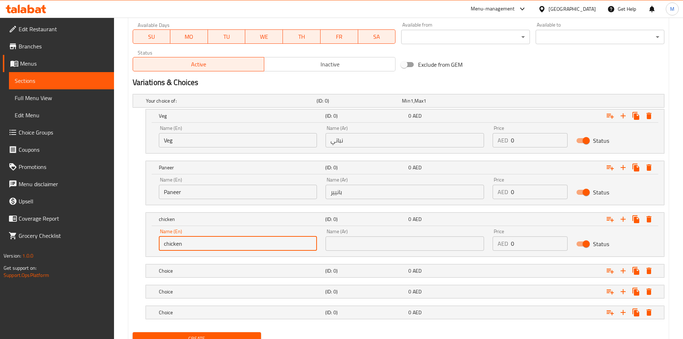
click at [219, 246] on input "chicken" at bounding box center [238, 243] width 158 height 14
type input "Chicken"
click at [353, 235] on div "Name (Ar) Name (Ar)" at bounding box center [404, 240] width 158 height 22
click at [355, 243] on input "text" at bounding box center [404, 243] width 158 height 14
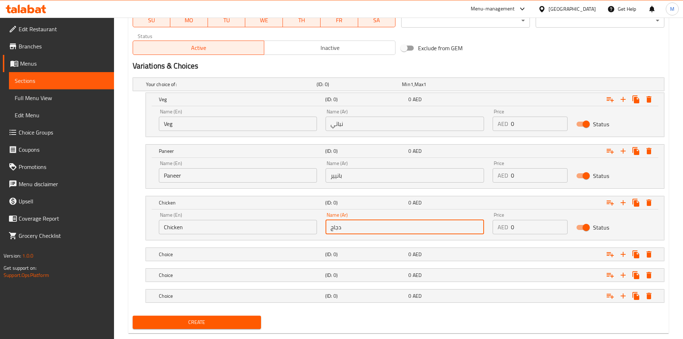
scroll to position [359, 0]
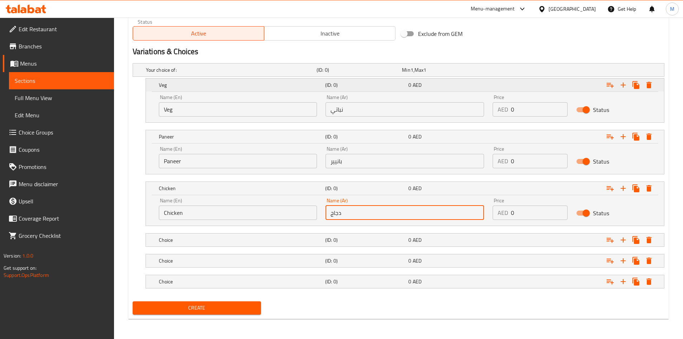
type input "دجاج"
click at [211, 89] on div "Veg" at bounding box center [240, 85] width 166 height 10
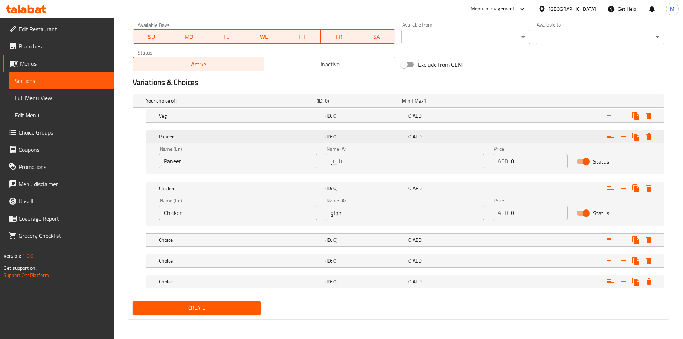
click at [212, 130] on div "Paneer (ID: 0) 0 AED" at bounding box center [406, 137] width 499 height 16
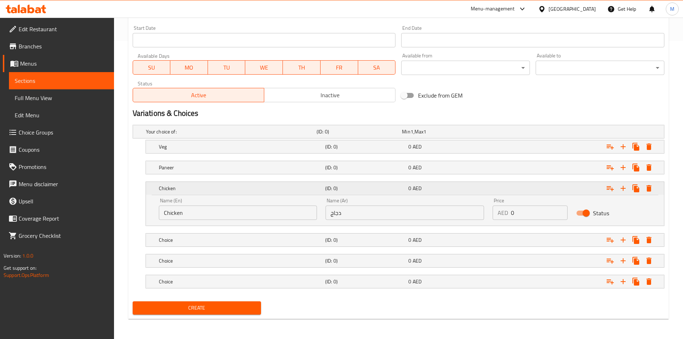
click at [209, 185] on h5 "Chicken" at bounding box center [240, 188] width 163 height 7
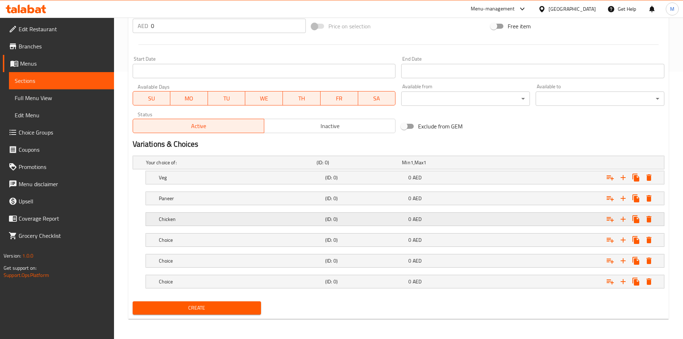
scroll to position [267, 0]
click at [206, 235] on div "Choice" at bounding box center [240, 240] width 166 height 10
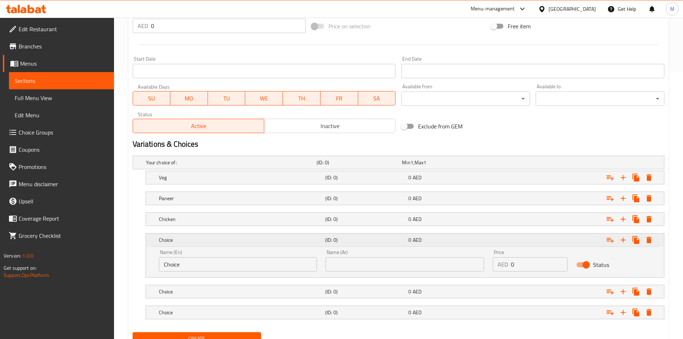
scroll to position [298, 0]
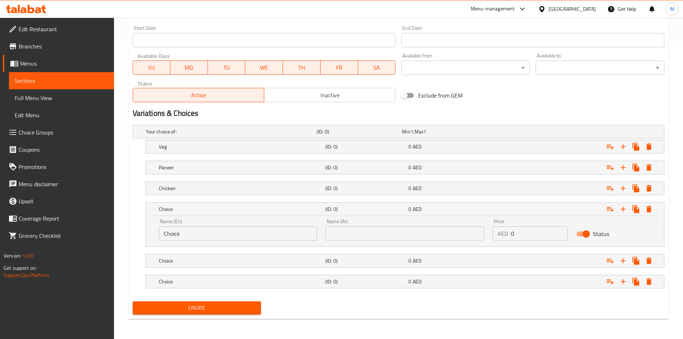
click at [205, 236] on input "Choice" at bounding box center [238, 233] width 158 height 14
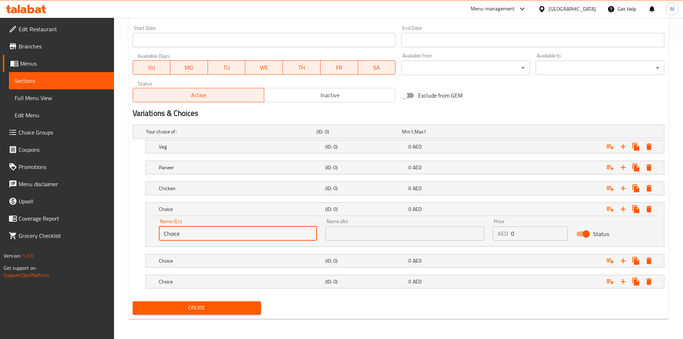
click at [205, 236] on input "Choice" at bounding box center [238, 233] width 158 height 14
click at [197, 234] on input "vutton" at bounding box center [238, 233] width 158 height 14
click at [198, 234] on input "vutton" at bounding box center [238, 233] width 158 height 14
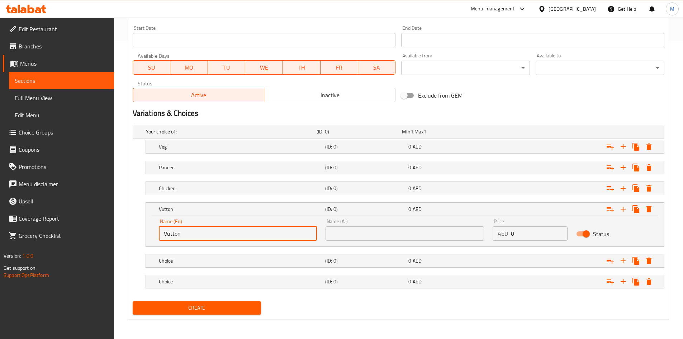
type input "Vutton"
click at [343, 234] on input "text" at bounding box center [404, 233] width 158 height 14
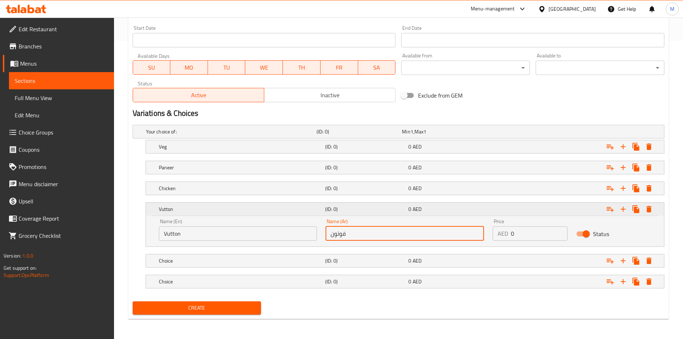
type input "فوتون"
click at [197, 211] on h5 "Vutton" at bounding box center [240, 208] width 163 height 7
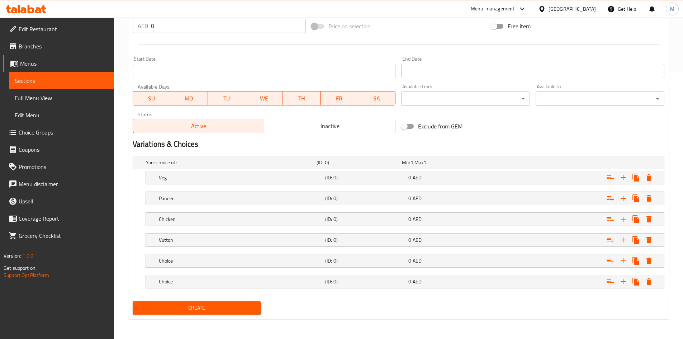
scroll to position [267, 0]
click at [185, 261] on h5 "Choice" at bounding box center [240, 260] width 163 height 7
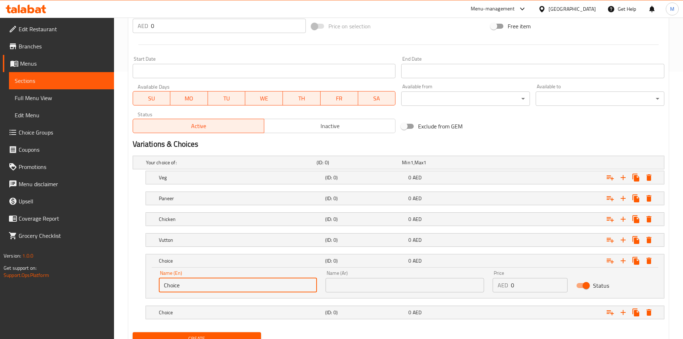
click at [187, 287] on input "Choice" at bounding box center [238, 285] width 158 height 14
click at [186, 282] on input "buff" at bounding box center [238, 285] width 158 height 14
click at [187, 282] on input "buff" at bounding box center [238, 285] width 158 height 14
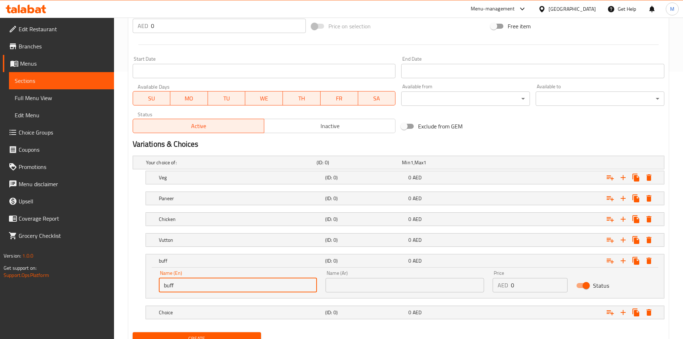
click at [187, 282] on input "buff" at bounding box center [238, 285] width 158 height 14
type input "Buff"
click at [391, 286] on input "text" at bounding box center [404, 285] width 158 height 14
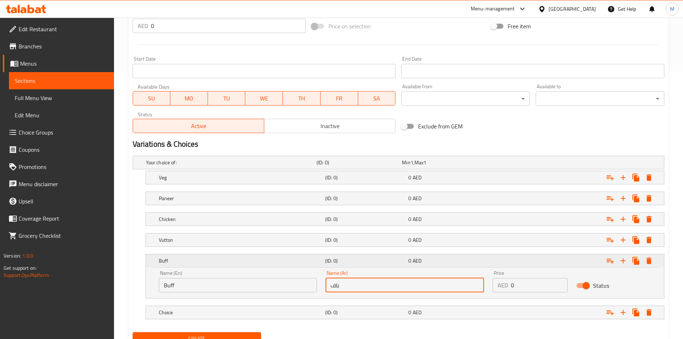
type input "باف"
click at [237, 266] on div "Buff (ID: 0) 0 AED" at bounding box center [406, 261] width 499 height 16
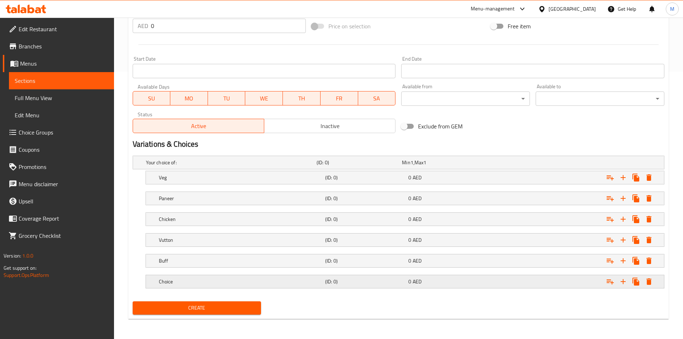
click at [222, 279] on h5 "Choice" at bounding box center [240, 281] width 163 height 7
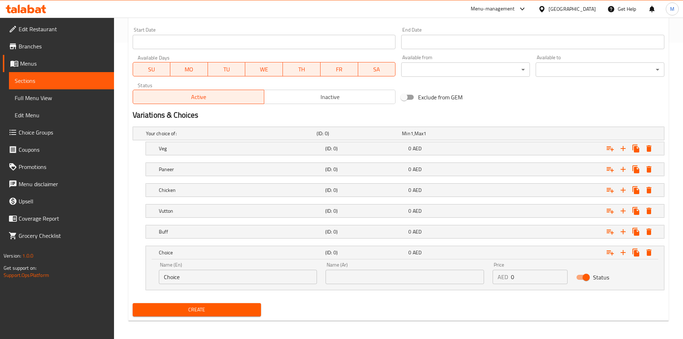
scroll to position [298, 0]
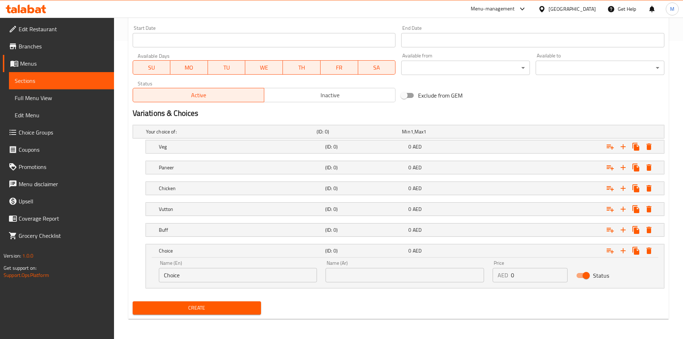
click at [212, 279] on input "Choice" at bounding box center [238, 275] width 158 height 14
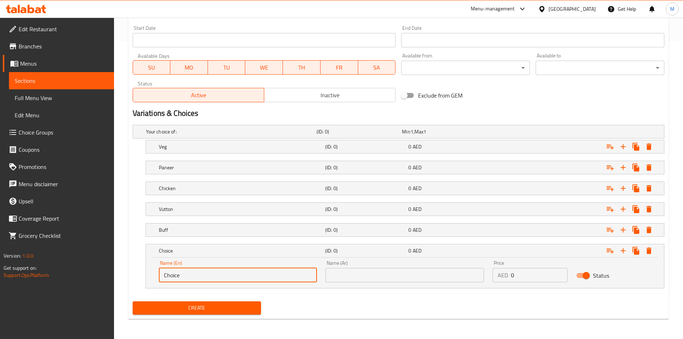
click at [211, 279] on input "Choice" at bounding box center [238, 275] width 158 height 14
click at [213, 279] on input "mutton" at bounding box center [238, 275] width 158 height 14
click at [214, 279] on input "mutton" at bounding box center [238, 275] width 158 height 14
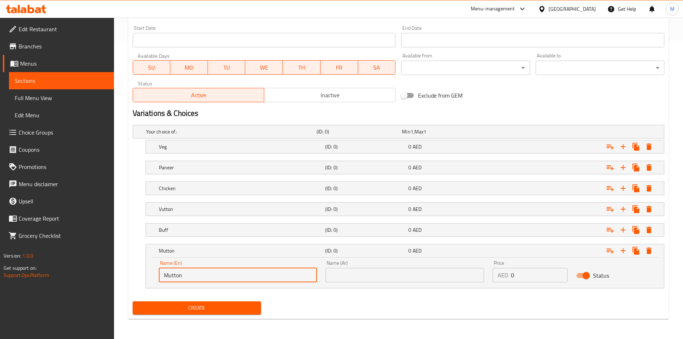
click at [207, 274] on input "Mutton" at bounding box center [238, 275] width 158 height 14
type input "Mutton"
click at [420, 272] on input "text" at bounding box center [404, 275] width 158 height 14
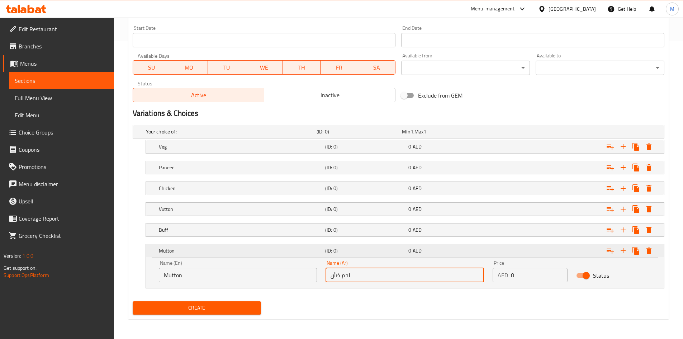
type input "لحم ضأن"
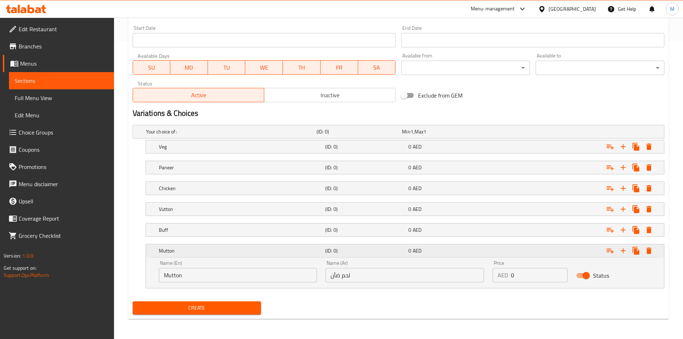
click at [267, 249] on h5 "Mutton" at bounding box center [240, 250] width 163 height 7
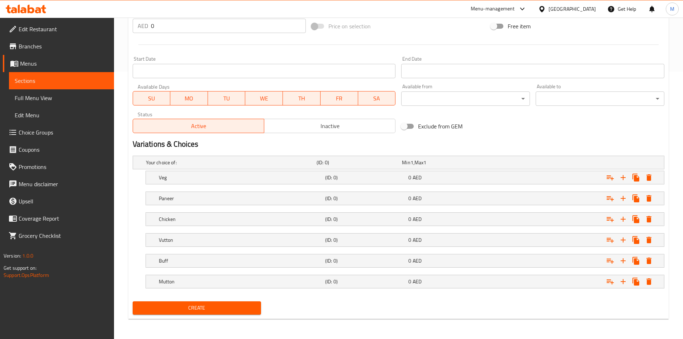
scroll to position [267, 0]
click at [449, 182] on div "0 AED" at bounding box center [448, 177] width 83 height 10
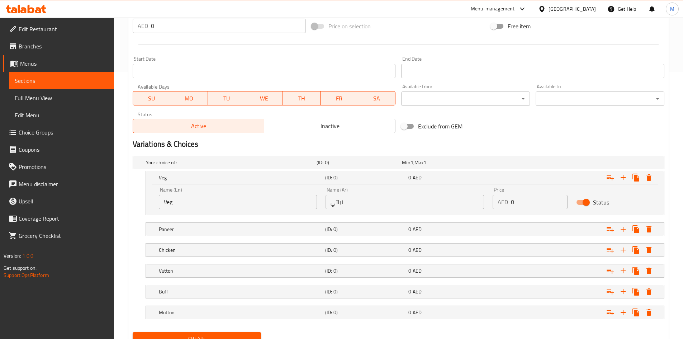
click at [530, 200] on input "0" at bounding box center [539, 202] width 57 height 14
type input "16"
click at [537, 226] on div "Expand" at bounding box center [573, 229] width 166 height 16
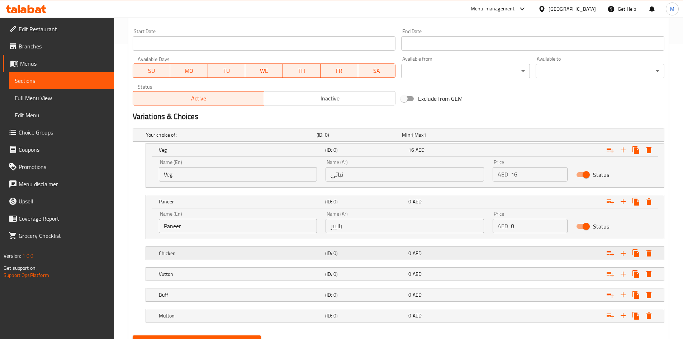
scroll to position [303, 0]
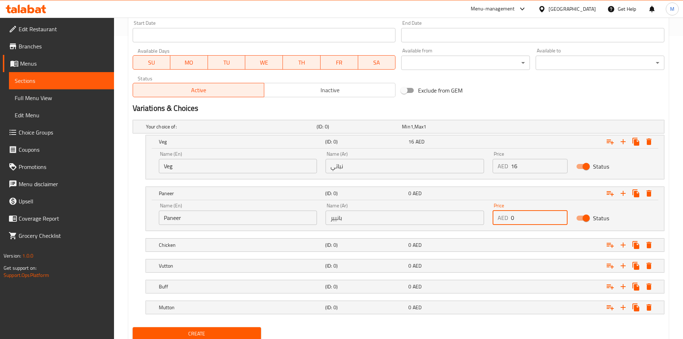
click at [527, 218] on input "0" at bounding box center [539, 217] width 57 height 14
click at [526, 218] on input "0" at bounding box center [539, 217] width 57 height 14
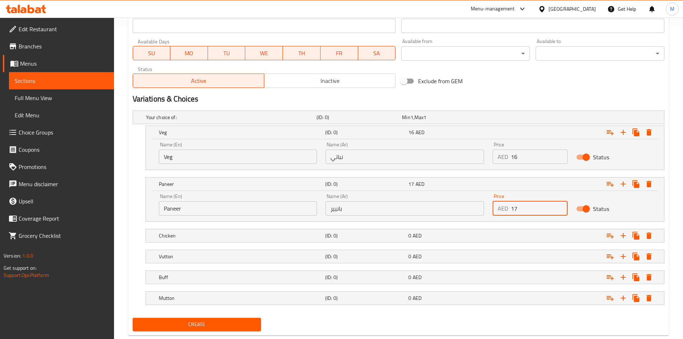
scroll to position [329, 0]
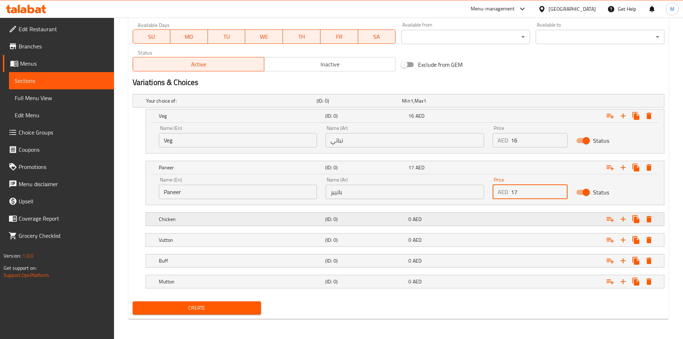
type input "17"
click at [531, 218] on div "Expand" at bounding box center [573, 219] width 166 height 16
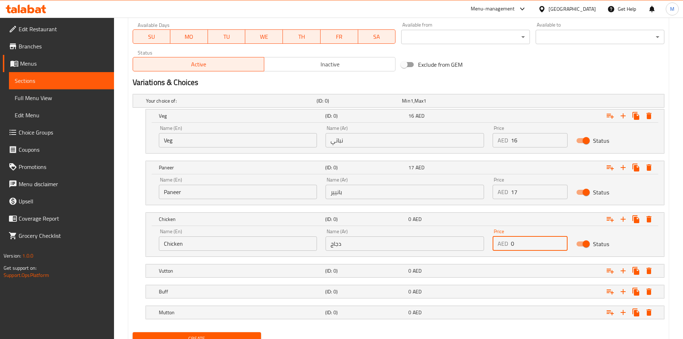
click at [520, 244] on input "0" at bounding box center [539, 243] width 57 height 14
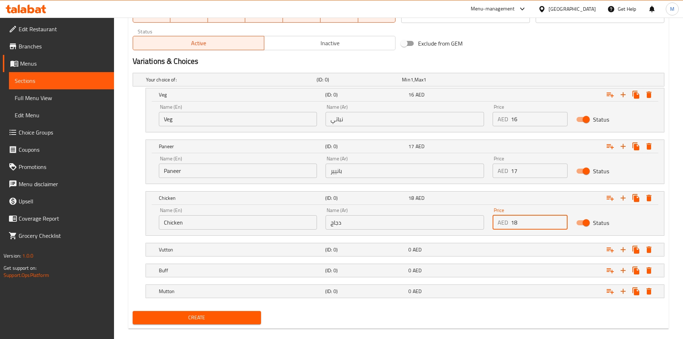
scroll to position [359, 0]
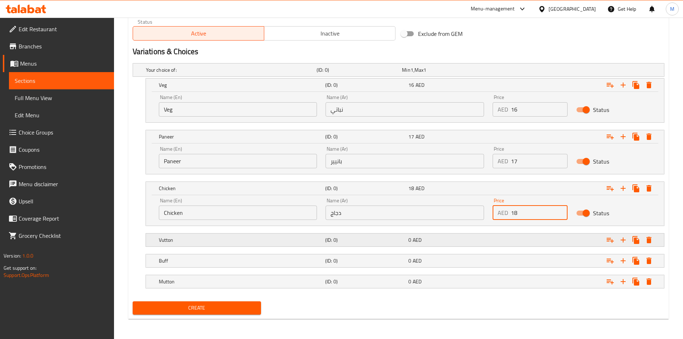
type input "18"
click at [522, 241] on div "Expand" at bounding box center [573, 240] width 166 height 16
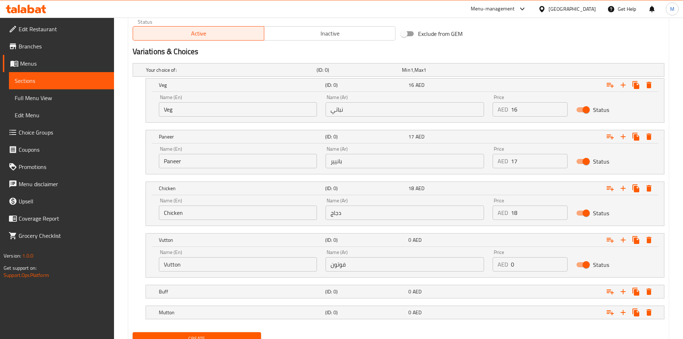
click at [528, 264] on input "0" at bounding box center [539, 264] width 57 height 14
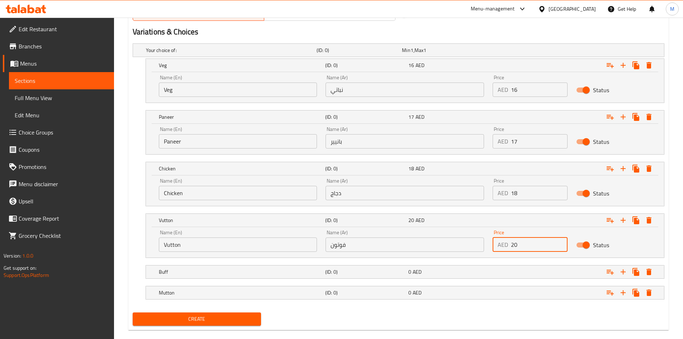
scroll to position [390, 0]
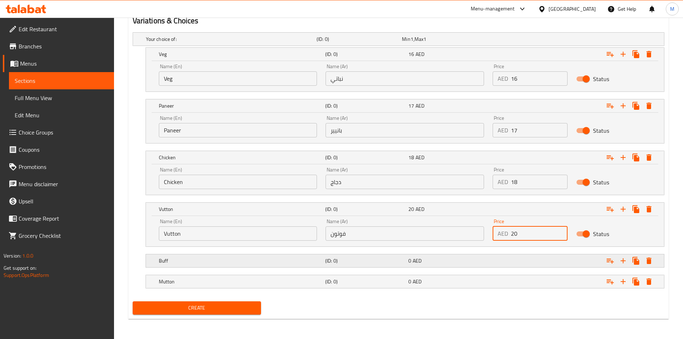
type input "20"
click at [519, 257] on div "Expand" at bounding box center [573, 261] width 166 height 16
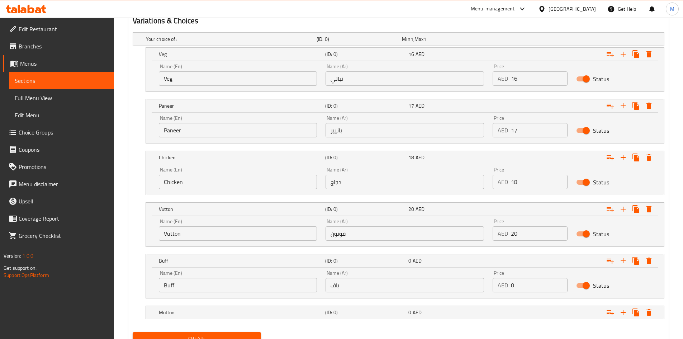
click at [525, 287] on input "0" at bounding box center [539, 285] width 57 height 14
type input "20"
click at [520, 311] on div "Expand" at bounding box center [573, 312] width 166 height 16
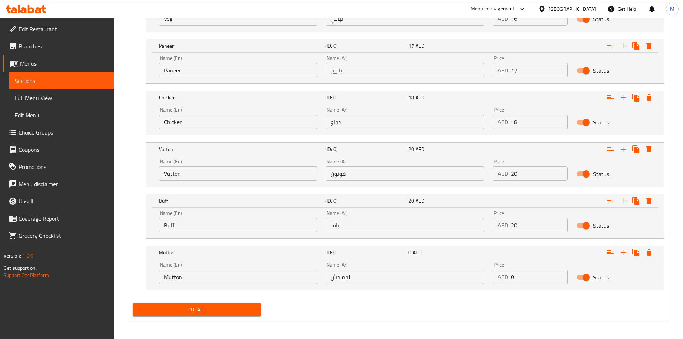
scroll to position [452, 0]
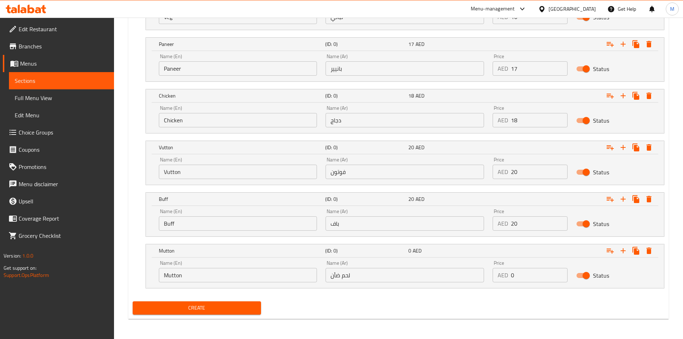
click at [515, 275] on input "0" at bounding box center [539, 275] width 57 height 14
type input "22"
click at [364, 296] on div "Your choice of: (ID: 0) Min 1 , Max 1 Name (En) Your choice of: Name (En) Name …" at bounding box center [398, 133] width 537 height 330
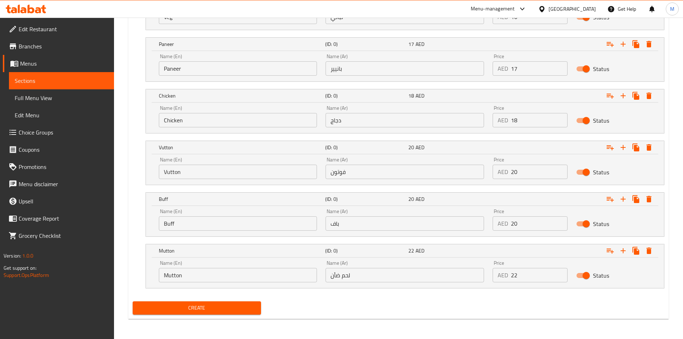
click at [269, 304] on div "Create" at bounding box center [398, 307] width 537 height 19
click at [253, 307] on span "Create" at bounding box center [196, 307] width 117 height 9
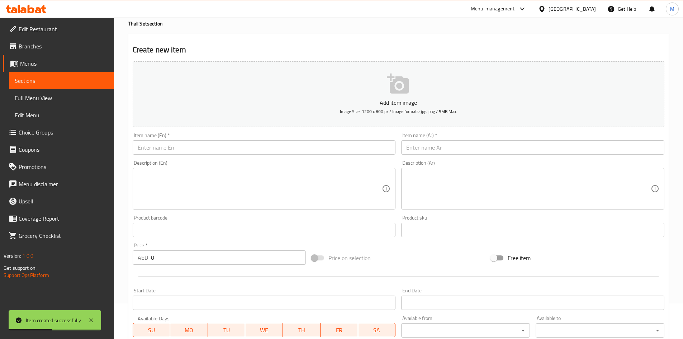
scroll to position [0, 0]
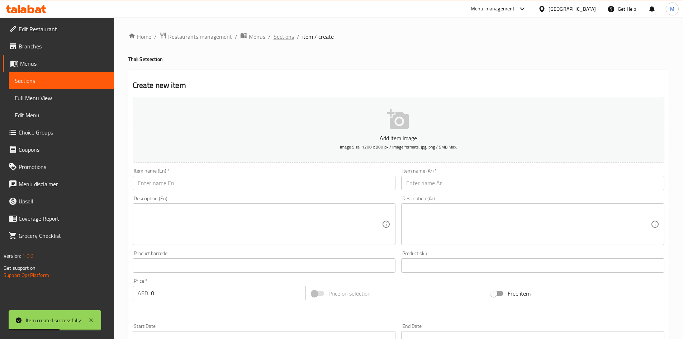
click at [286, 39] on span "Sections" at bounding box center [283, 36] width 20 height 9
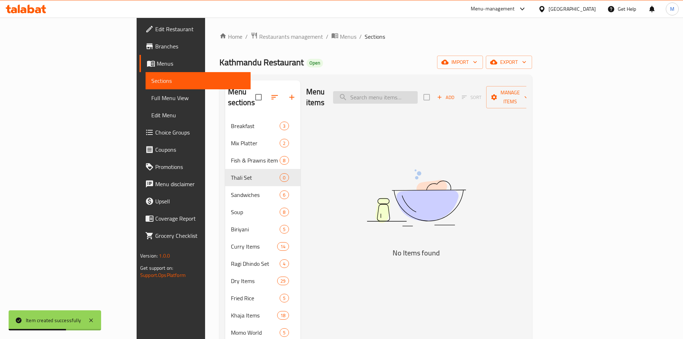
click at [412, 91] on input "search" at bounding box center [375, 97] width 85 height 13
paste input "Thakali Khana Set"
type input "Thakali Khana Set"
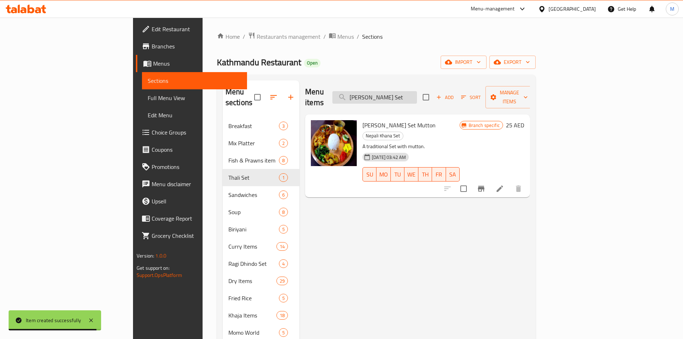
click at [417, 92] on input "Thakali Khana Set" at bounding box center [374, 97] width 85 height 13
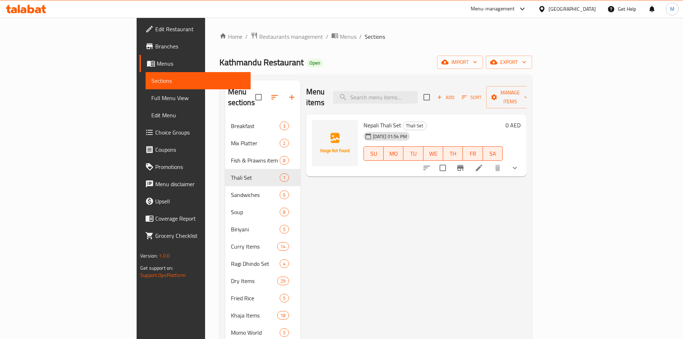
click at [455, 93] on span "Add" at bounding box center [445, 97] width 19 height 8
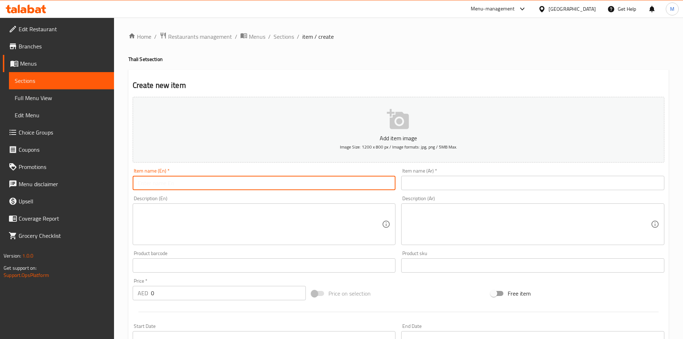
click at [235, 179] on input "text" at bounding box center [264, 183] width 263 height 14
paste input "Thakali Khana Set"
type input "Thakali Khana Set"
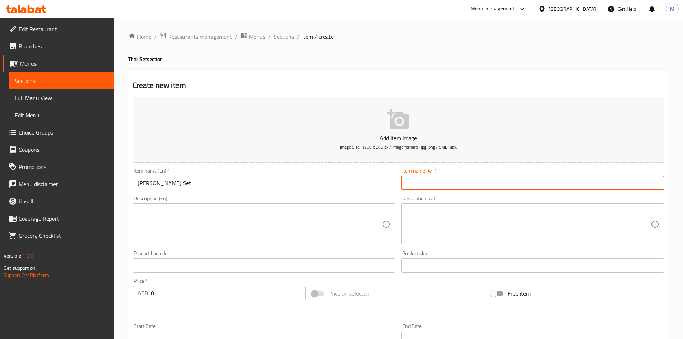
click at [491, 186] on input "text" at bounding box center [532, 183] width 263 height 14
paste input "مجموعة ثاكالي خانا"
type input "مجموعة ثاكالي خانا"
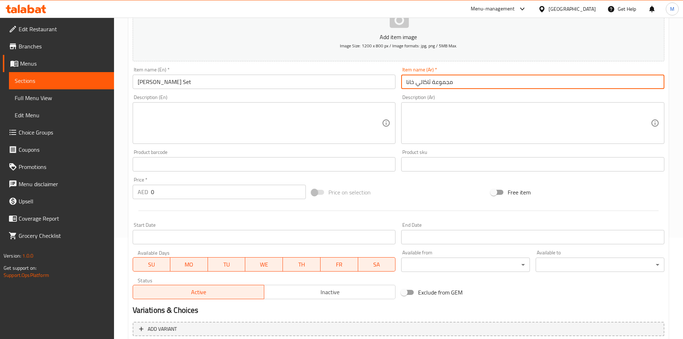
scroll to position [168, 0]
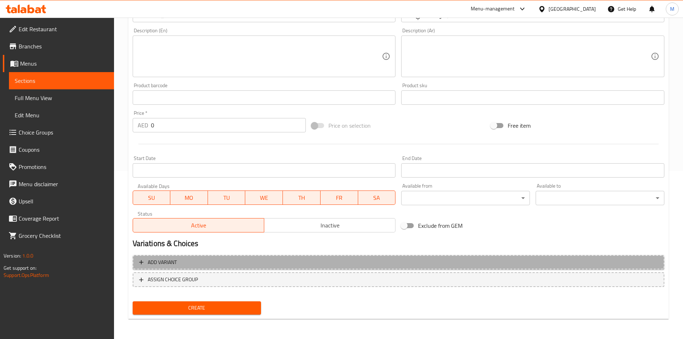
click at [301, 262] on span "Add variant" at bounding box center [398, 262] width 519 height 9
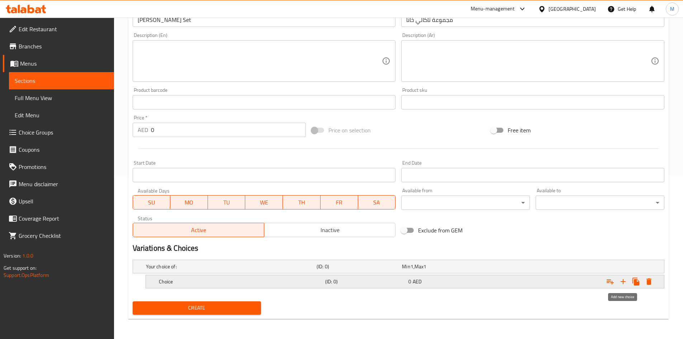
click at [623, 281] on icon "Expand" at bounding box center [622, 281] width 5 height 5
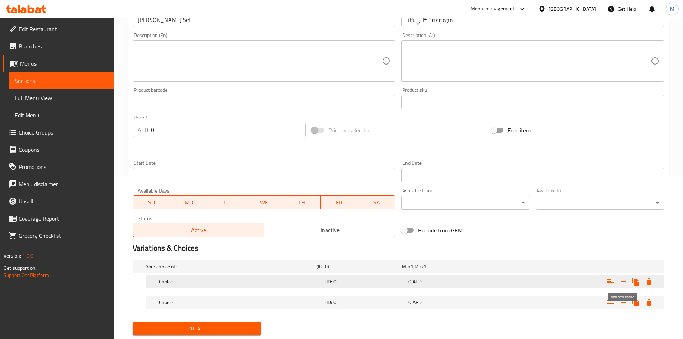
click at [623, 281] on icon "Expand" at bounding box center [622, 281] width 5 height 5
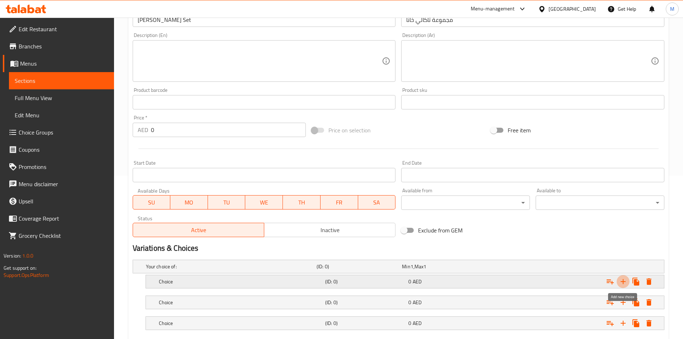
click at [623, 281] on icon "Expand" at bounding box center [622, 281] width 5 height 5
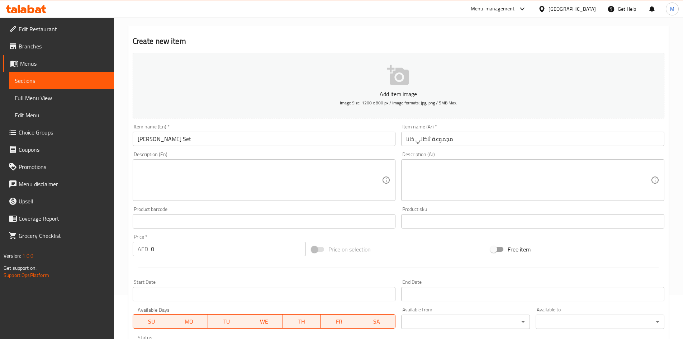
scroll to position [0, 0]
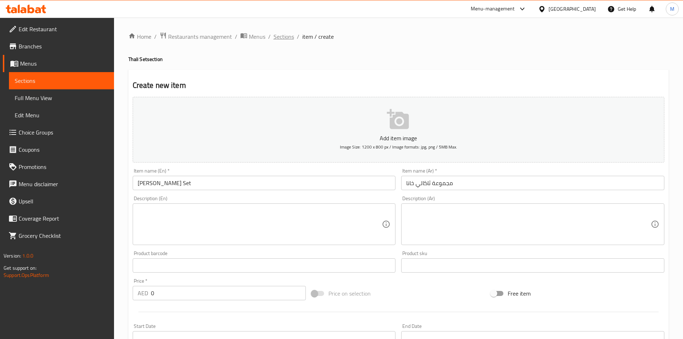
click at [286, 38] on span "Sections" at bounding box center [283, 36] width 20 height 9
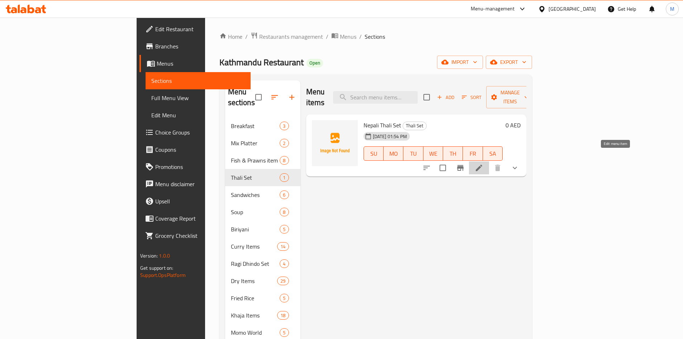
click at [483, 163] on icon at bounding box center [478, 167] width 9 height 9
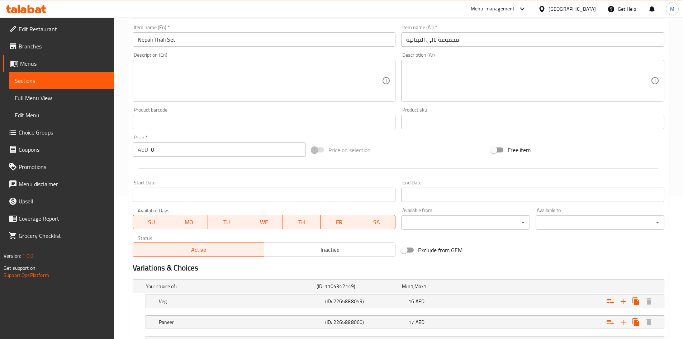
scroll to position [267, 0]
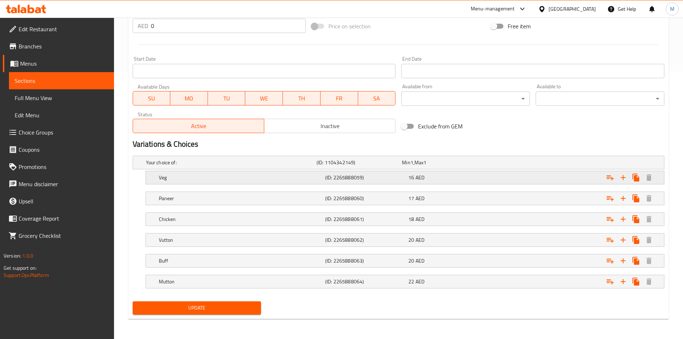
click at [220, 180] on h5 "Veg" at bounding box center [240, 177] width 163 height 7
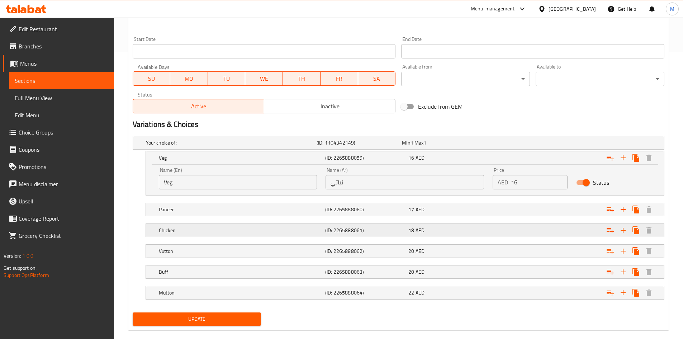
scroll to position [298, 0]
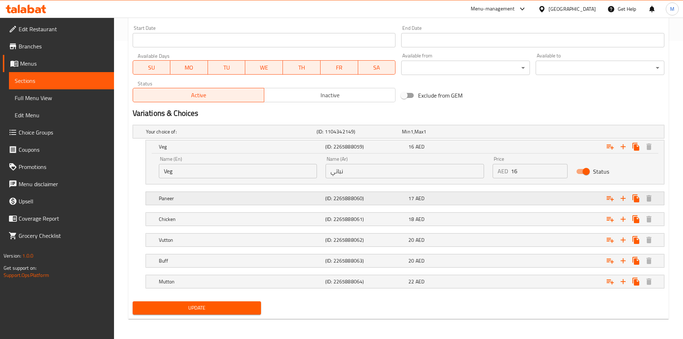
click at [220, 200] on h5 "Paneer" at bounding box center [240, 198] width 163 height 7
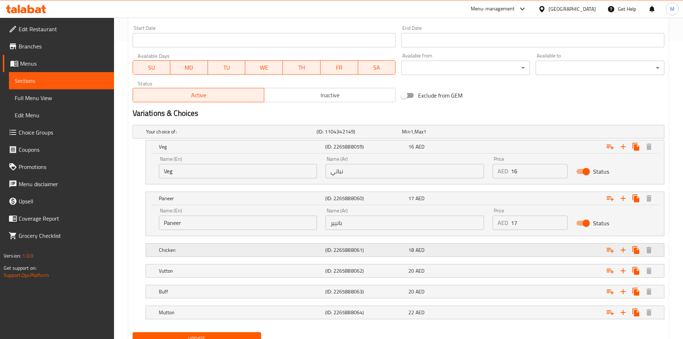
click at [225, 243] on div "Chicken (ID: 2265888061) 18 AED" at bounding box center [406, 250] width 499 height 16
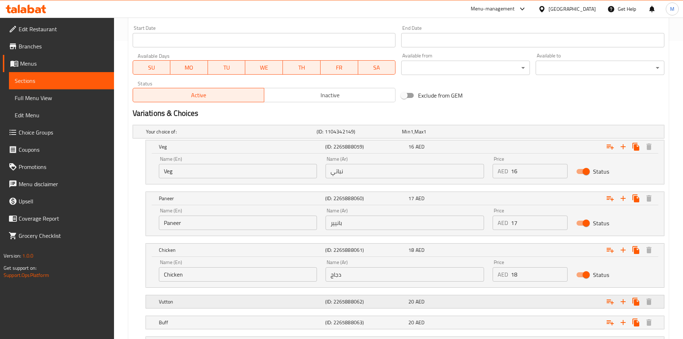
scroll to position [359, 0]
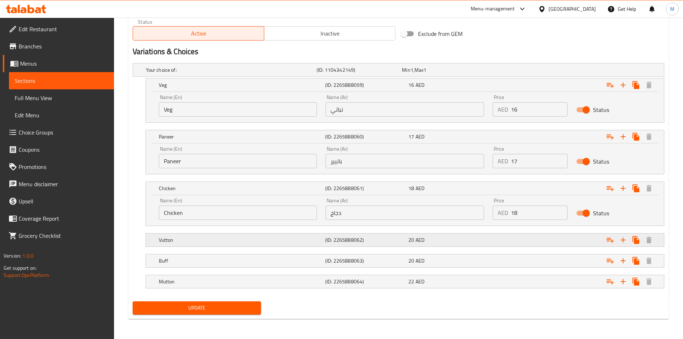
click at [218, 242] on h5 "Vutton" at bounding box center [240, 239] width 163 height 7
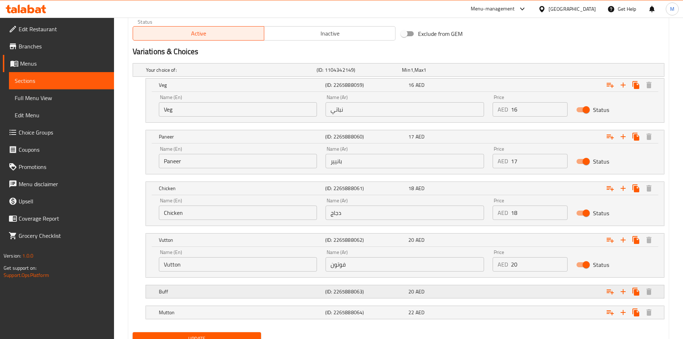
click at [220, 286] on div "Buff" at bounding box center [240, 291] width 166 height 10
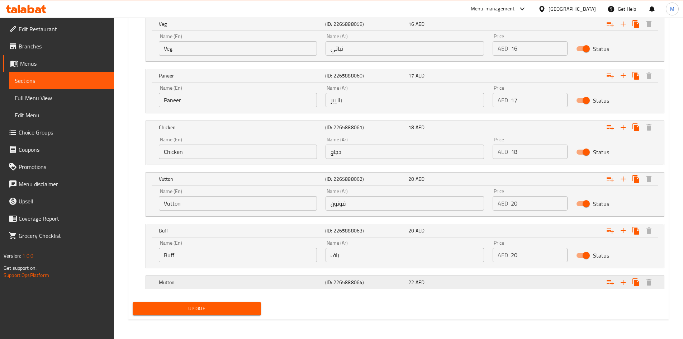
scroll to position [421, 0]
click at [223, 289] on div "Mutton (ID: 2265888064) 22 AED" at bounding box center [406, 282] width 499 height 16
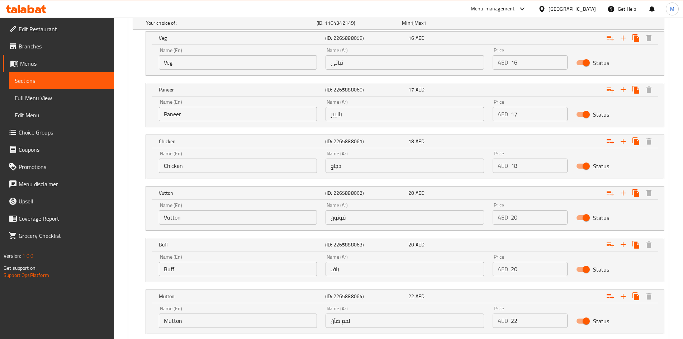
scroll to position [385, 0]
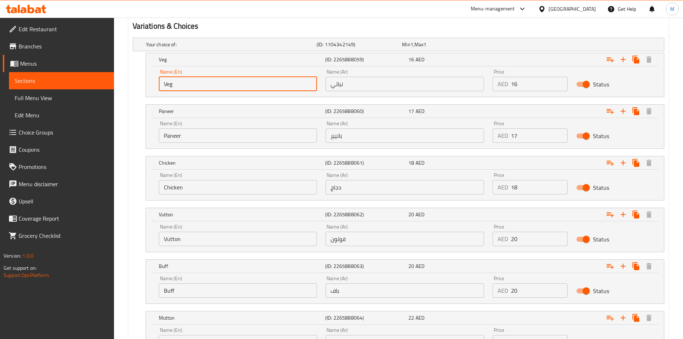
click at [186, 85] on input "Veg" at bounding box center [238, 84] width 158 height 14
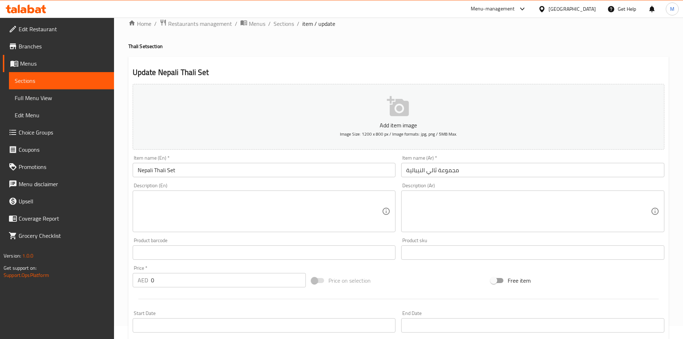
scroll to position [0, 0]
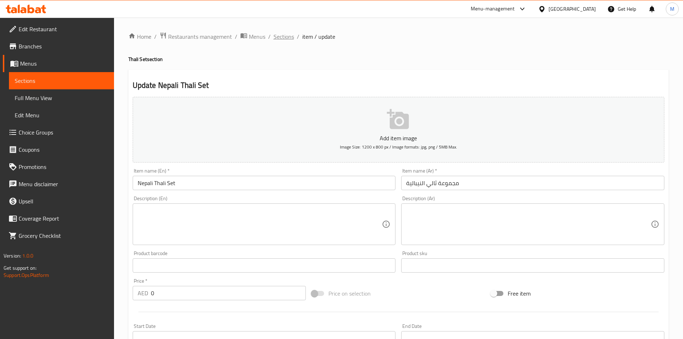
click at [282, 36] on span "Sections" at bounding box center [283, 36] width 20 height 9
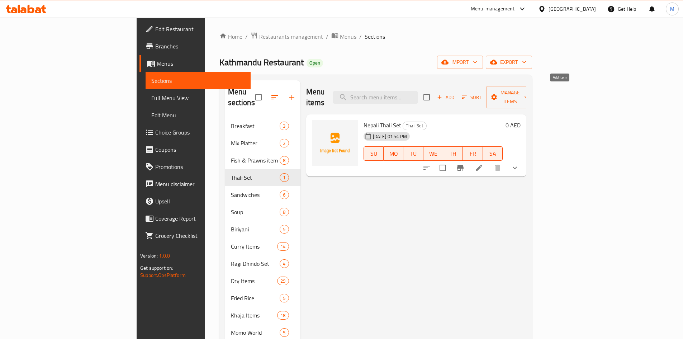
click at [455, 93] on span "Add" at bounding box center [445, 97] width 19 height 8
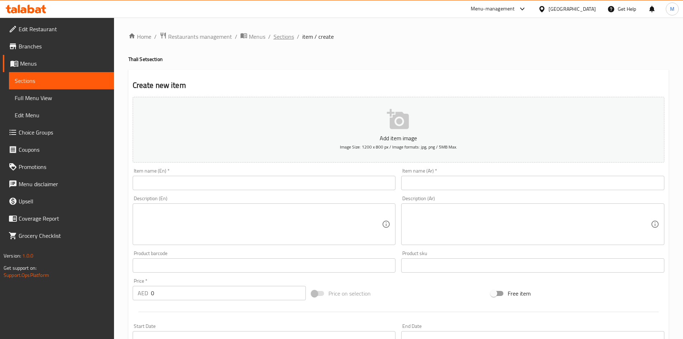
click at [281, 32] on span "Sections" at bounding box center [283, 36] width 20 height 9
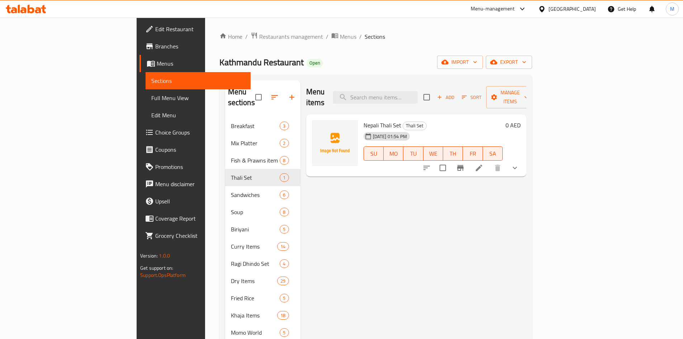
click at [500, 240] on div "Menu items Add Sort Manage items Nepali Thali Set Thali Set 30-08-2025 01:54 PM…" at bounding box center [413, 272] width 226 height 384
click at [424, 204] on div "Menu items Add Sort Manage items Nepali Thali Set Thali Set 30-08-2025 01:54 PM…" at bounding box center [413, 272] width 226 height 384
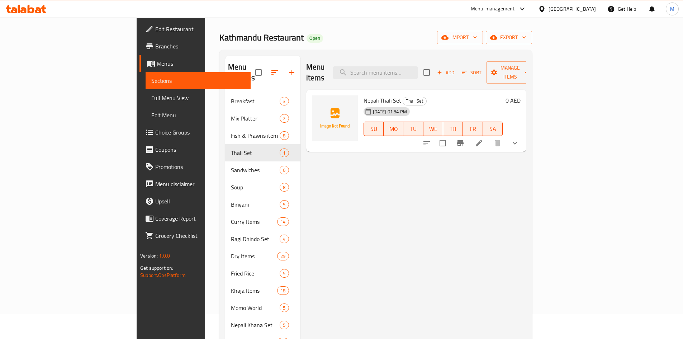
scroll to position [72, 0]
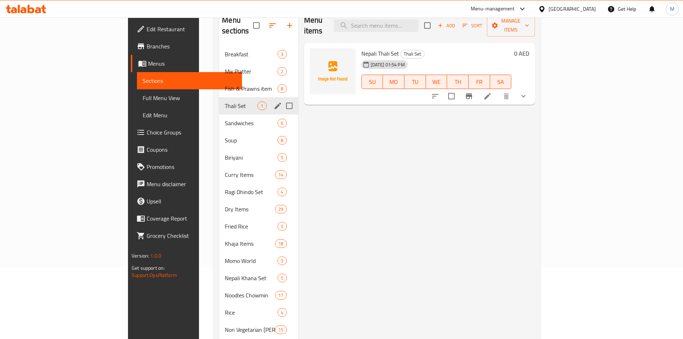
click at [225, 101] on span "Thali Set" at bounding box center [241, 105] width 33 height 9
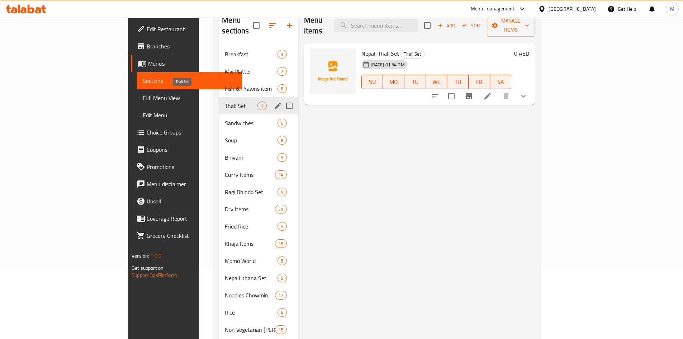
click at [225, 101] on span "Thali Set" at bounding box center [241, 105] width 33 height 9
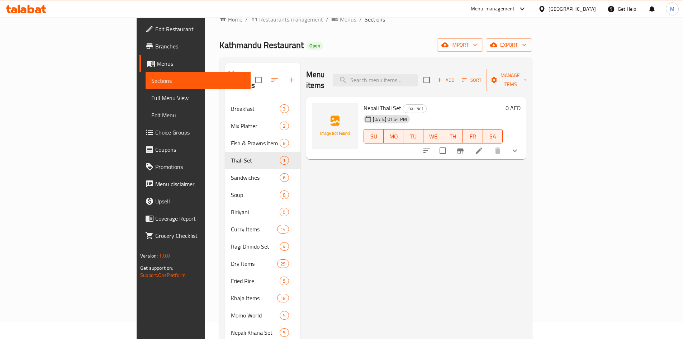
scroll to position [0, 0]
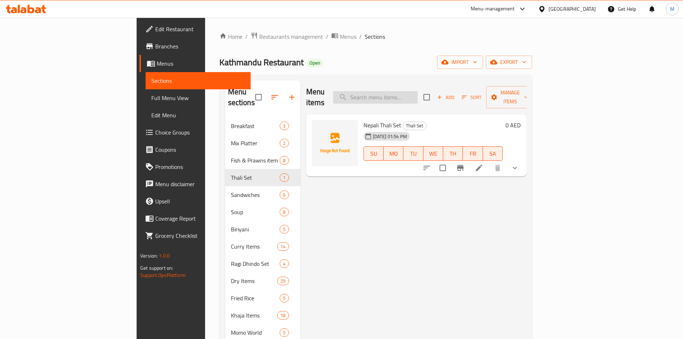
click at [417, 91] on input "search" at bounding box center [375, 97] width 85 height 13
type input "thaka"
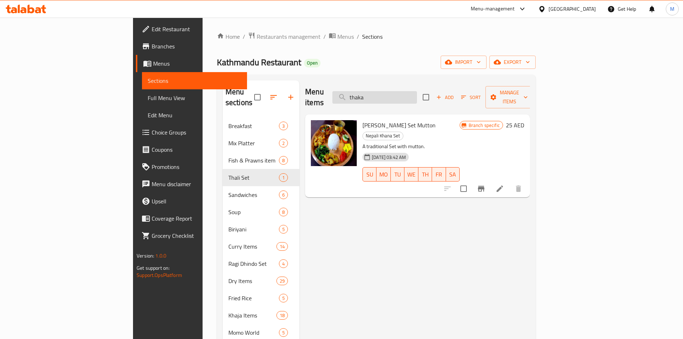
click at [417, 91] on input "thaka" at bounding box center [374, 97] width 85 height 13
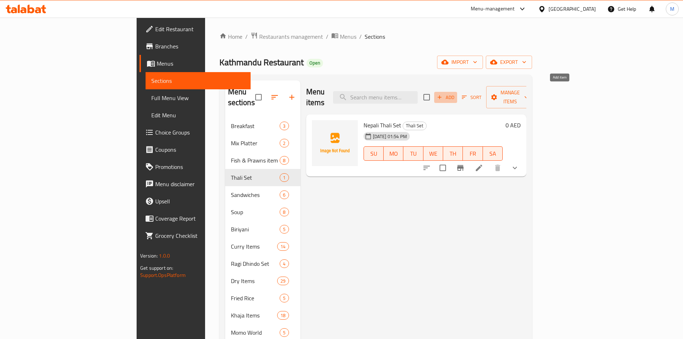
click at [455, 93] on span "Add" at bounding box center [445, 97] width 19 height 8
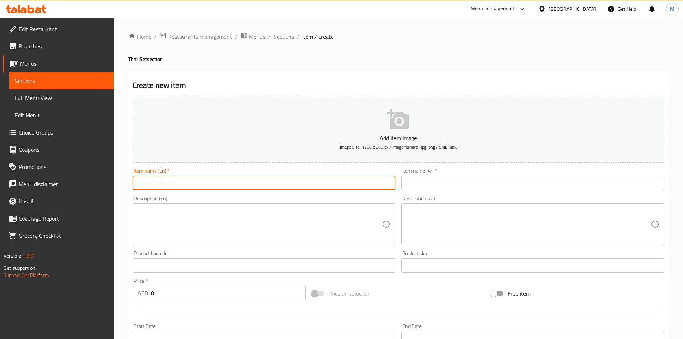
click at [291, 181] on input "text" at bounding box center [264, 183] width 263 height 14
paste input "Thakali Khana Set"
click at [168, 181] on input "Thakali Khana Set" at bounding box center [264, 183] width 263 height 14
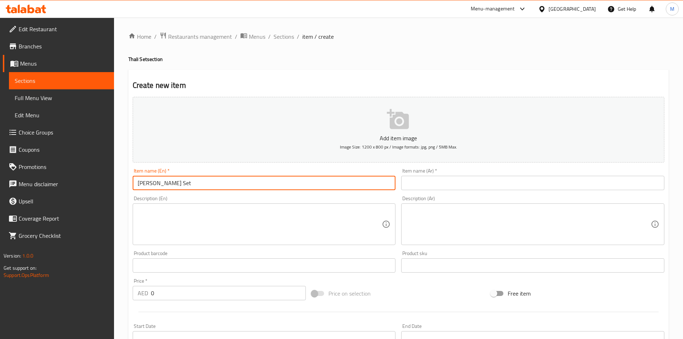
type input "Thakali Khana Set"
click at [482, 184] on input "text" at bounding box center [532, 183] width 263 height 14
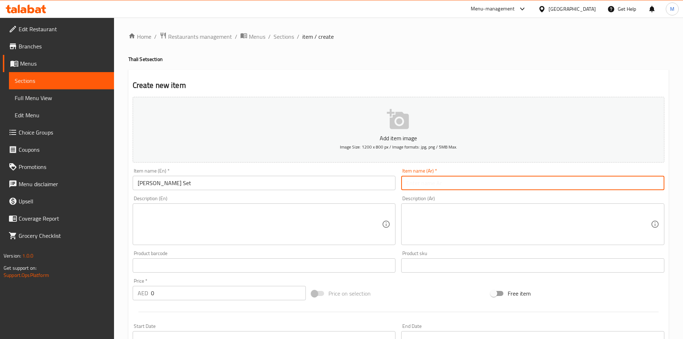
paste input "مجموعة ثاكالي خانا"
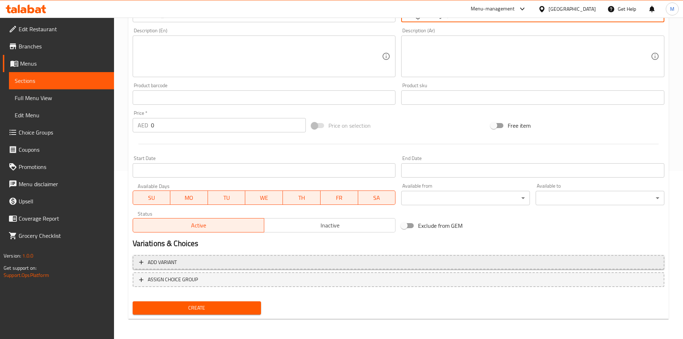
type input "مجموعة ثاكالي خانا"
click at [318, 259] on span "Add variant" at bounding box center [398, 262] width 519 height 9
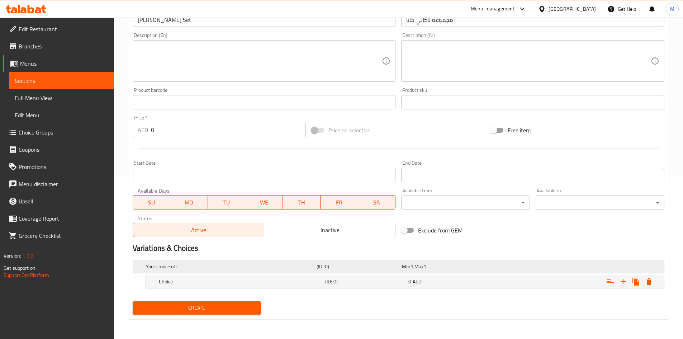
scroll to position [163, 0]
click at [623, 281] on icon "Expand" at bounding box center [622, 281] width 5 height 5
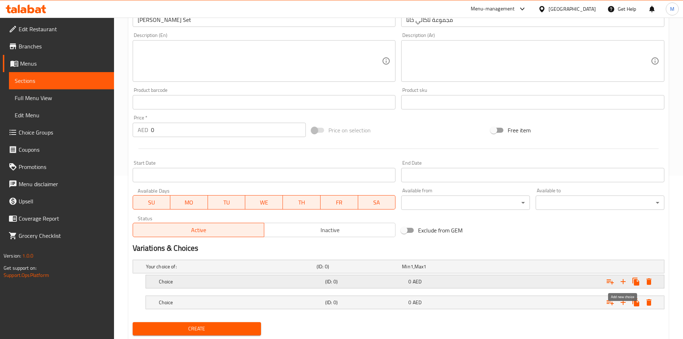
click at [623, 281] on icon "Expand" at bounding box center [622, 281] width 5 height 5
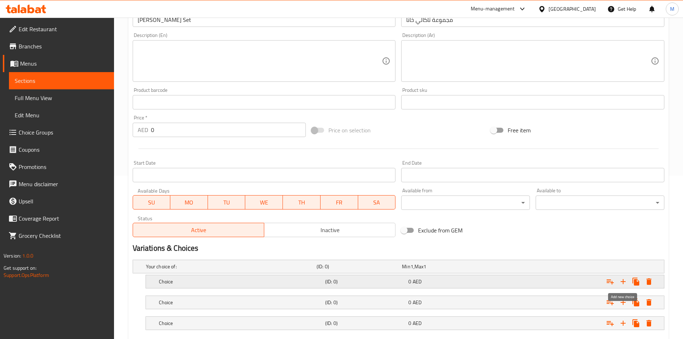
click at [623, 281] on icon "Expand" at bounding box center [622, 281] width 5 height 5
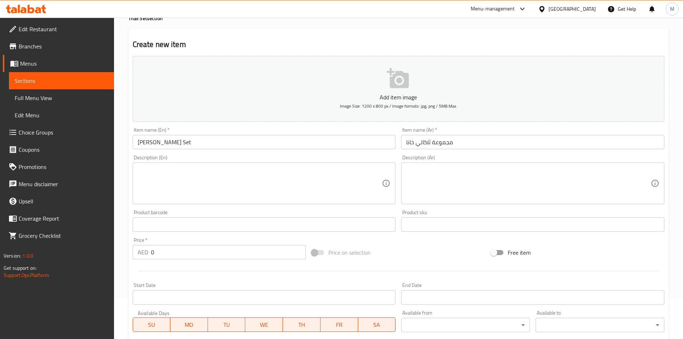
scroll to position [0, 0]
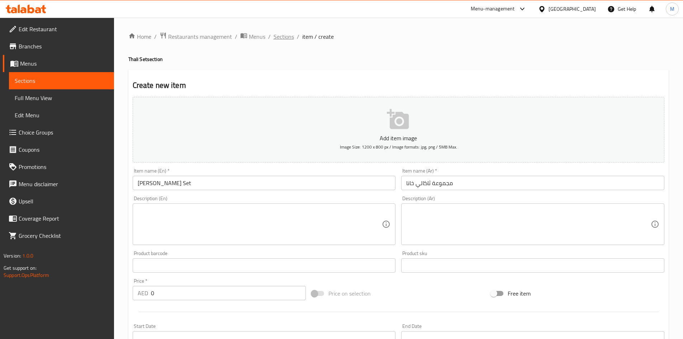
click at [285, 37] on span "Sections" at bounding box center [283, 36] width 20 height 9
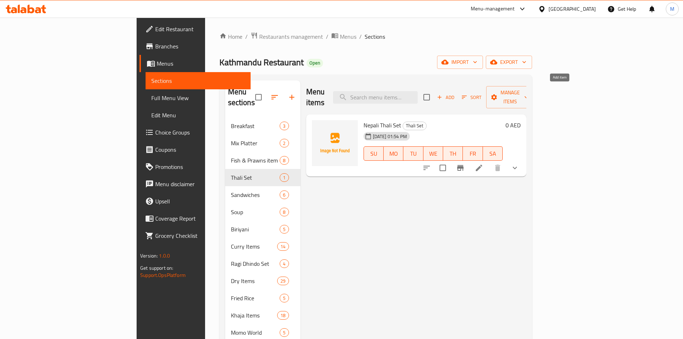
click at [455, 93] on span "Add" at bounding box center [445, 97] width 19 height 8
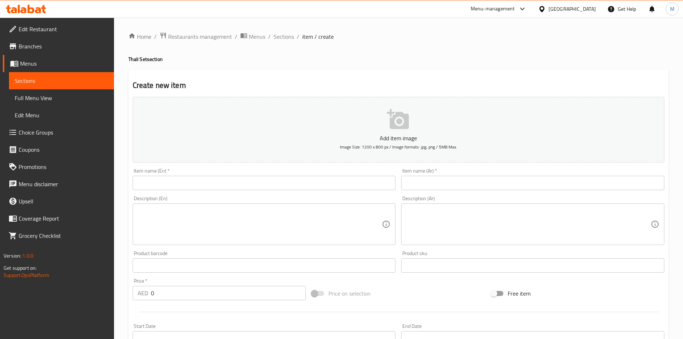
click at [268, 176] on input "text" at bounding box center [264, 183] width 263 height 14
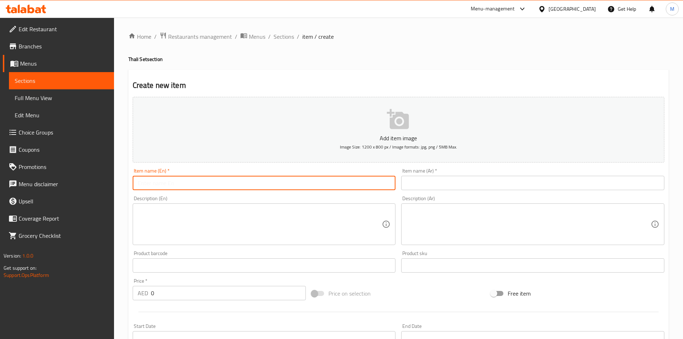
paste input "Thakali Khana Set"
type input "Thakali Khana Set"
click at [424, 188] on input "text" at bounding box center [532, 183] width 263 height 14
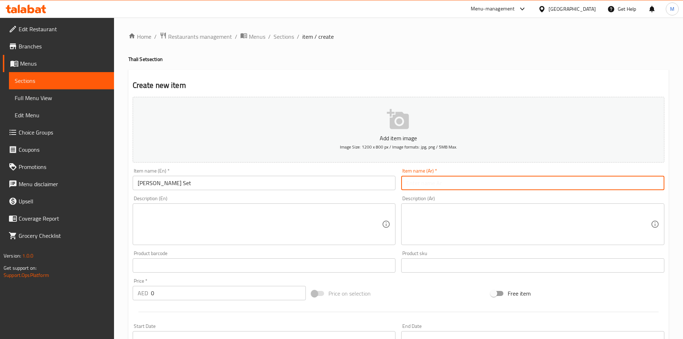
paste input "مجموعة ثاكالي خانا"
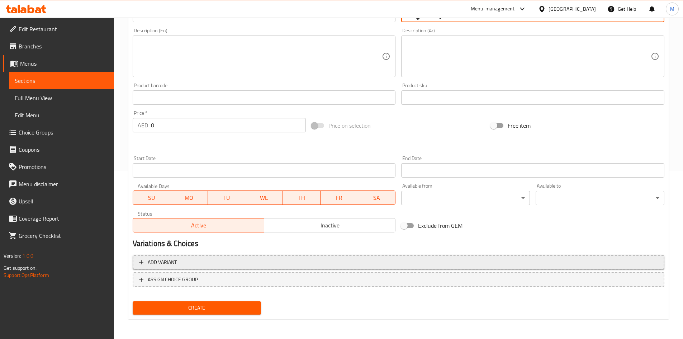
type input "مجموعة ثاكالي خانا"
click at [436, 266] on span "Add variant" at bounding box center [398, 262] width 519 height 9
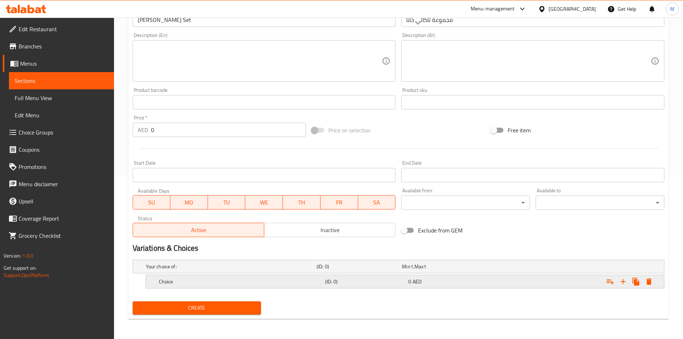
scroll to position [163, 0]
click at [622, 281] on icon "Expand" at bounding box center [622, 281] width 5 height 5
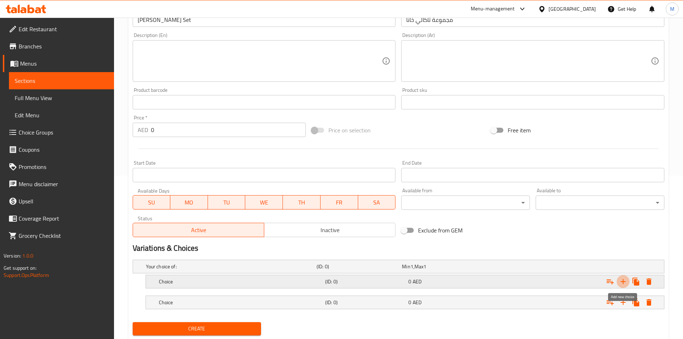
click at [622, 281] on icon "Expand" at bounding box center [622, 281] width 5 height 5
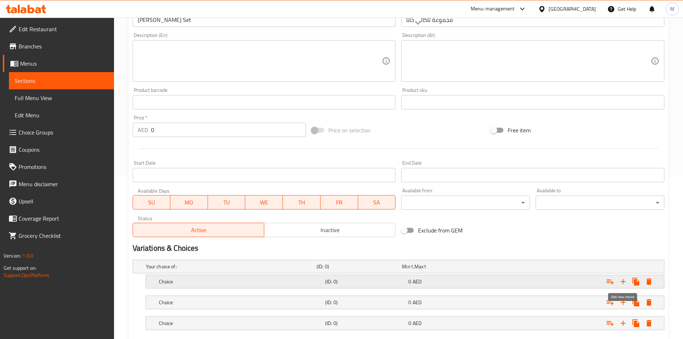
click at [622, 281] on icon "Expand" at bounding box center [622, 281] width 5 height 5
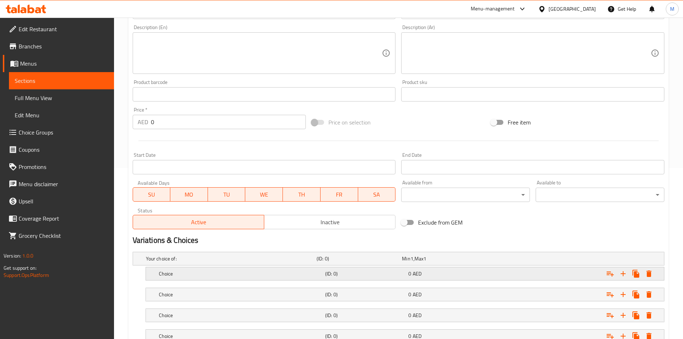
scroll to position [267, 0]
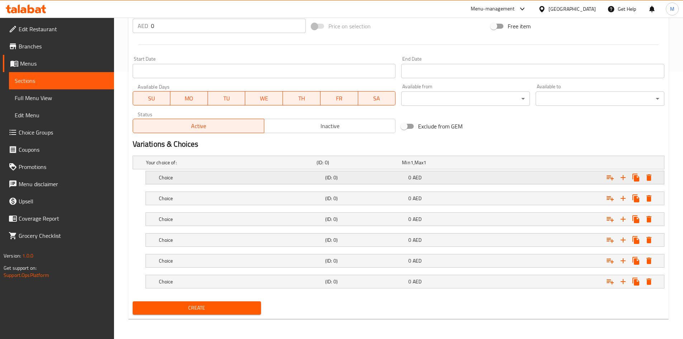
click at [484, 172] on div "Choice (ID: 0) 0 AED" at bounding box center [406, 177] width 499 height 16
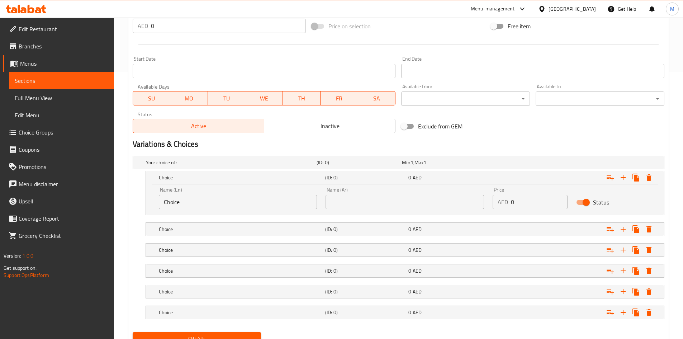
click at [532, 196] on input "0" at bounding box center [539, 202] width 57 height 14
type input "20"
click at [535, 224] on div "Expand" at bounding box center [573, 229] width 166 height 16
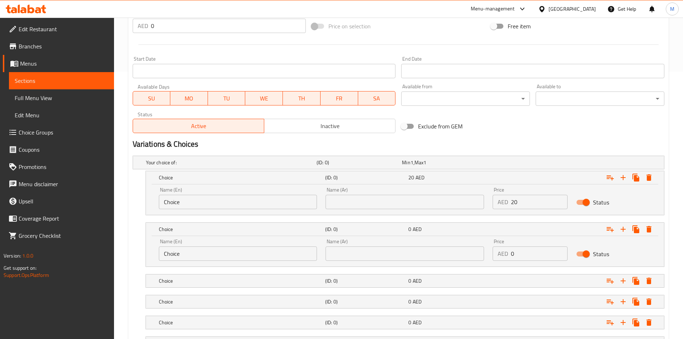
scroll to position [303, 0]
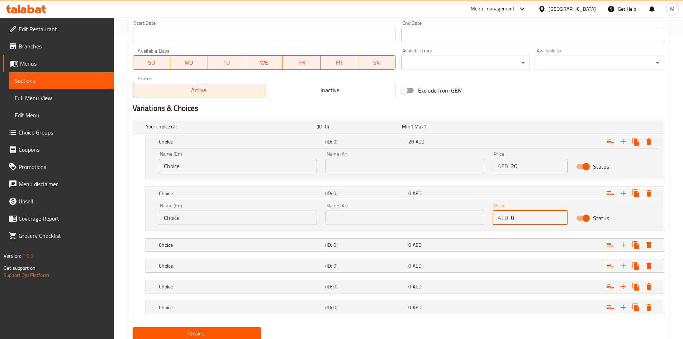
click at [520, 221] on input "0" at bounding box center [539, 217] width 57 height 14
click at [520, 220] on input "0" at bounding box center [539, 217] width 57 height 14
type input "22"
click at [529, 241] on div "Expand" at bounding box center [573, 245] width 166 height 16
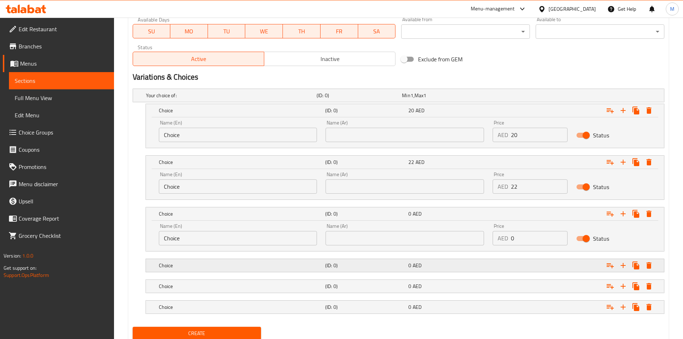
scroll to position [359, 0]
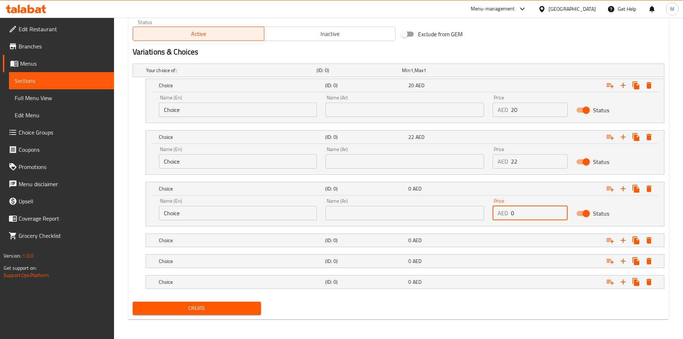
click at [520, 212] on input "0" at bounding box center [539, 213] width 57 height 14
type input "22"
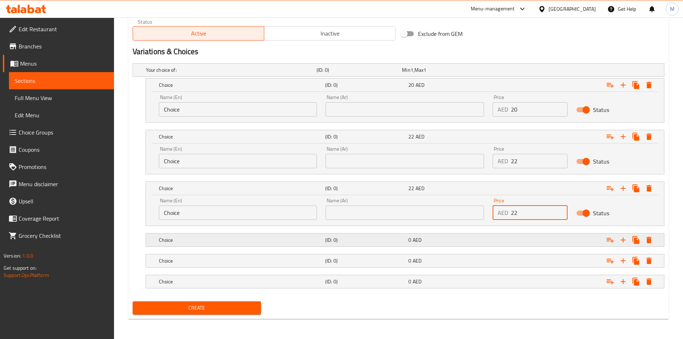
click at [522, 238] on div "Expand" at bounding box center [573, 240] width 166 height 16
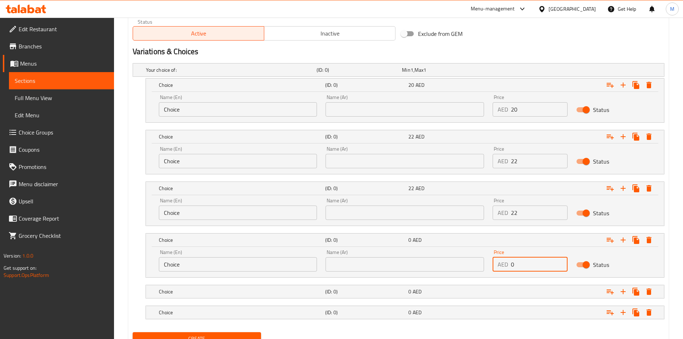
click at [527, 262] on input "0" at bounding box center [539, 264] width 57 height 14
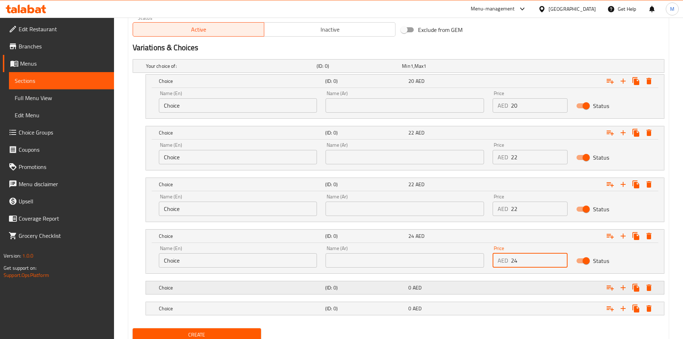
scroll to position [390, 0]
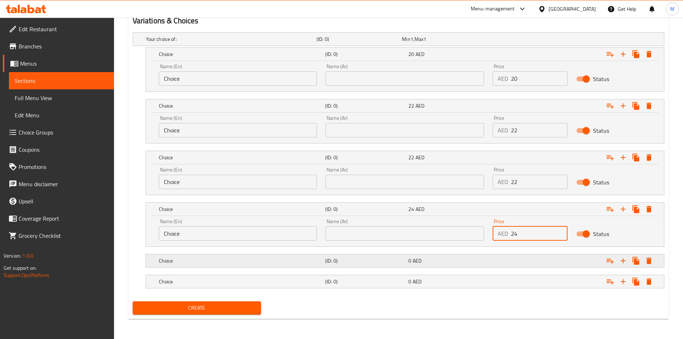
type input "24"
click at [522, 261] on div "Expand" at bounding box center [573, 261] width 166 height 16
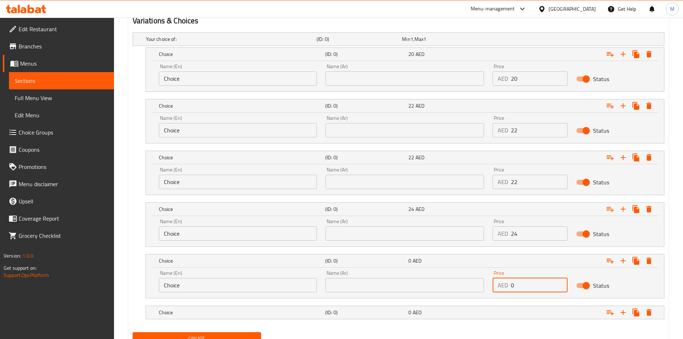
click at [525, 281] on input "0" at bounding box center [539, 285] width 57 height 14
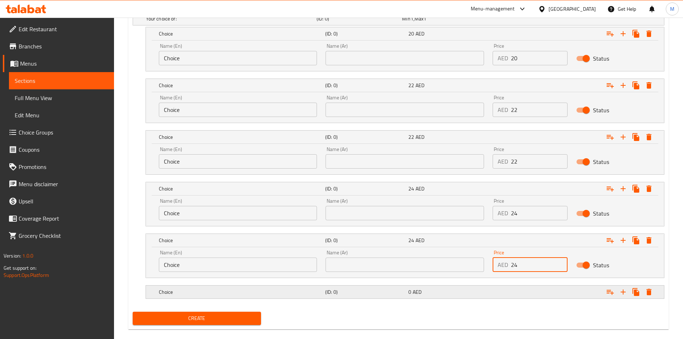
scroll to position [421, 0]
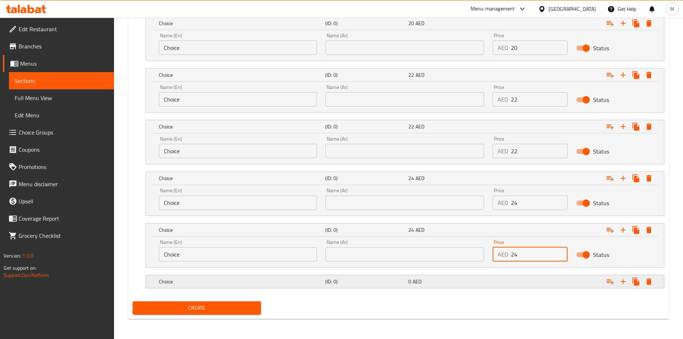
type input "24"
click at [521, 280] on div "Expand" at bounding box center [573, 281] width 166 height 16
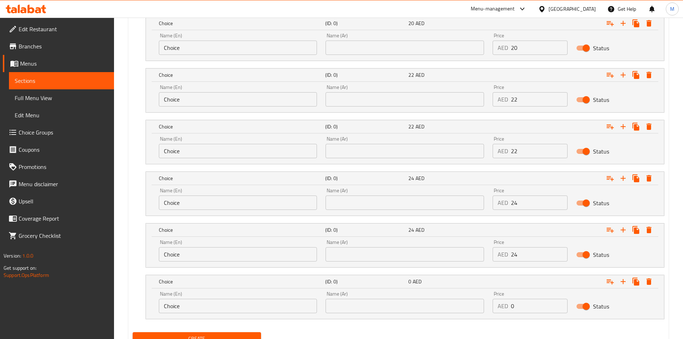
click at [522, 306] on input "0" at bounding box center [539, 305] width 57 height 14
drag, startPoint x: 522, startPoint y: 306, endPoint x: 539, endPoint y: 309, distance: 17.5
click at [524, 305] on input "0" at bounding box center [539, 305] width 57 height 14
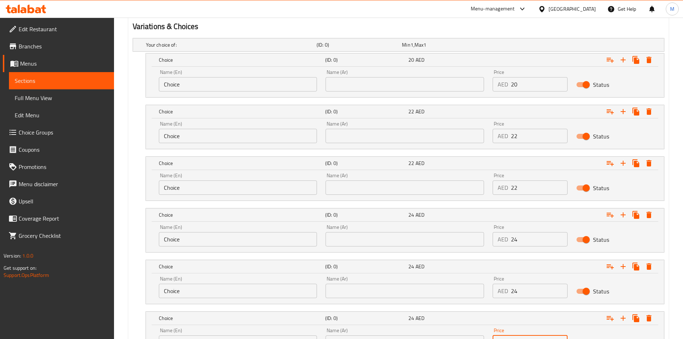
scroll to position [349, 0]
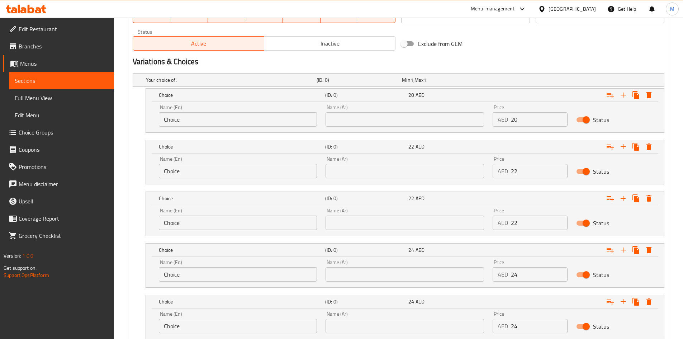
type input "24"
click at [198, 123] on input "Choice" at bounding box center [238, 119] width 158 height 14
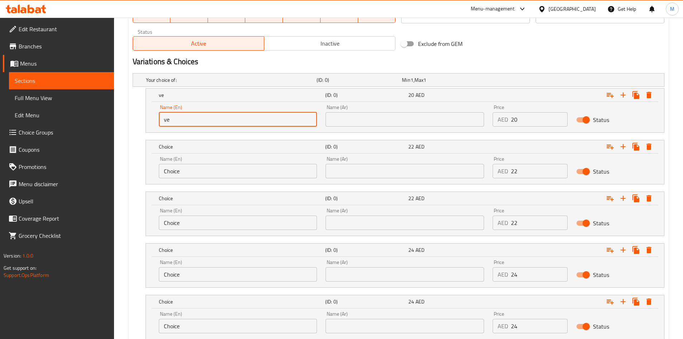
type input "Veg"
click at [340, 123] on input "text" at bounding box center [404, 119] width 158 height 14
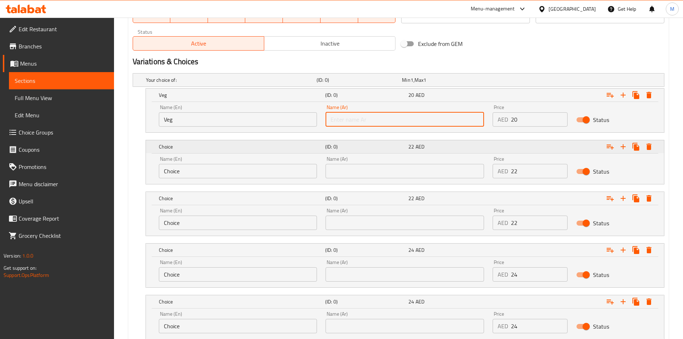
type input "نباتي"
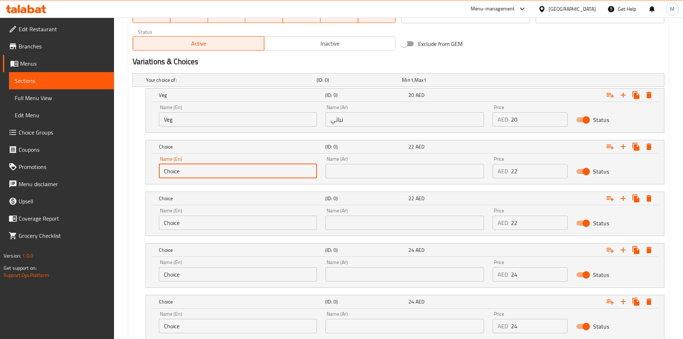
click at [213, 172] on input "Choice" at bounding box center [238, 171] width 158 height 14
click at [208, 166] on input "text" at bounding box center [238, 171] width 158 height 14
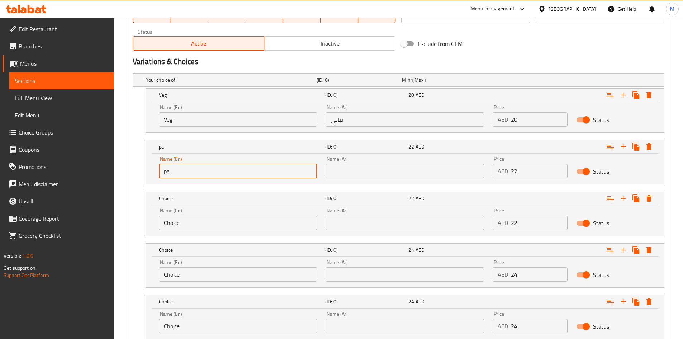
type input "Paneer"
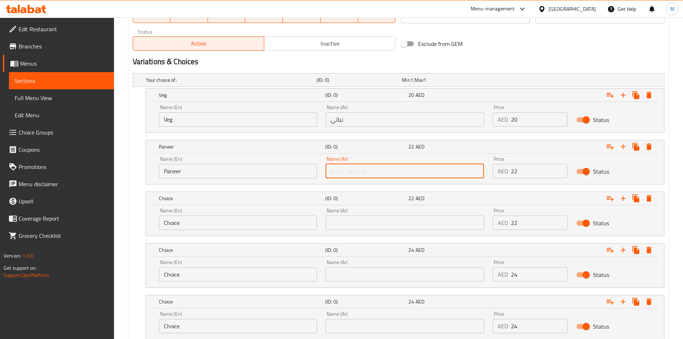
click at [338, 176] on input "text" at bounding box center [404, 171] width 158 height 14
type input "بانيير"
click at [208, 221] on input "Choice" at bounding box center [238, 222] width 158 height 14
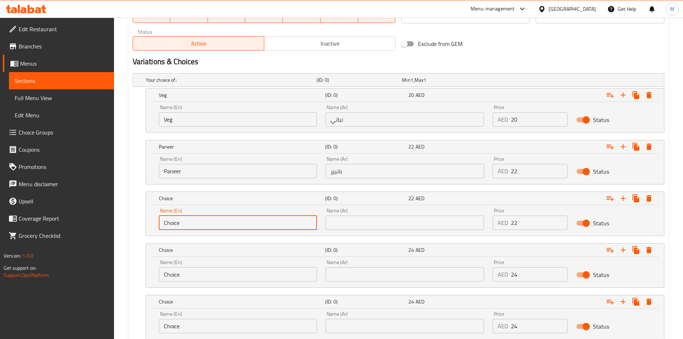
click at [208, 221] on input "Choice" at bounding box center [238, 222] width 158 height 14
type input "Chicken"
click at [374, 226] on input "text" at bounding box center [404, 222] width 158 height 14
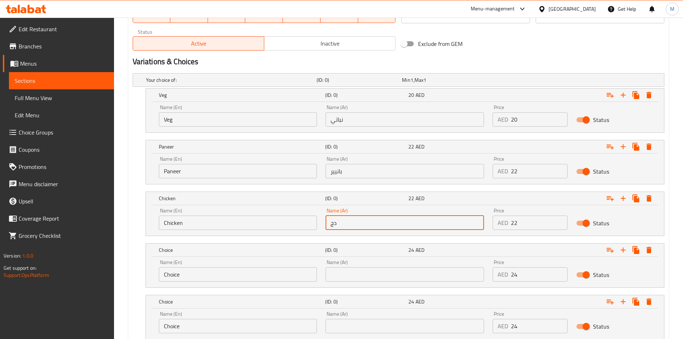
type input "دجاج"
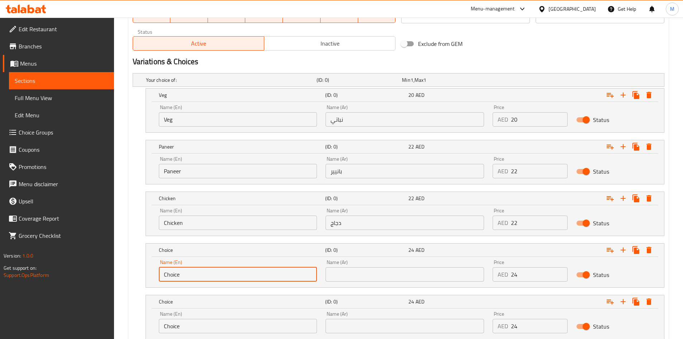
click at [227, 270] on input "Choice" at bounding box center [238, 274] width 158 height 14
click at [227, 271] on input "Choice" at bounding box center [238, 274] width 158 height 14
type input "Vutton"
click at [348, 274] on input "text" at bounding box center [404, 274] width 158 height 14
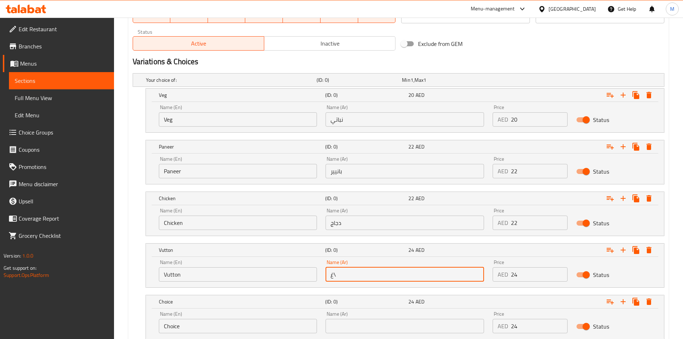
type input "غ"
type input "فوتون"
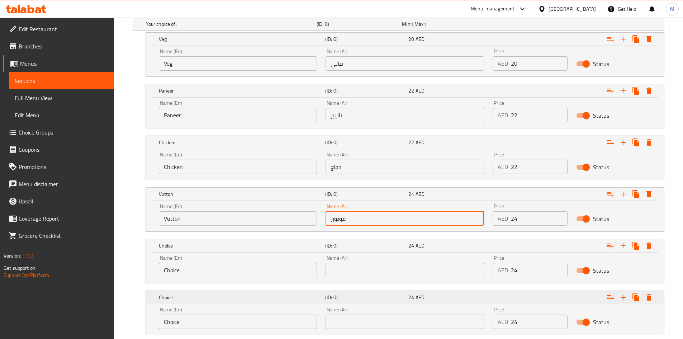
scroll to position [452, 0]
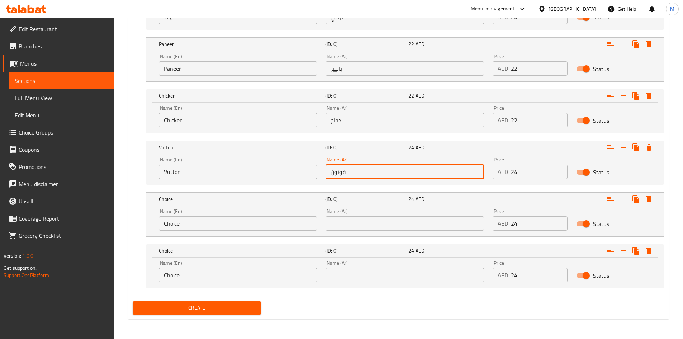
click at [199, 221] on input "Choice" at bounding box center [238, 223] width 158 height 14
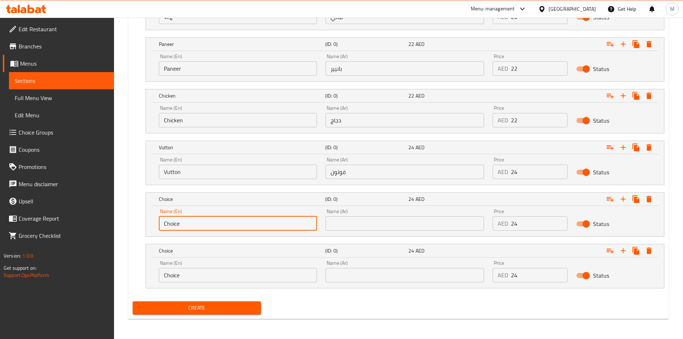
click at [199, 221] on input "Choice" at bounding box center [238, 223] width 158 height 14
type input "ل"
type input "Buff"
click at [331, 226] on input "text" at bounding box center [404, 223] width 158 height 14
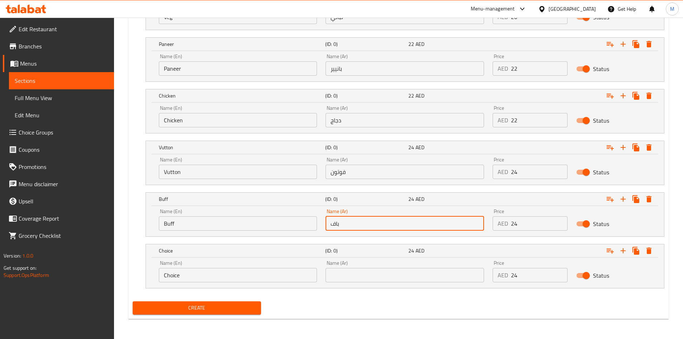
type input "باف"
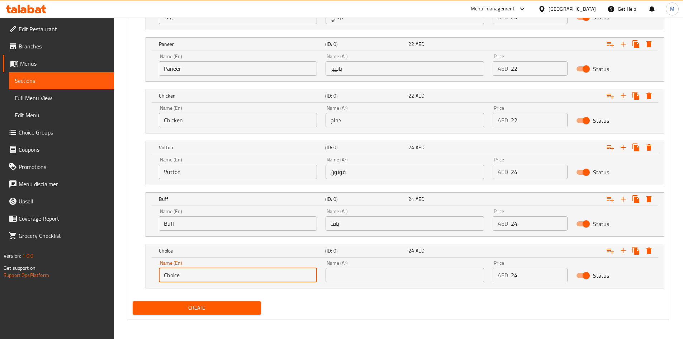
click at [235, 278] on input "Choice" at bounding box center [238, 275] width 158 height 14
type input "Mutton"
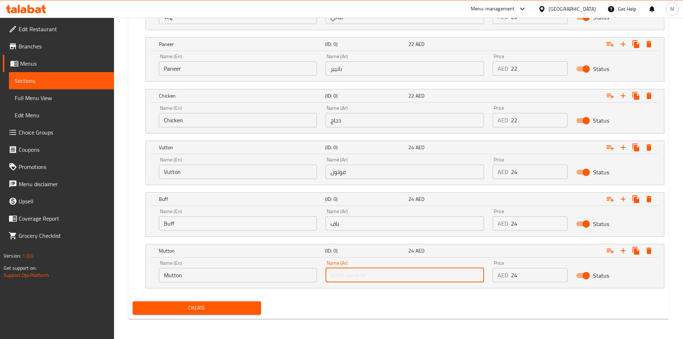
click at [348, 275] on input "text" at bounding box center [404, 275] width 158 height 14
type input "لحم ضأن"
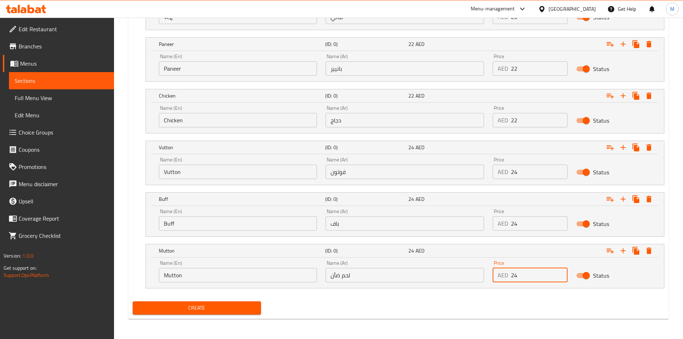
click at [524, 274] on input "24" at bounding box center [539, 275] width 57 height 14
type input "26"
click at [203, 307] on span "Create" at bounding box center [196, 307] width 117 height 9
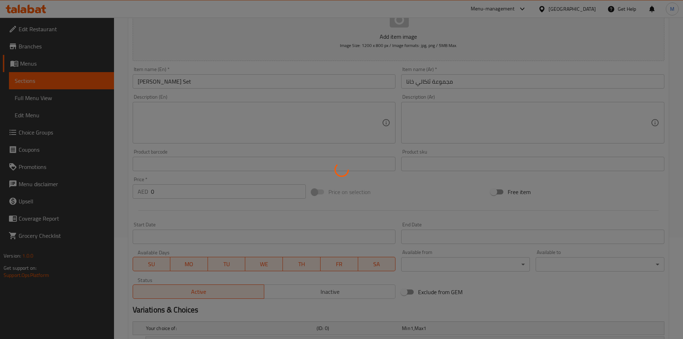
scroll to position [0, 0]
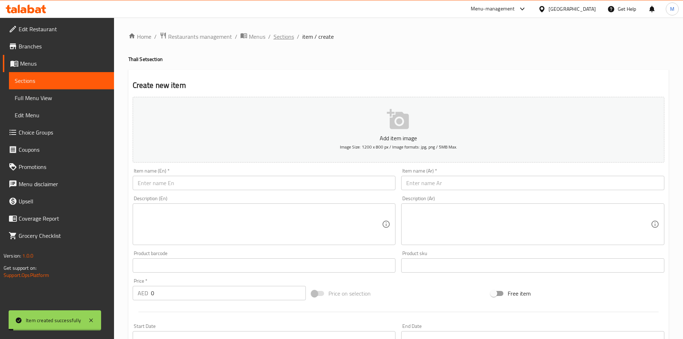
click at [285, 38] on span "Sections" at bounding box center [283, 36] width 20 height 9
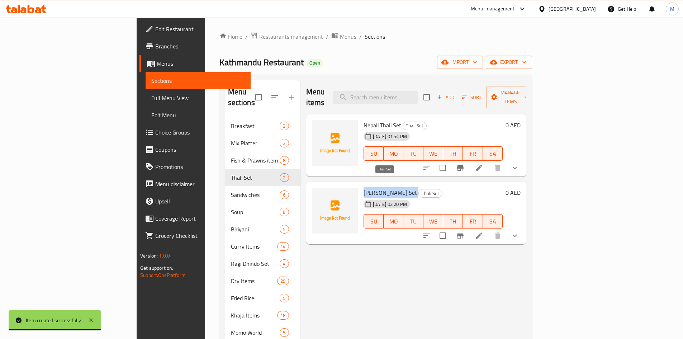
drag, startPoint x: 330, startPoint y: 179, endPoint x: 373, endPoint y: 178, distance: 43.0
click at [374, 187] on h6 "Thakali Khana Set Thali Set" at bounding box center [432, 192] width 139 height 10
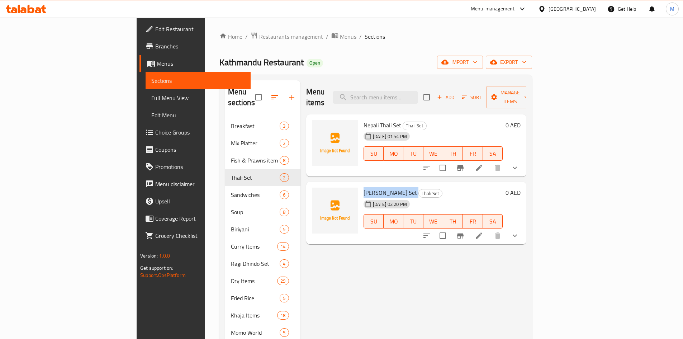
copy h6 "Thakali Khana Set"
click at [403, 121] on span "Thali Set" at bounding box center [414, 125] width 23 height 8
drag, startPoint x: 374, startPoint y: 112, endPoint x: 371, endPoint y: 107, distance: 5.2
click at [403, 121] on span "Thali Set" at bounding box center [414, 125] width 23 height 8
copy span "Thali Set"
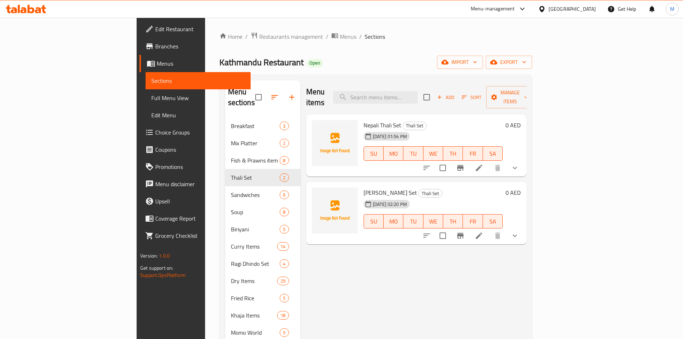
drag, startPoint x: 412, startPoint y: 49, endPoint x: 420, endPoint y: 56, distance: 9.6
click at [412, 49] on div "Home / Restaurants management / Menus / Sections Kathmandu Restaurant Open impo…" at bounding box center [375, 251] width 312 height 438
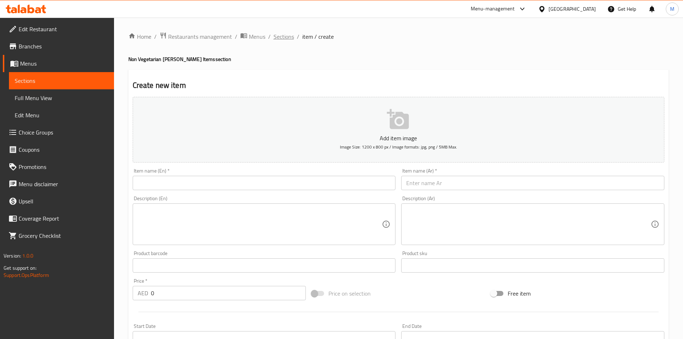
click at [286, 41] on span "Sections" at bounding box center [283, 36] width 20 height 9
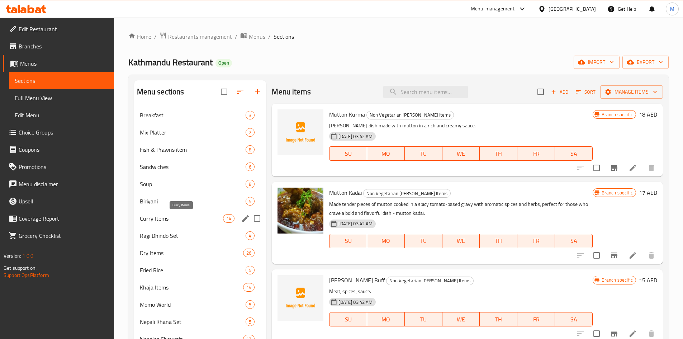
click at [167, 215] on span "Curry Items" at bounding box center [181, 218] width 83 height 9
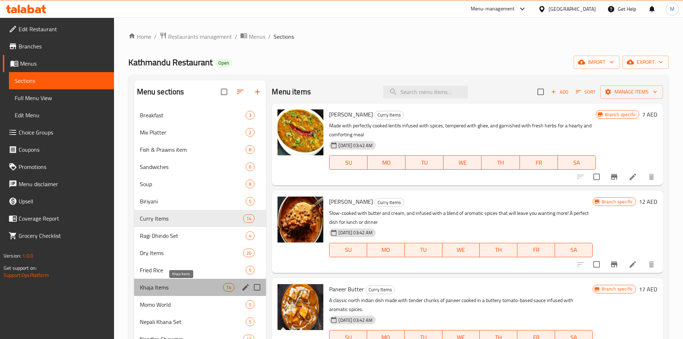
click at [167, 286] on span "Khaja Items" at bounding box center [181, 287] width 83 height 9
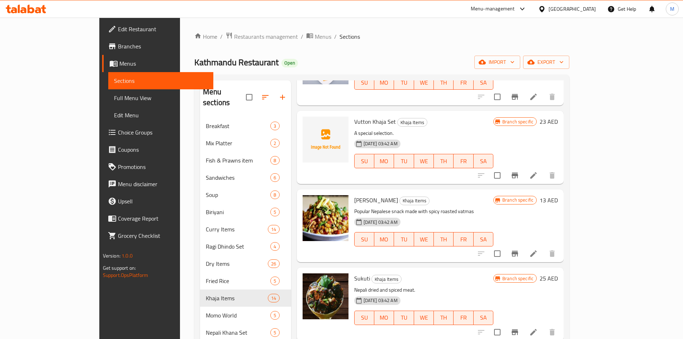
scroll to position [72, 0]
click at [537, 172] on icon at bounding box center [533, 174] width 9 height 9
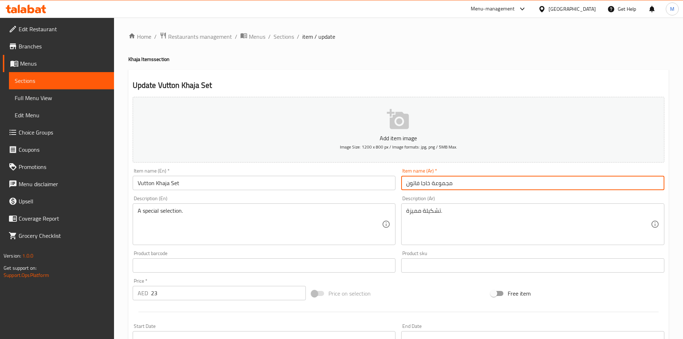
click at [443, 182] on input "مجموعة خاجا فاتون" at bounding box center [532, 183] width 263 height 14
drag, startPoint x: 443, startPoint y: 182, endPoint x: 429, endPoint y: 184, distance: 13.8
click at [429, 184] on input "مجموعة خاجا فاتون" at bounding box center [532, 183] width 263 height 14
click at [427, 184] on input "مجموعة خاجا فاتون" at bounding box center [532, 183] width 263 height 14
drag, startPoint x: 427, startPoint y: 184, endPoint x: 444, endPoint y: 182, distance: 17.3
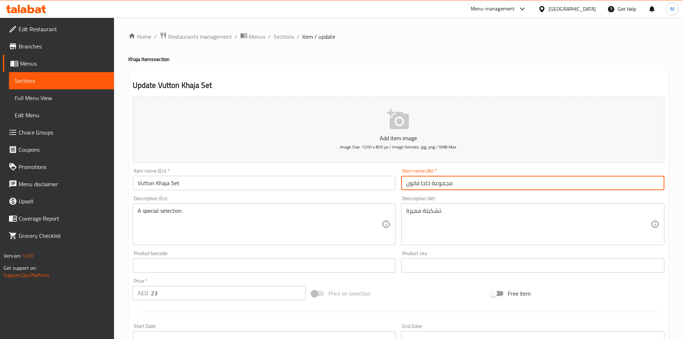
click at [444, 182] on input "مجموعة خاجا فاتون" at bounding box center [532, 183] width 263 height 14
click at [454, 183] on input "مجموعة خاجا فاتون" at bounding box center [532, 183] width 263 height 14
click at [285, 39] on span "Sections" at bounding box center [283, 36] width 20 height 9
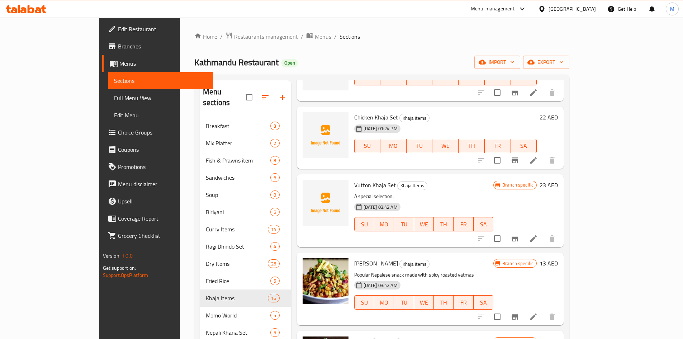
scroll to position [143, 0]
click at [519, 239] on icon "Branch-specific-item" at bounding box center [514, 238] width 9 height 9
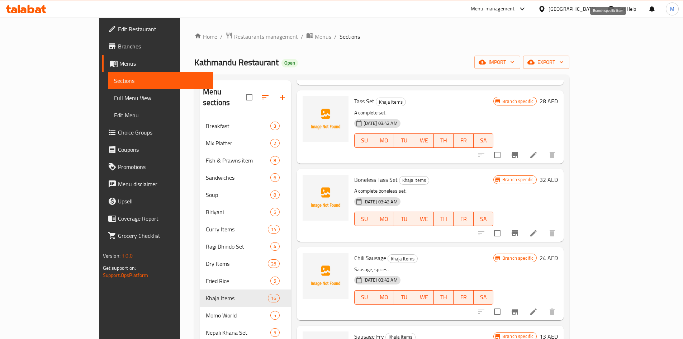
scroll to position [893, 0]
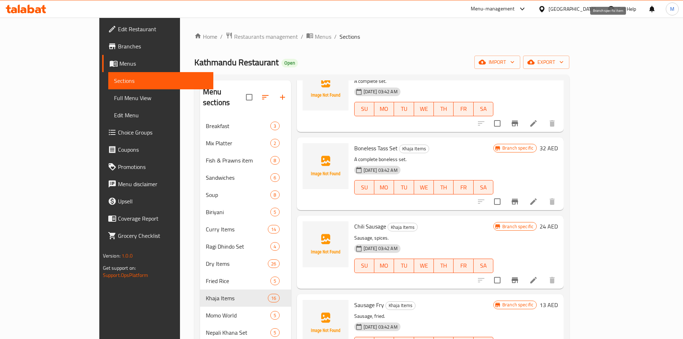
click at [354, 143] on span "Boneless Tass Set" at bounding box center [375, 148] width 43 height 11
copy span "Boneless"
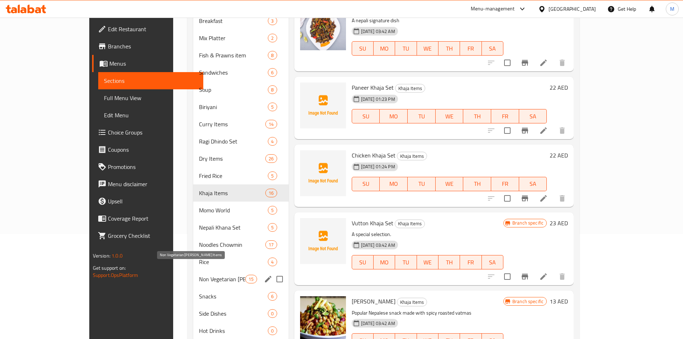
scroll to position [107, 0]
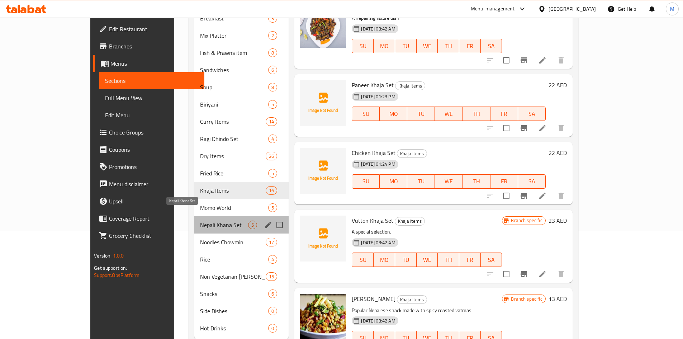
click at [200, 220] on span "Nepali Khana Set" at bounding box center [224, 224] width 48 height 9
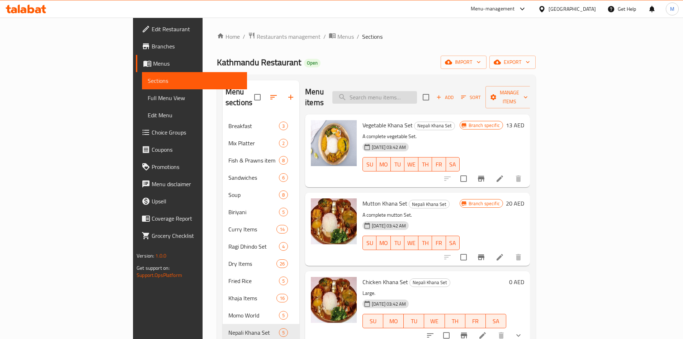
click at [410, 91] on input "search" at bounding box center [374, 97] width 85 height 13
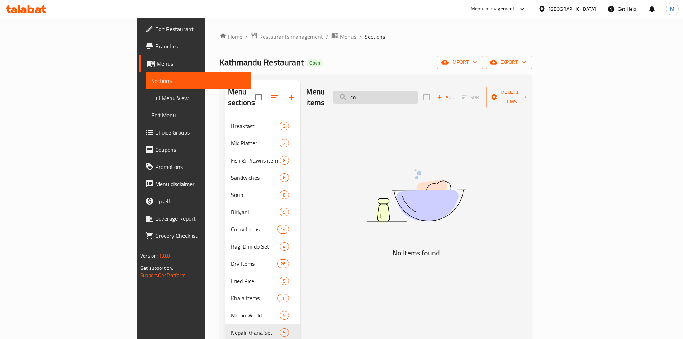
type input "c"
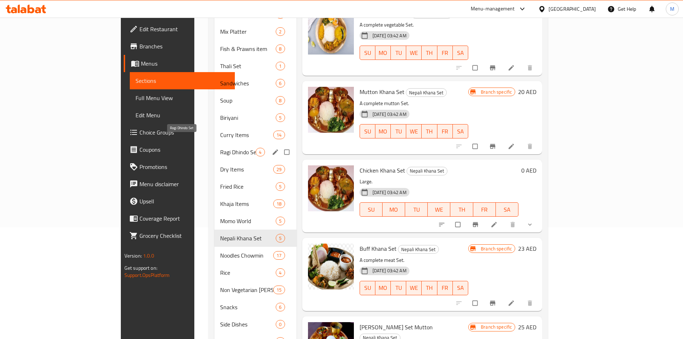
scroll to position [99, 0]
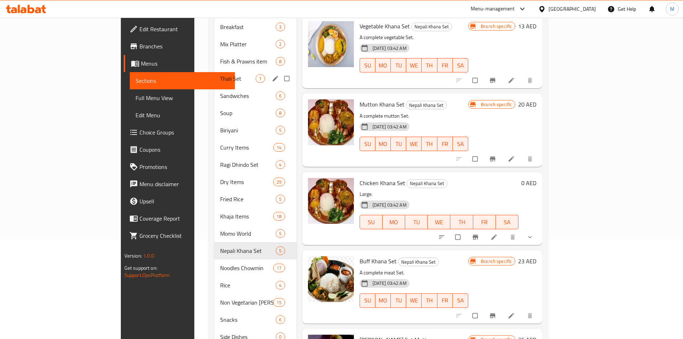
click at [214, 73] on div "Thali Set 1" at bounding box center [255, 78] width 82 height 17
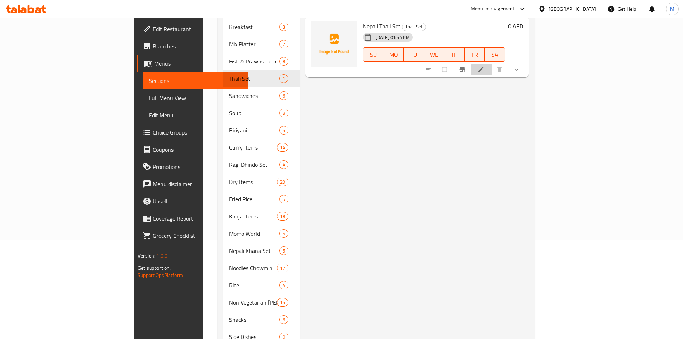
click at [491, 64] on li at bounding box center [481, 69] width 20 height 11
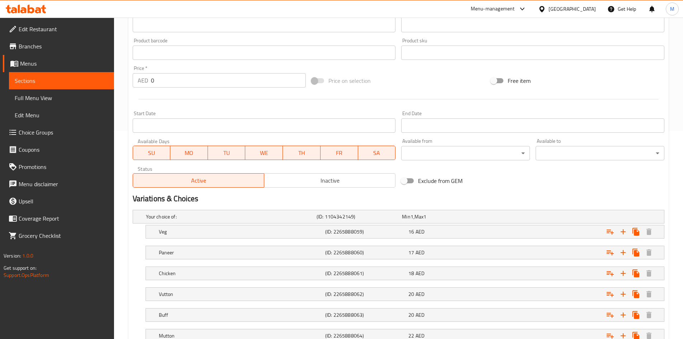
scroll to position [262, 0]
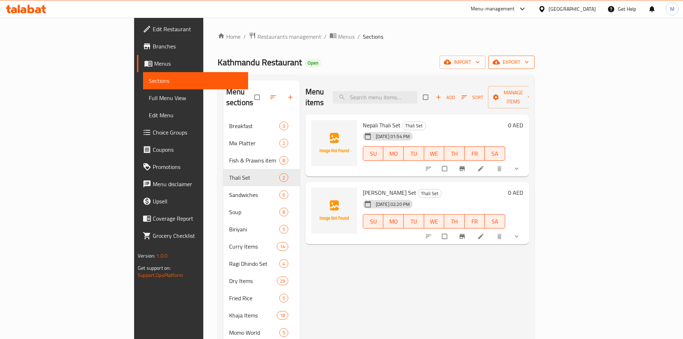
click at [529, 63] on span "export" at bounding box center [511, 62] width 35 height 9
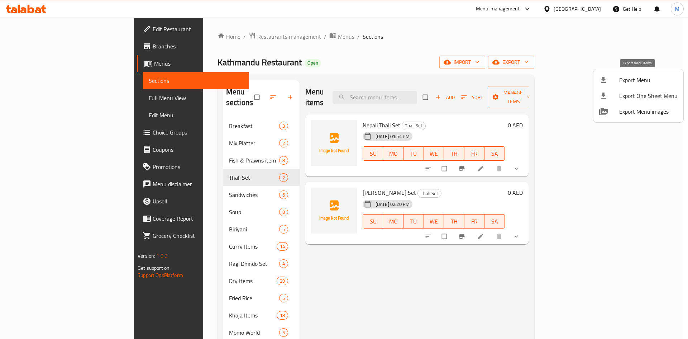
click at [630, 79] on span "Export Menu" at bounding box center [648, 80] width 58 height 9
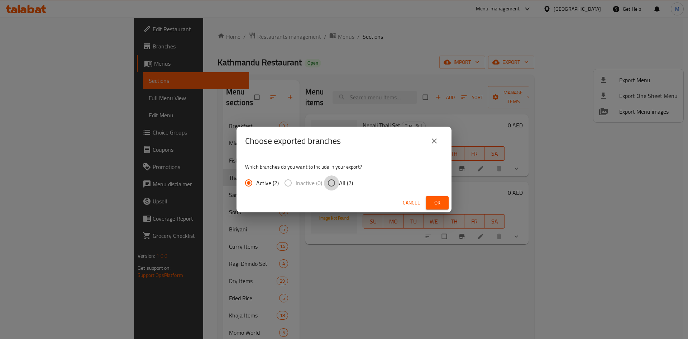
click at [334, 184] on input "All (2)" at bounding box center [331, 182] width 15 height 15
radio input "true"
click at [429, 202] on button "Ok" at bounding box center [437, 202] width 23 height 13
